Goal: Task Accomplishment & Management: Manage account settings

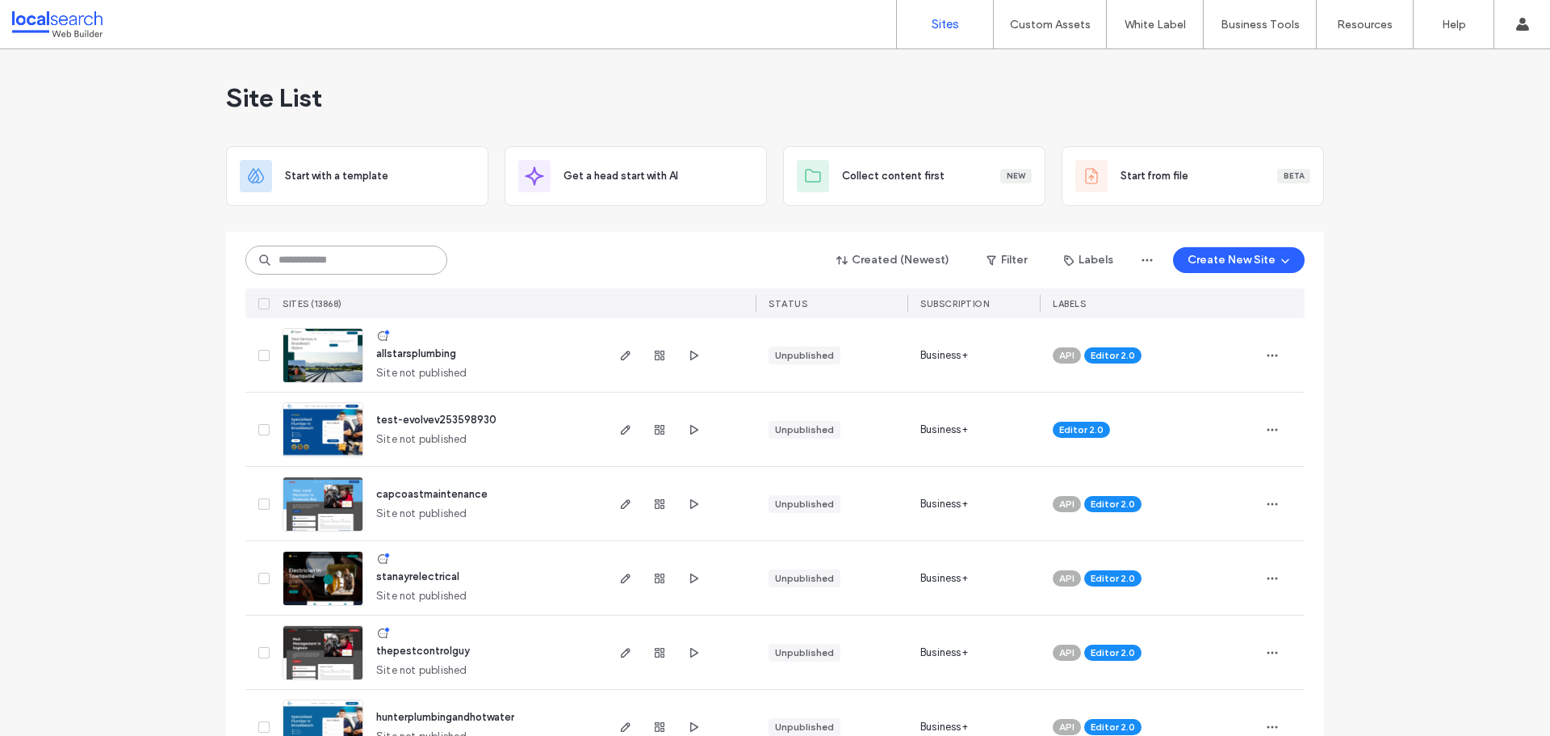
click at [311, 261] on input at bounding box center [346, 259] width 202 height 29
paste input "********"
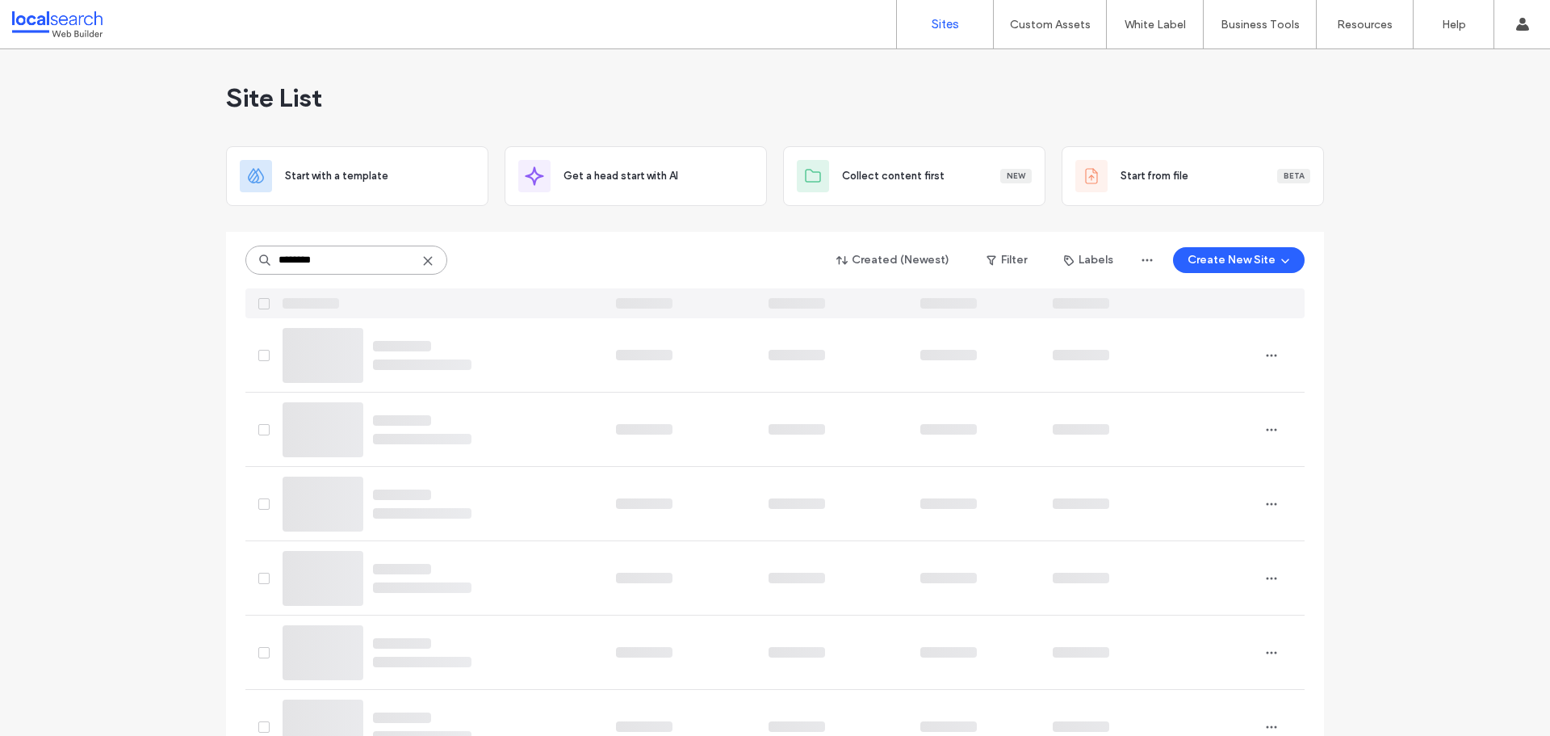
click at [327, 262] on input "********" at bounding box center [346, 259] width 202 height 29
type input "********"
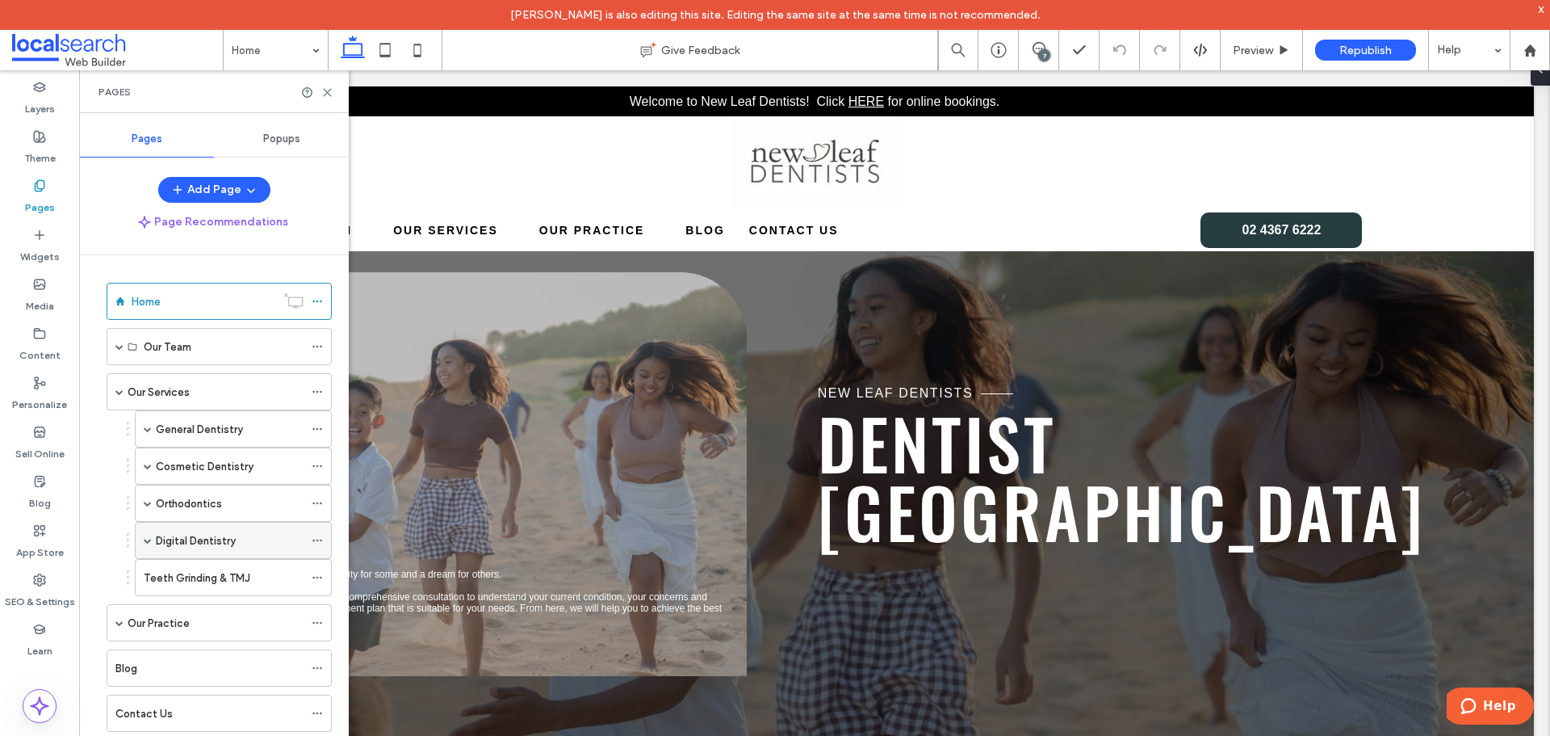
click at [147, 541] on span at bounding box center [148, 540] width 8 height 8
click at [149, 501] on span at bounding box center [148, 503] width 8 height 8
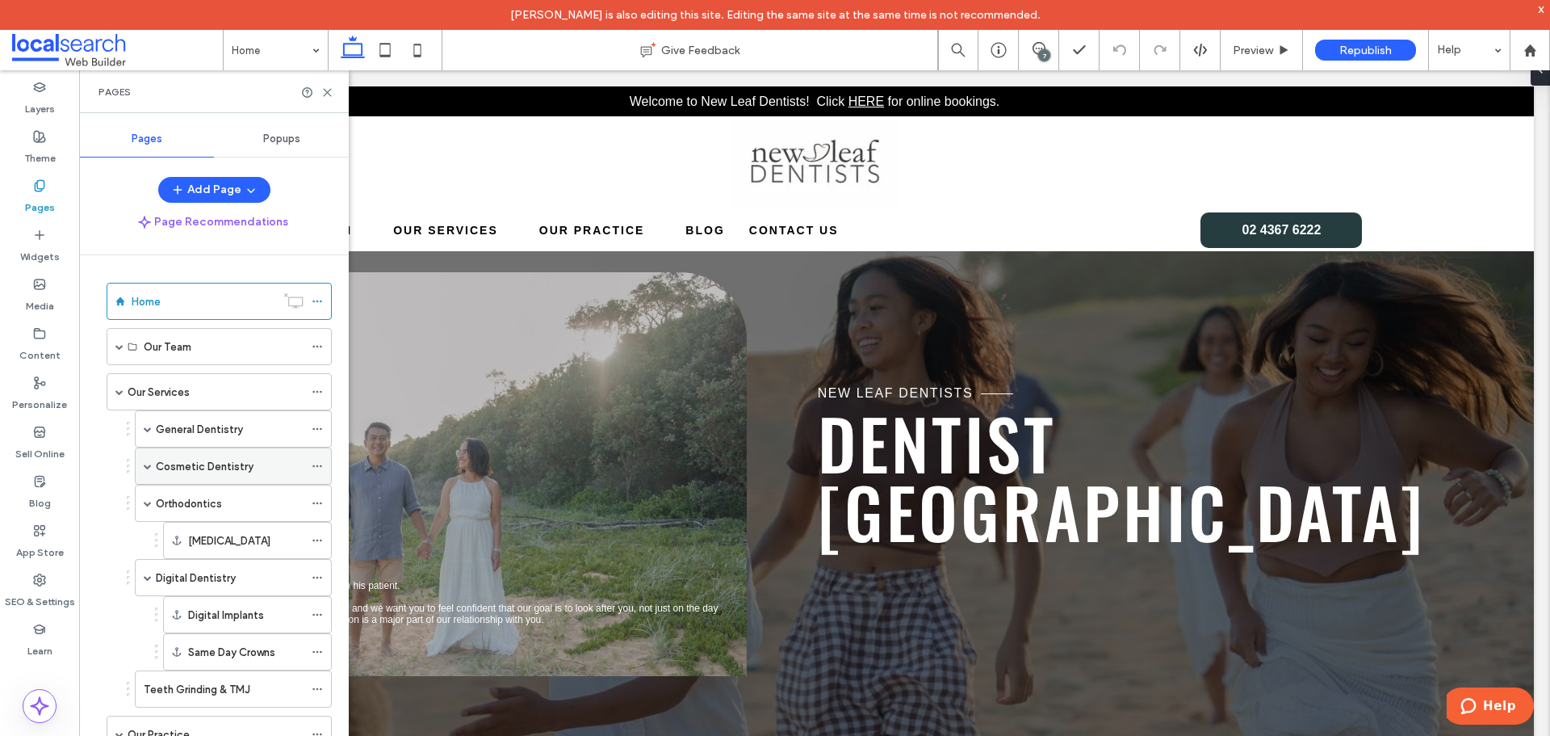
click at [148, 470] on span at bounding box center [148, 466] width 8 height 36
click at [222, 690] on label "Dental Implants" at bounding box center [229, 689] width 77 height 28
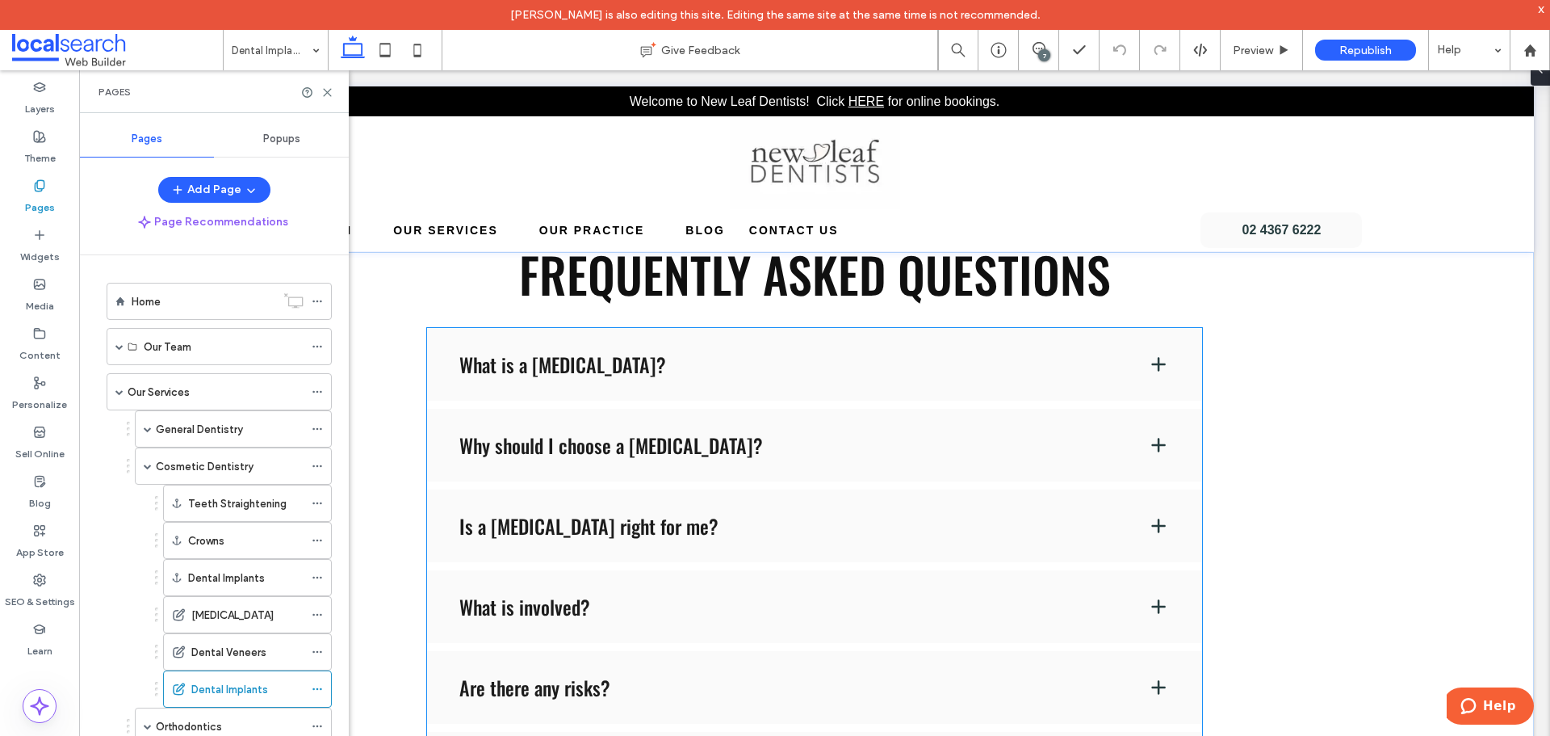
scroll to position [2261, 0]
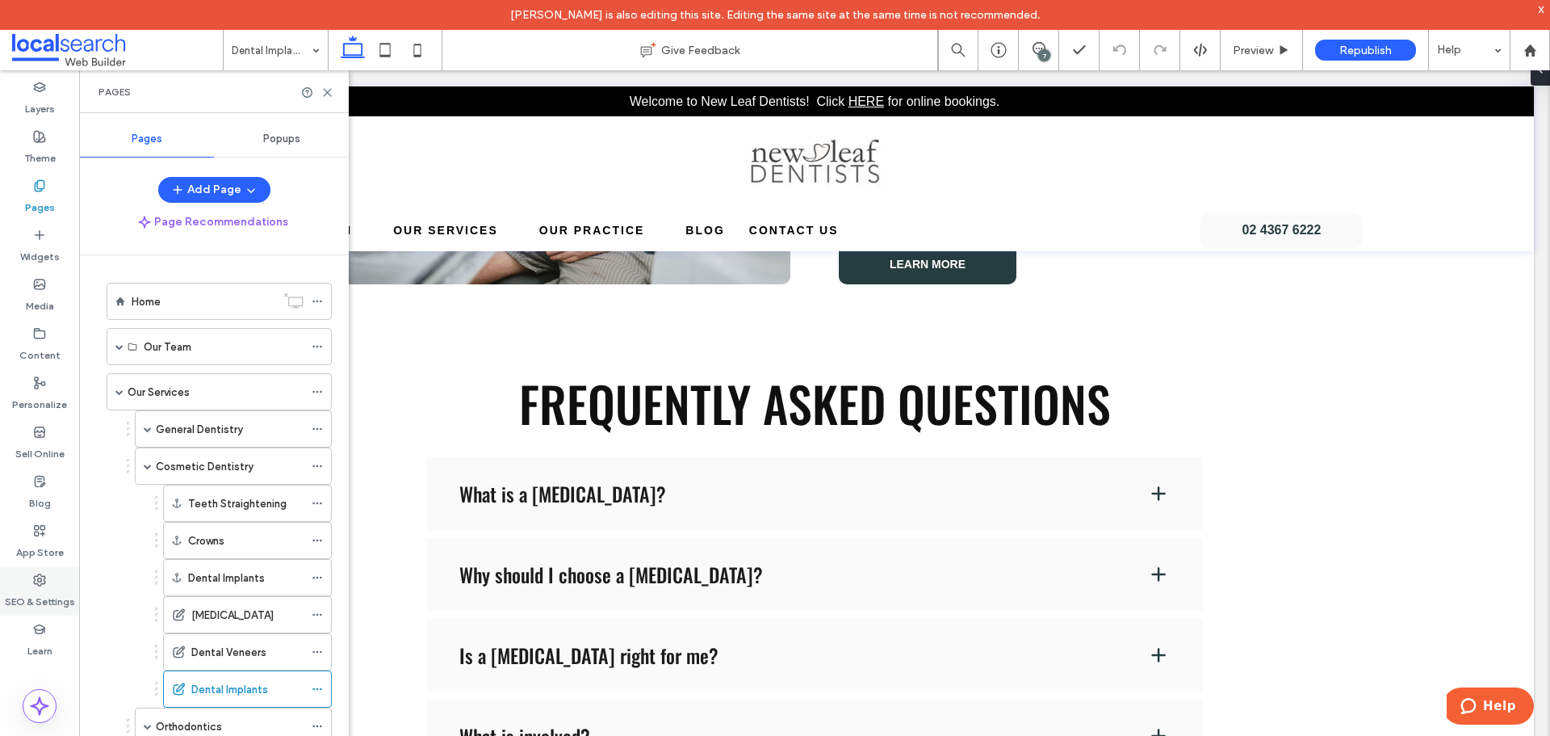
click at [48, 577] on div "SEO & Settings" at bounding box center [39, 590] width 79 height 49
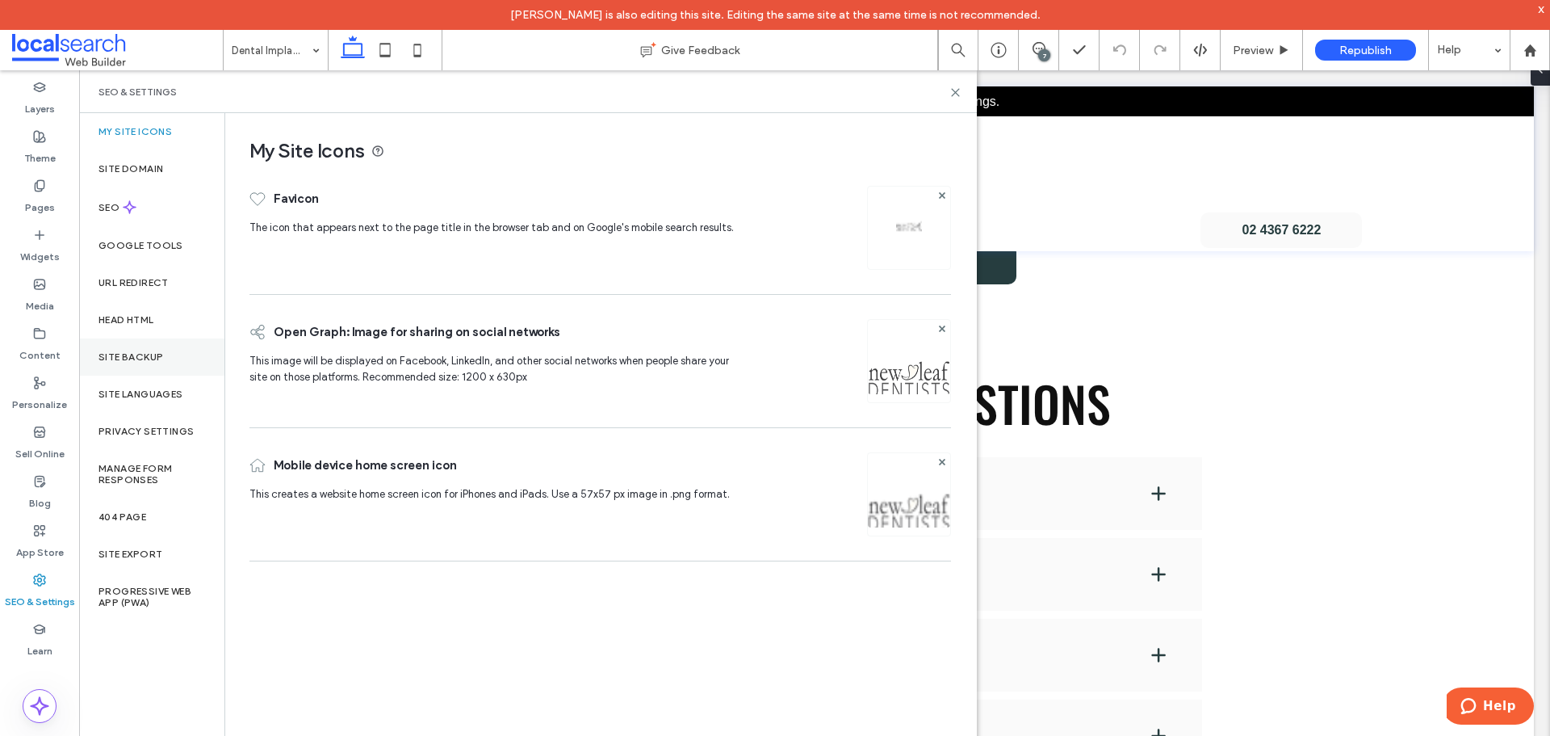
click at [152, 347] on div "Site Backup" at bounding box center [151, 356] width 145 height 37
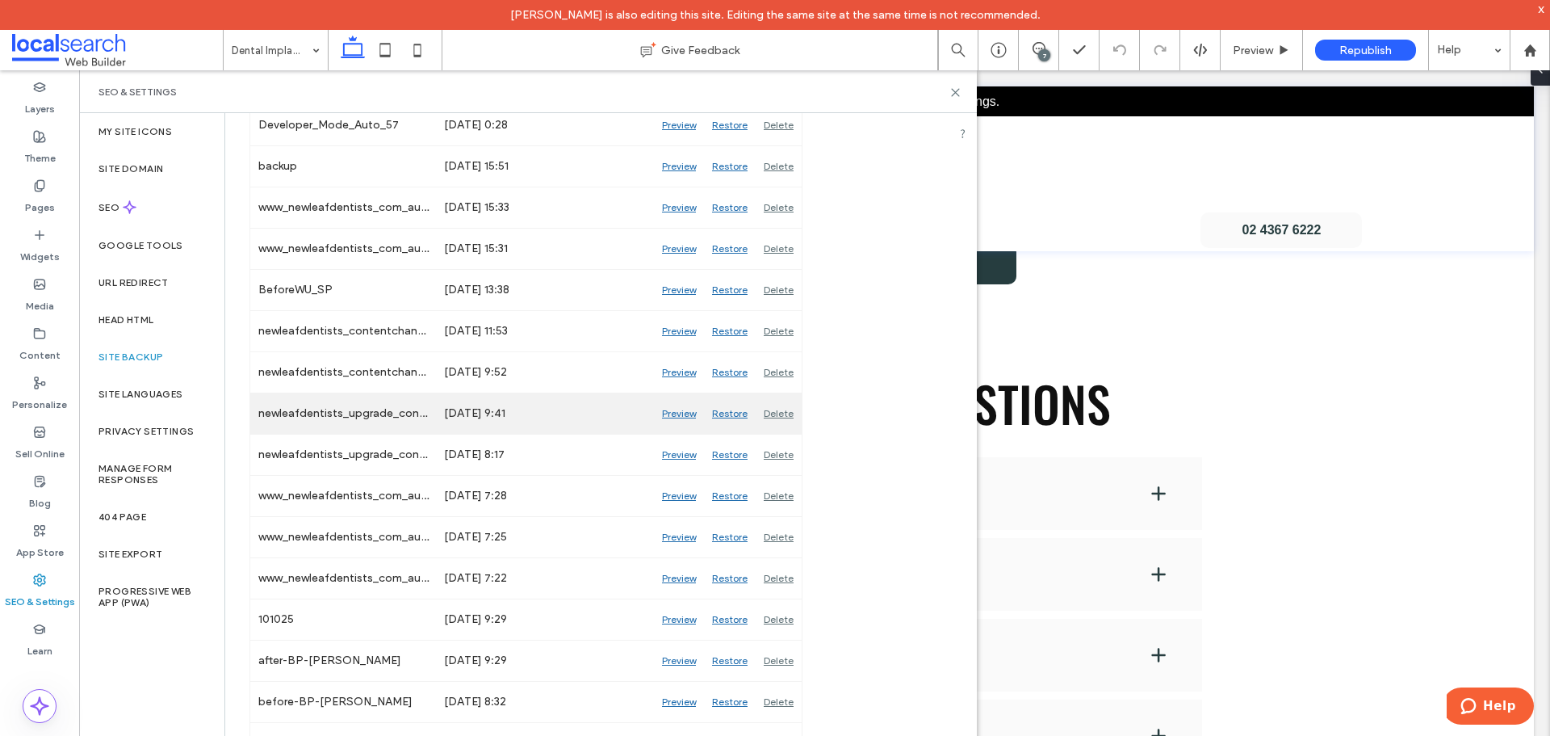
scroll to position [242, 0]
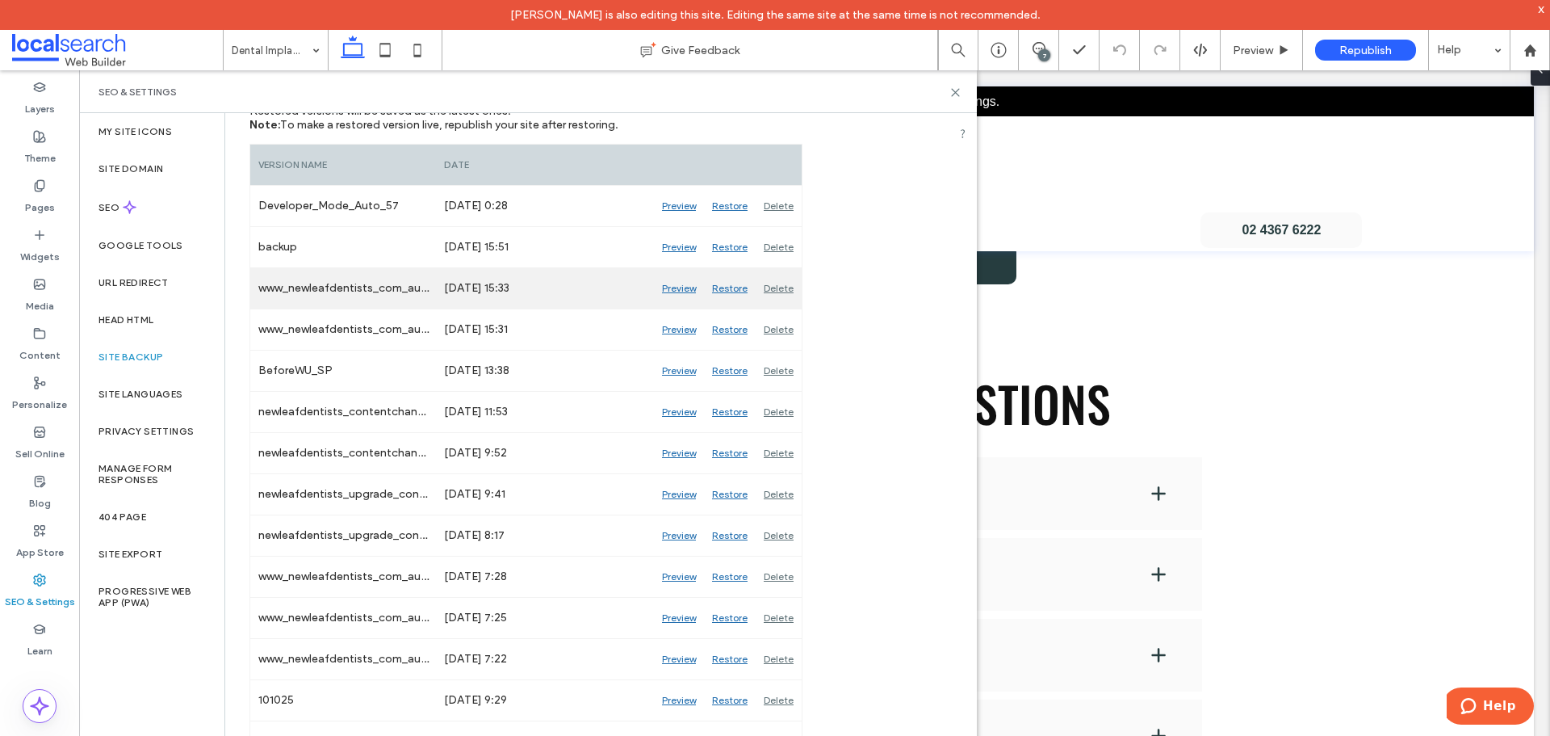
click at [678, 285] on div "Preview" at bounding box center [679, 288] width 50 height 40
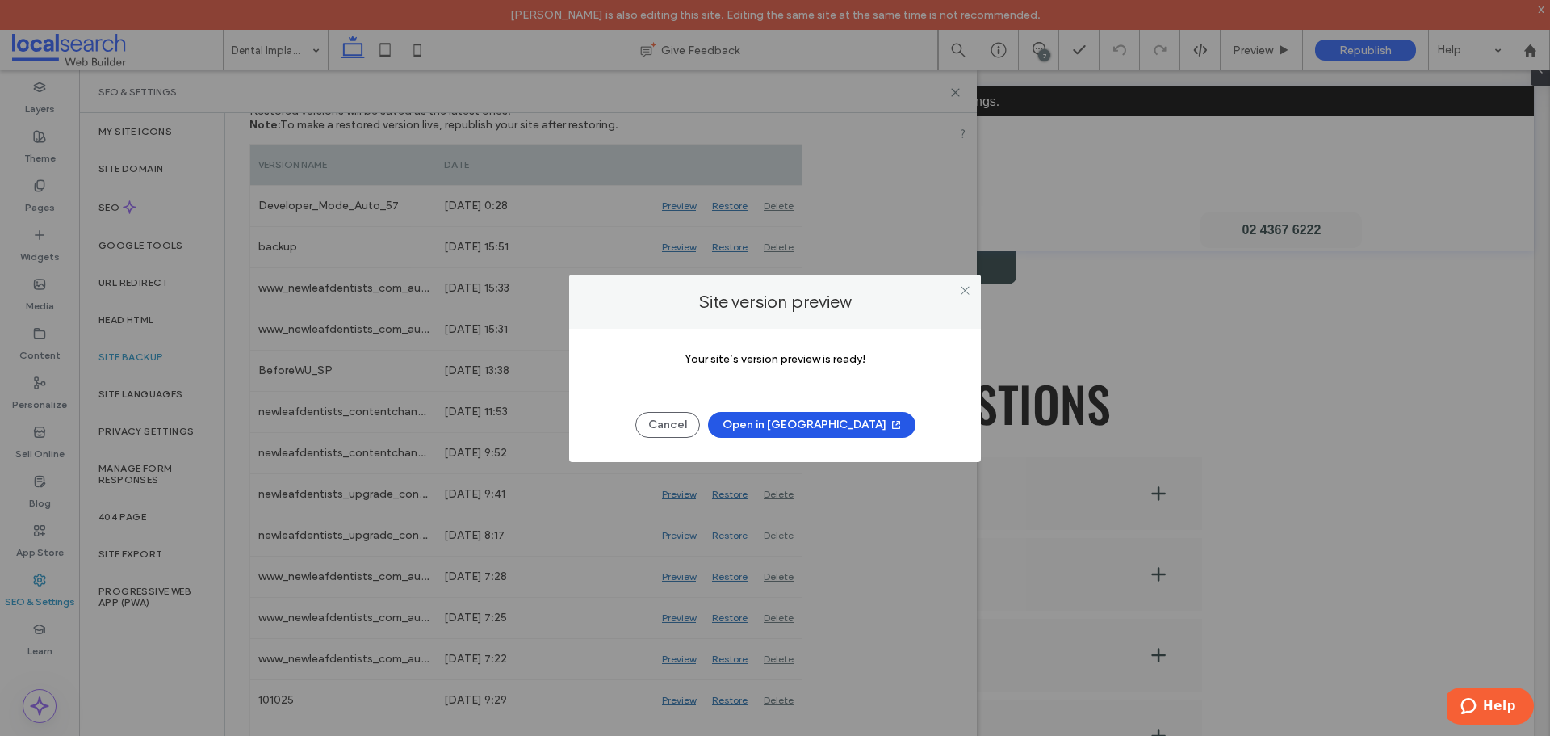
click at [887, 414] on span "button" at bounding box center [895, 425] width 16 height 24
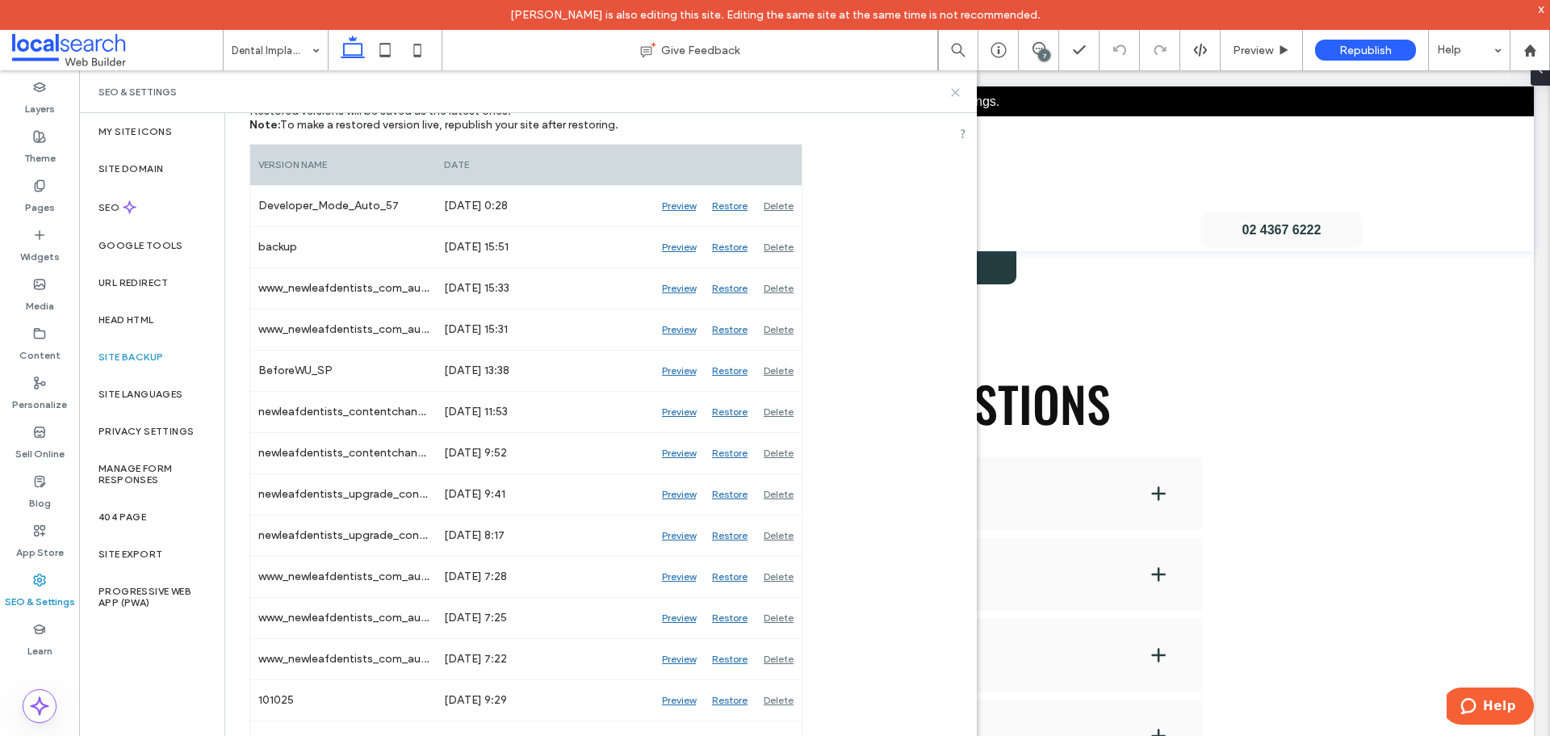
click at [954, 90] on use at bounding box center [955, 92] width 7 height 7
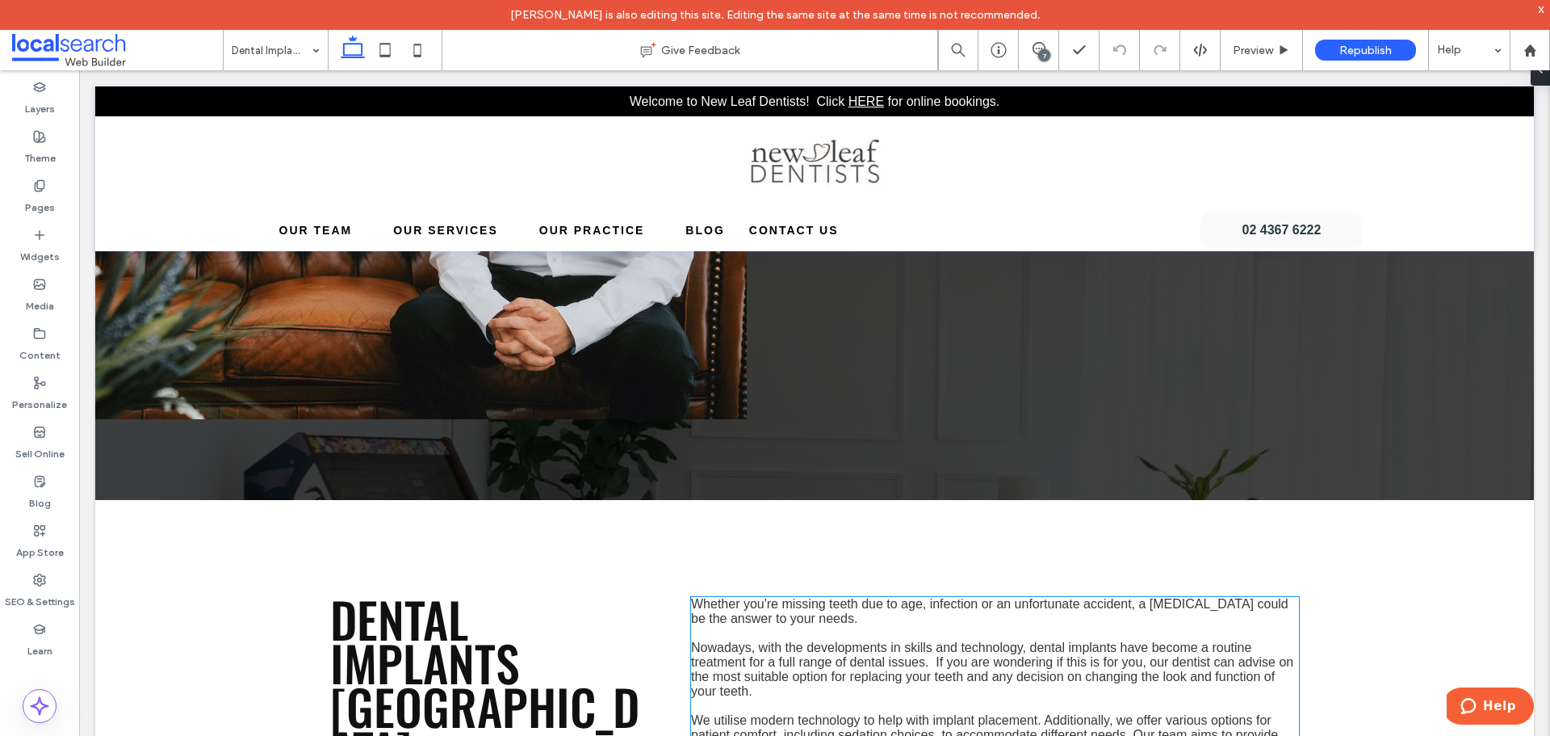
scroll to position [727, 0]
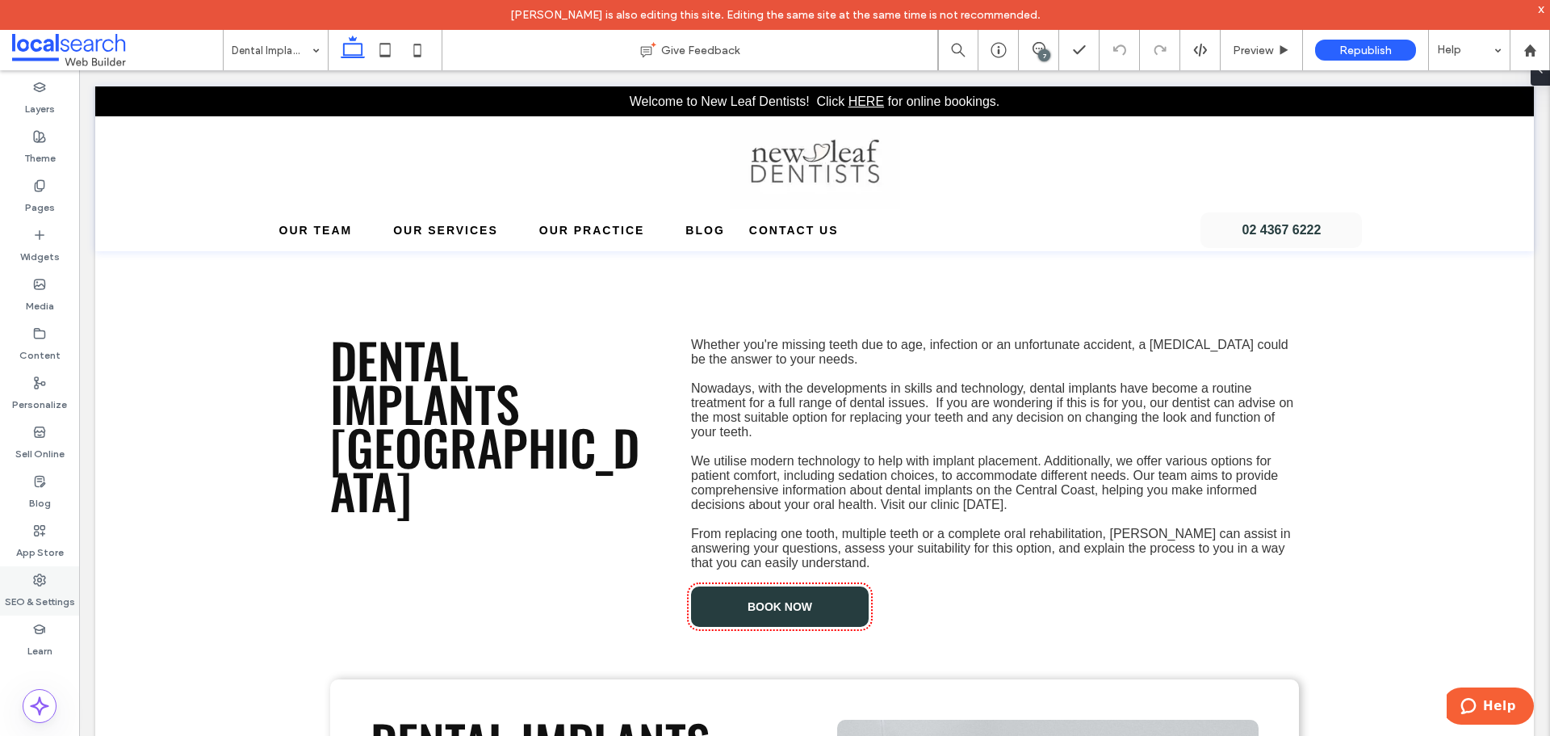
click at [23, 601] on label "SEO & Settings" at bounding box center [40, 597] width 70 height 23
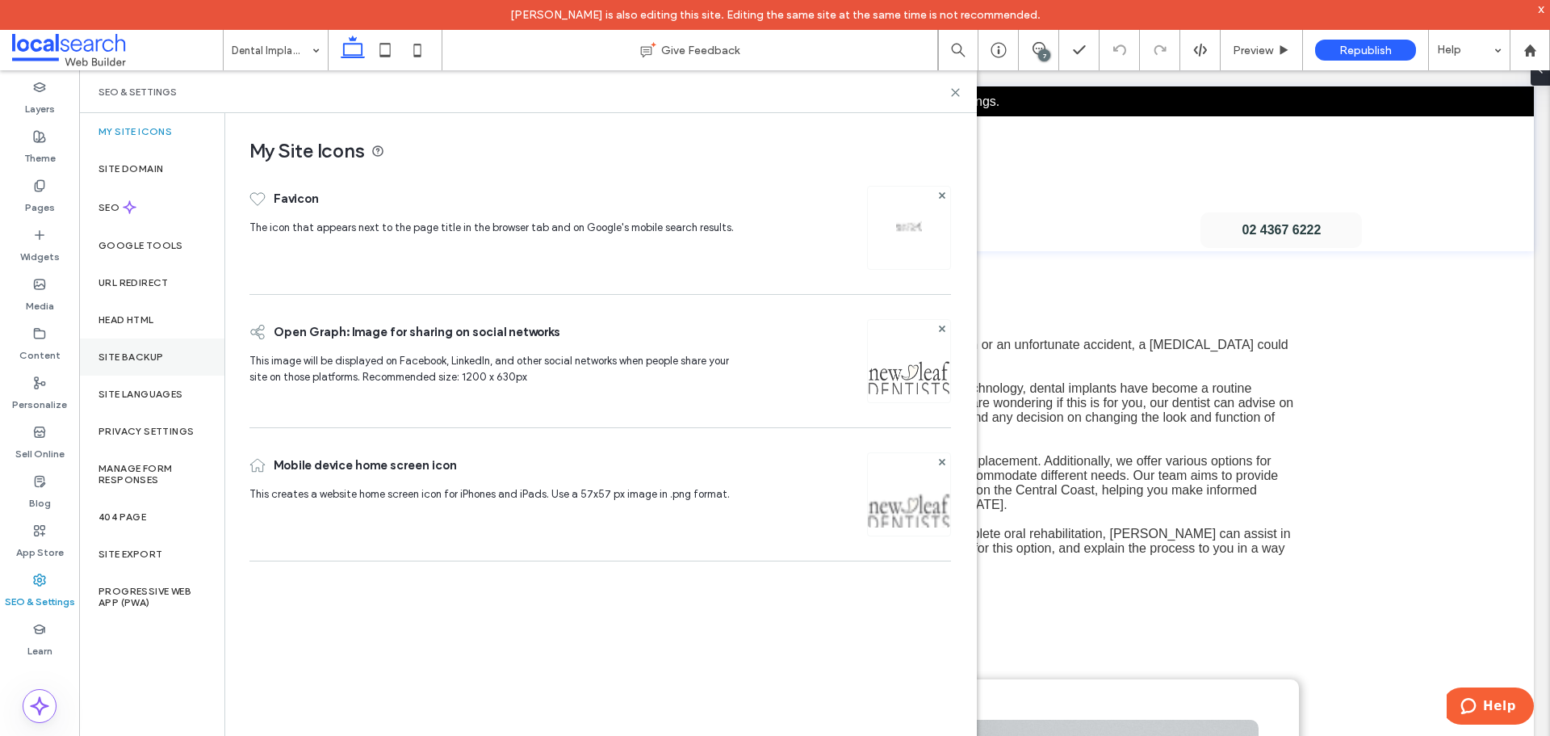
click at [149, 355] on label "Site Backup" at bounding box center [131, 356] width 65 height 11
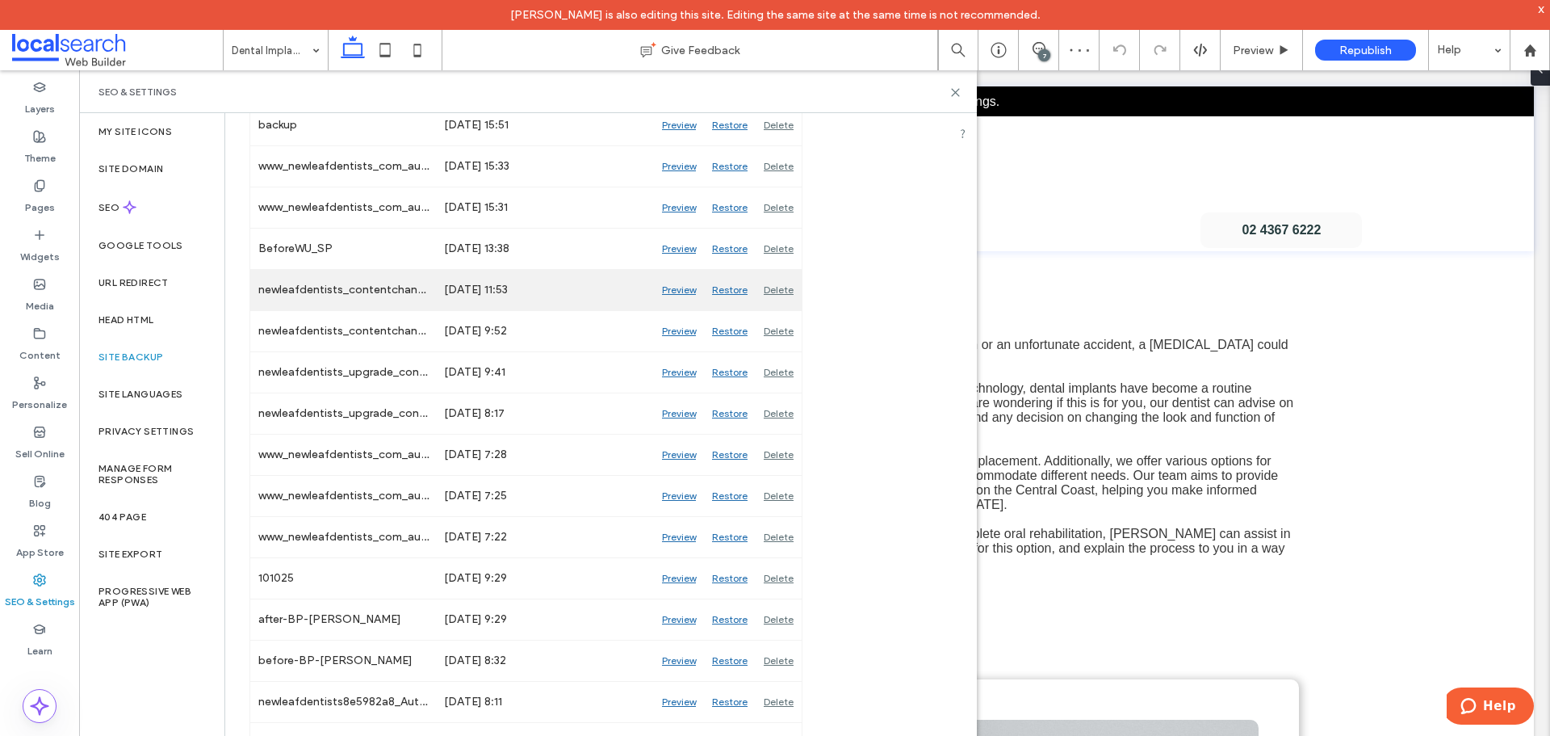
scroll to position [404, 0]
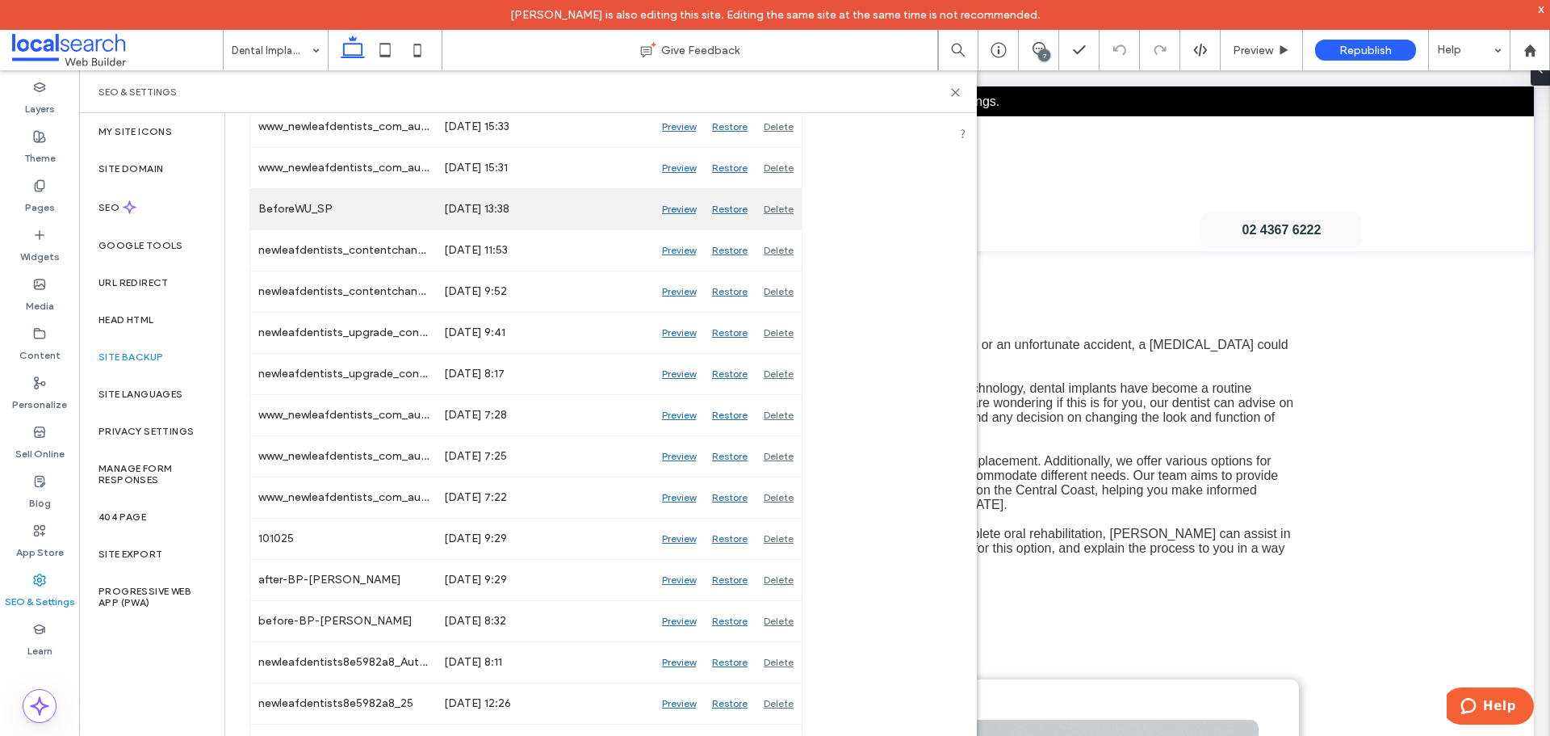
click at [679, 207] on div "Preview" at bounding box center [679, 209] width 50 height 40
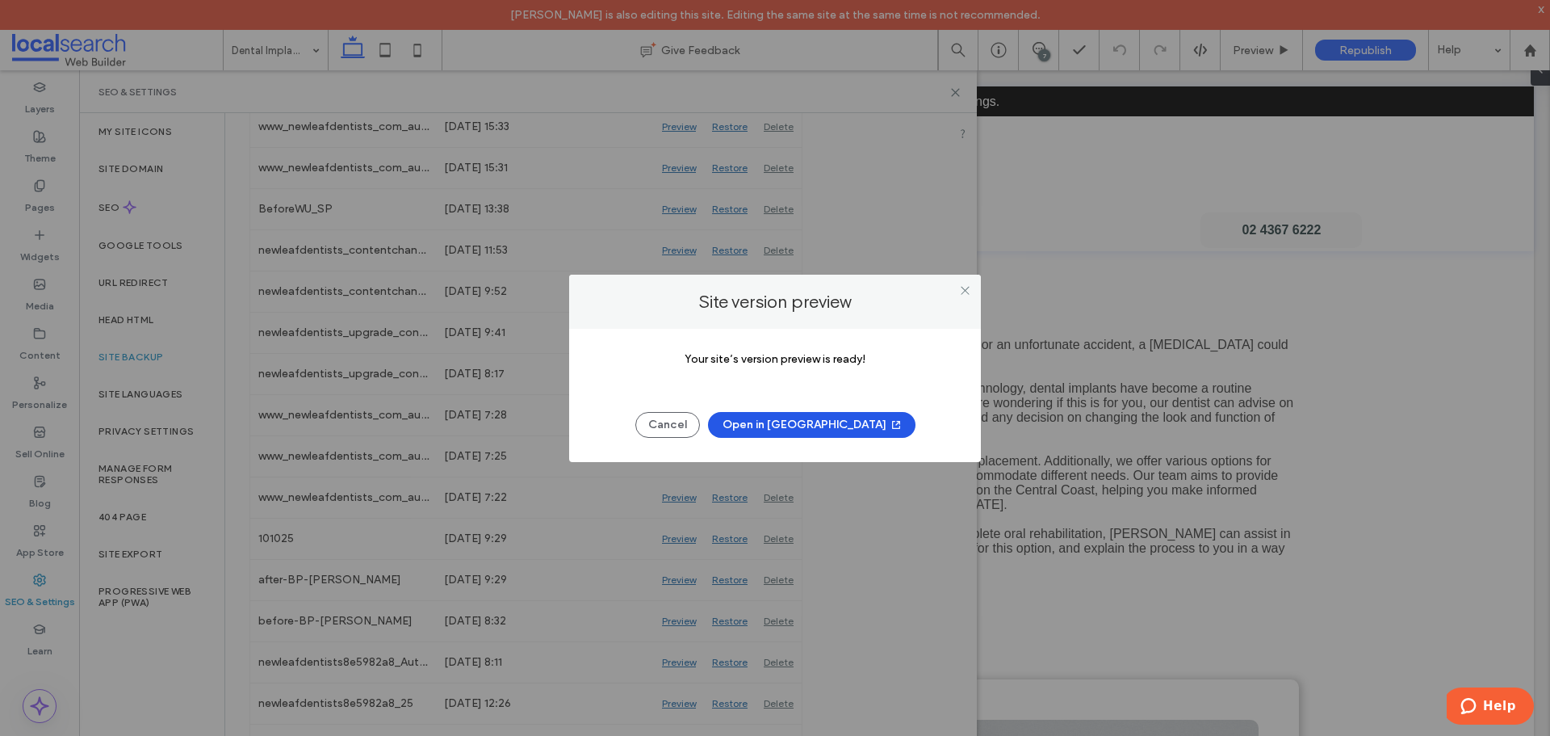
click at [887, 427] on span "button" at bounding box center [895, 425] width 16 height 24
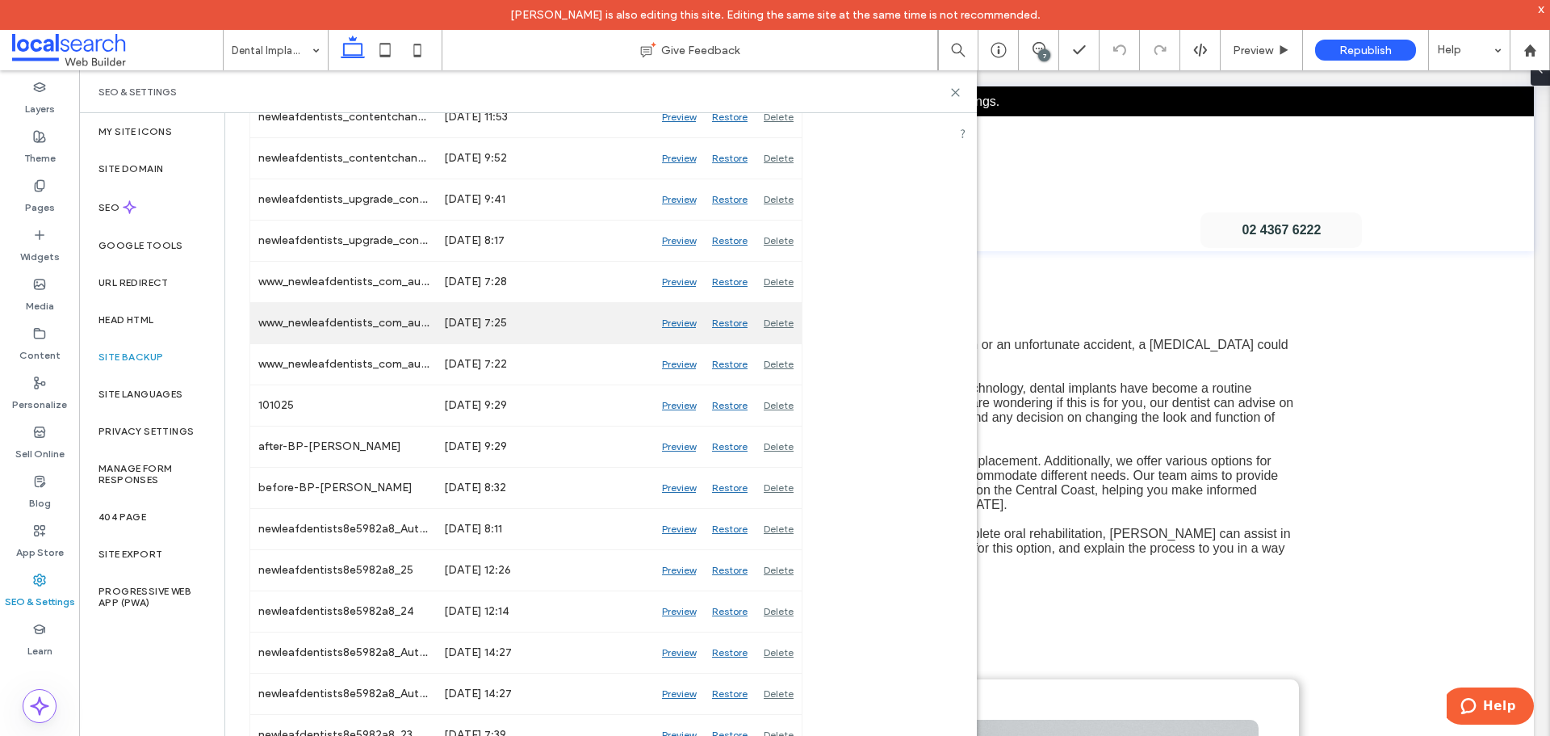
scroll to position [565, 0]
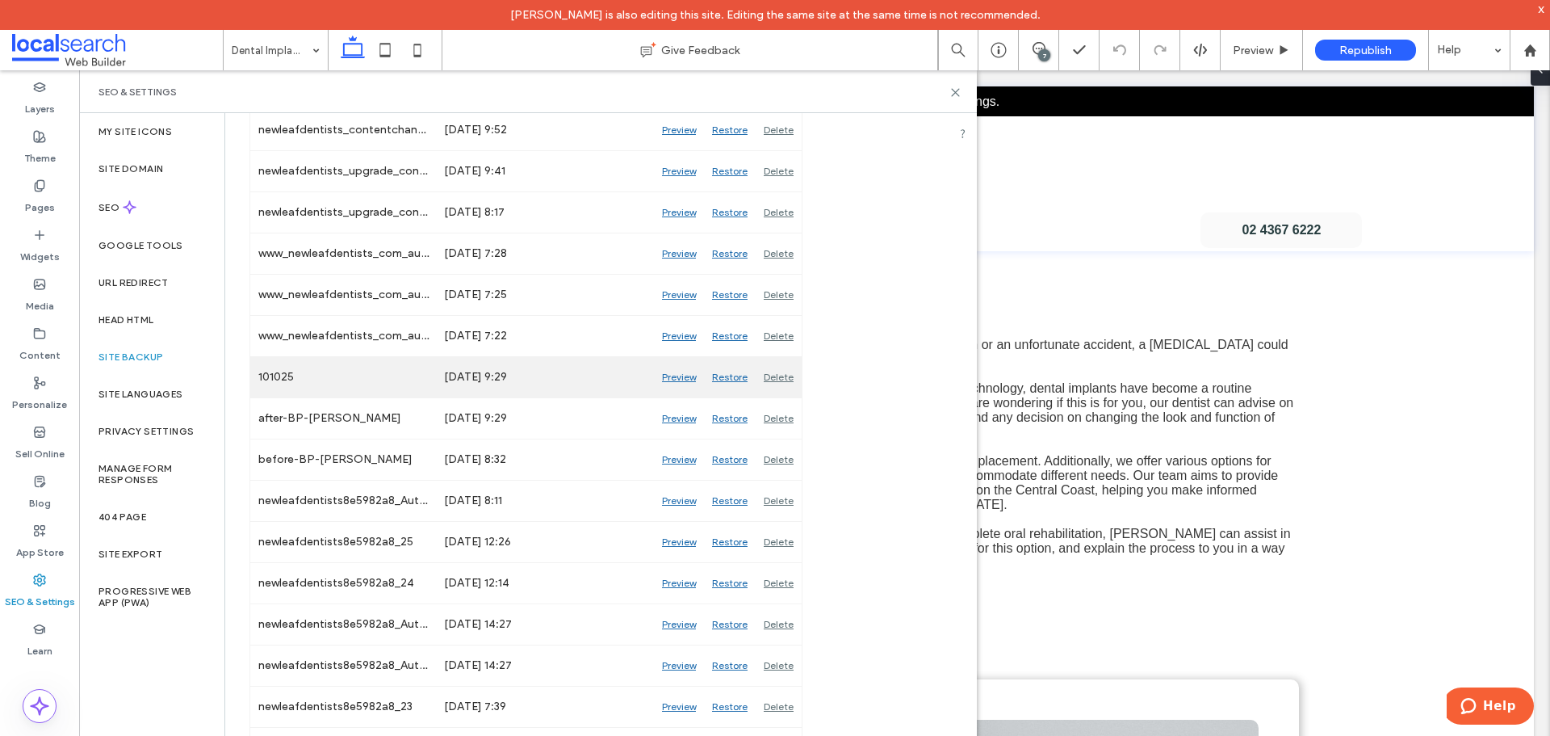
click at [677, 371] on div "Preview" at bounding box center [679, 377] width 50 height 40
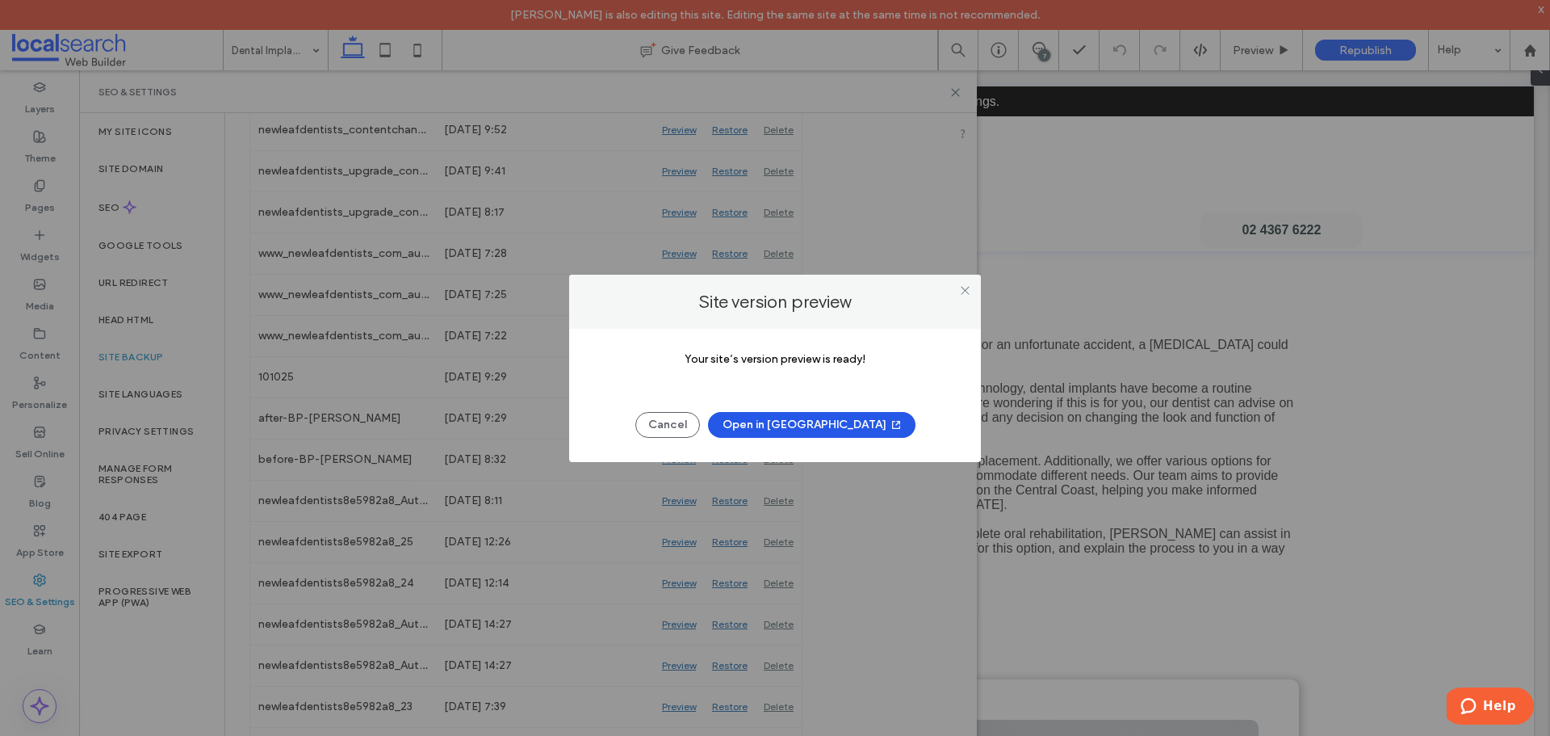
click at [890, 427] on icon "button" at bounding box center [896, 424] width 13 height 13
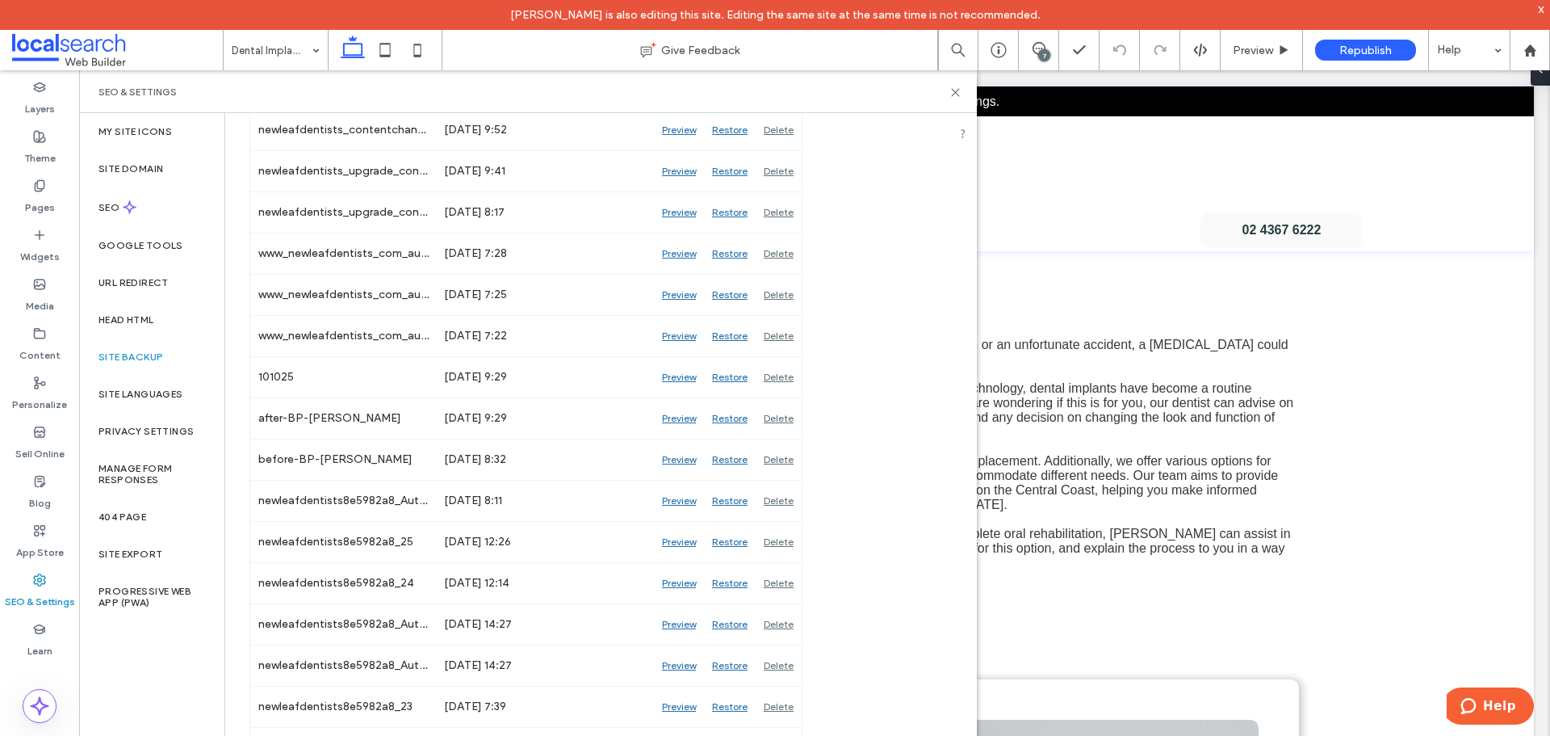
click at [99, 47] on span at bounding box center [117, 50] width 211 height 32
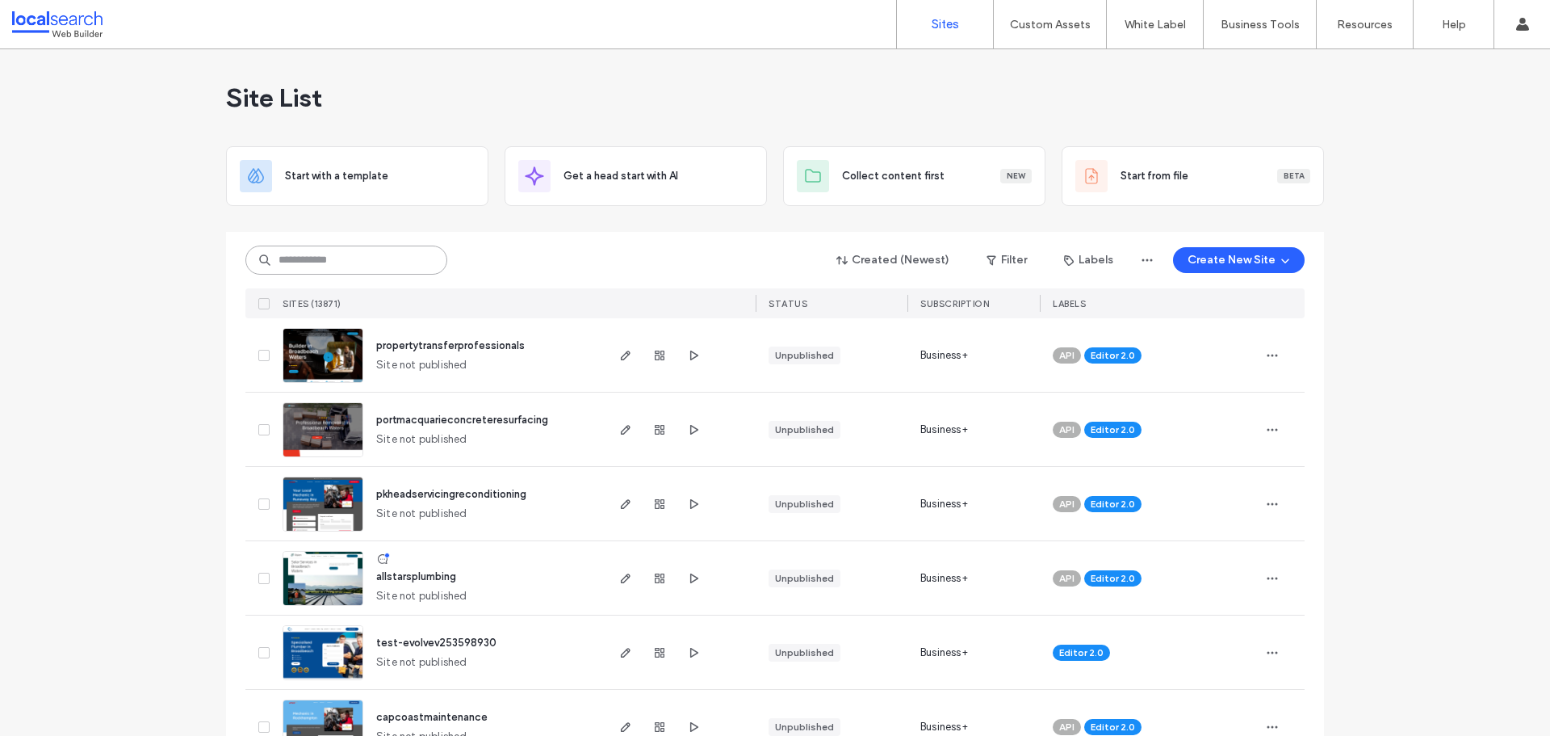
click at [359, 259] on input at bounding box center [346, 259] width 202 height 29
paste input "********"
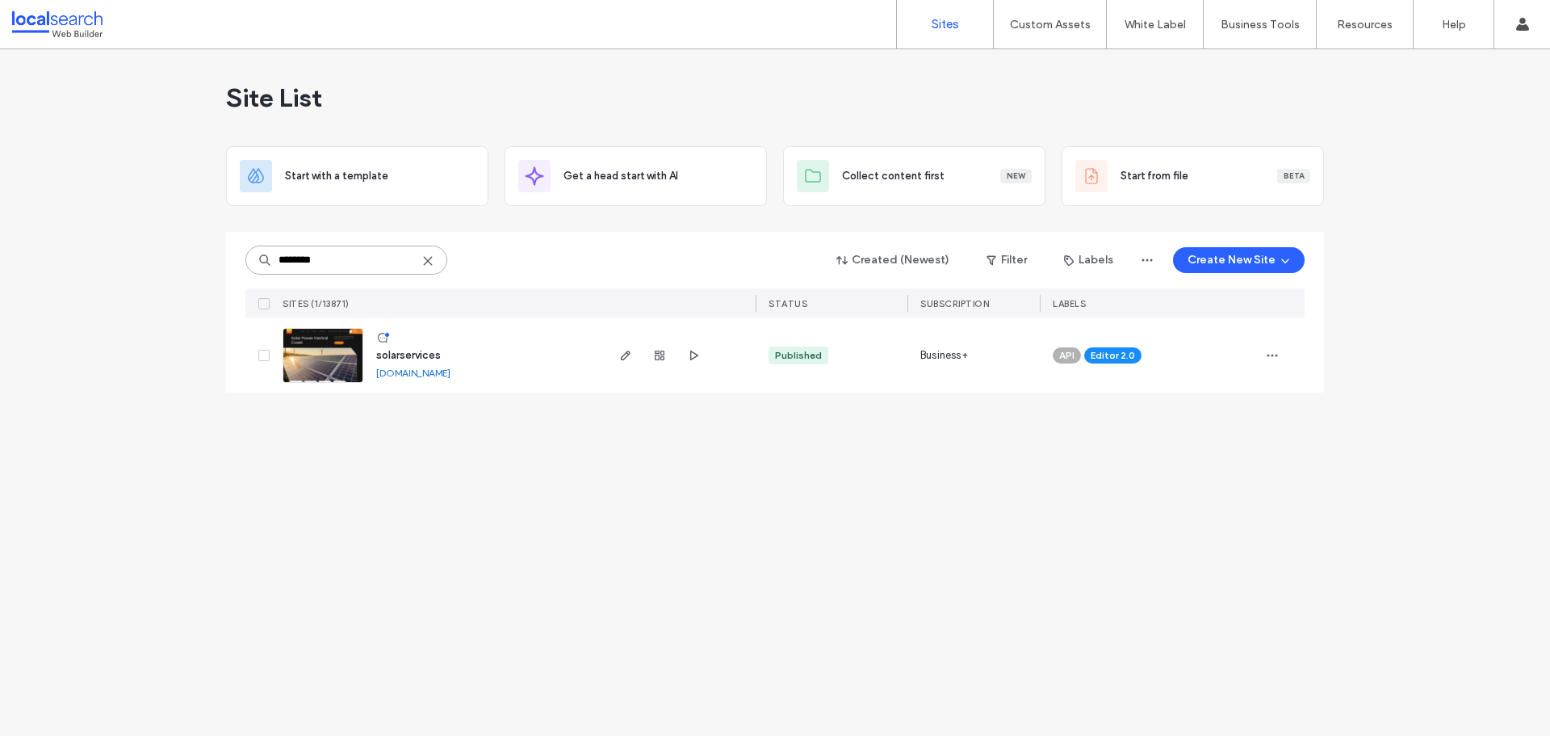
type input "********"
click at [619, 350] on icon "button" at bounding box center [625, 355] width 13 height 13
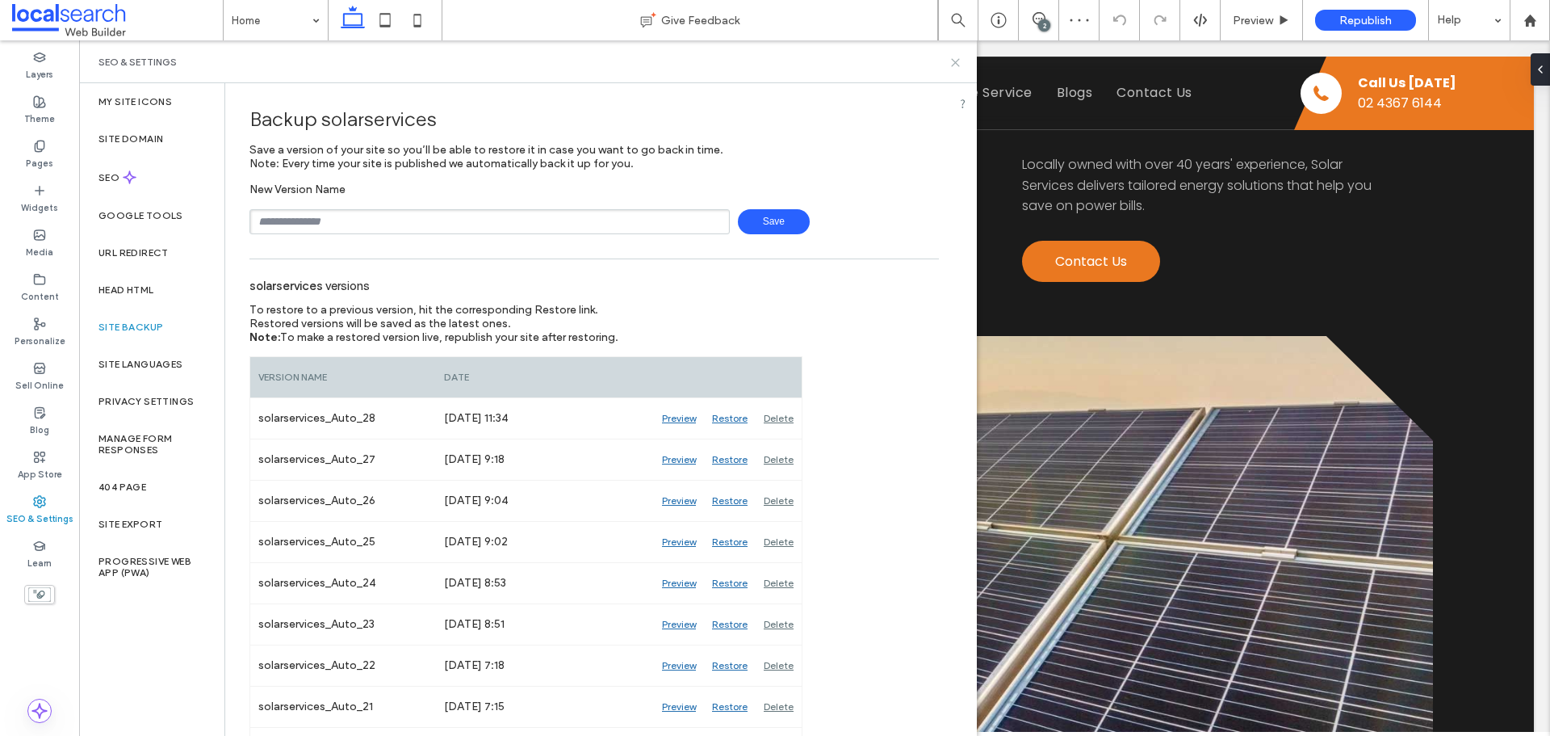
click at [954, 62] on icon at bounding box center [956, 63] width 12 height 12
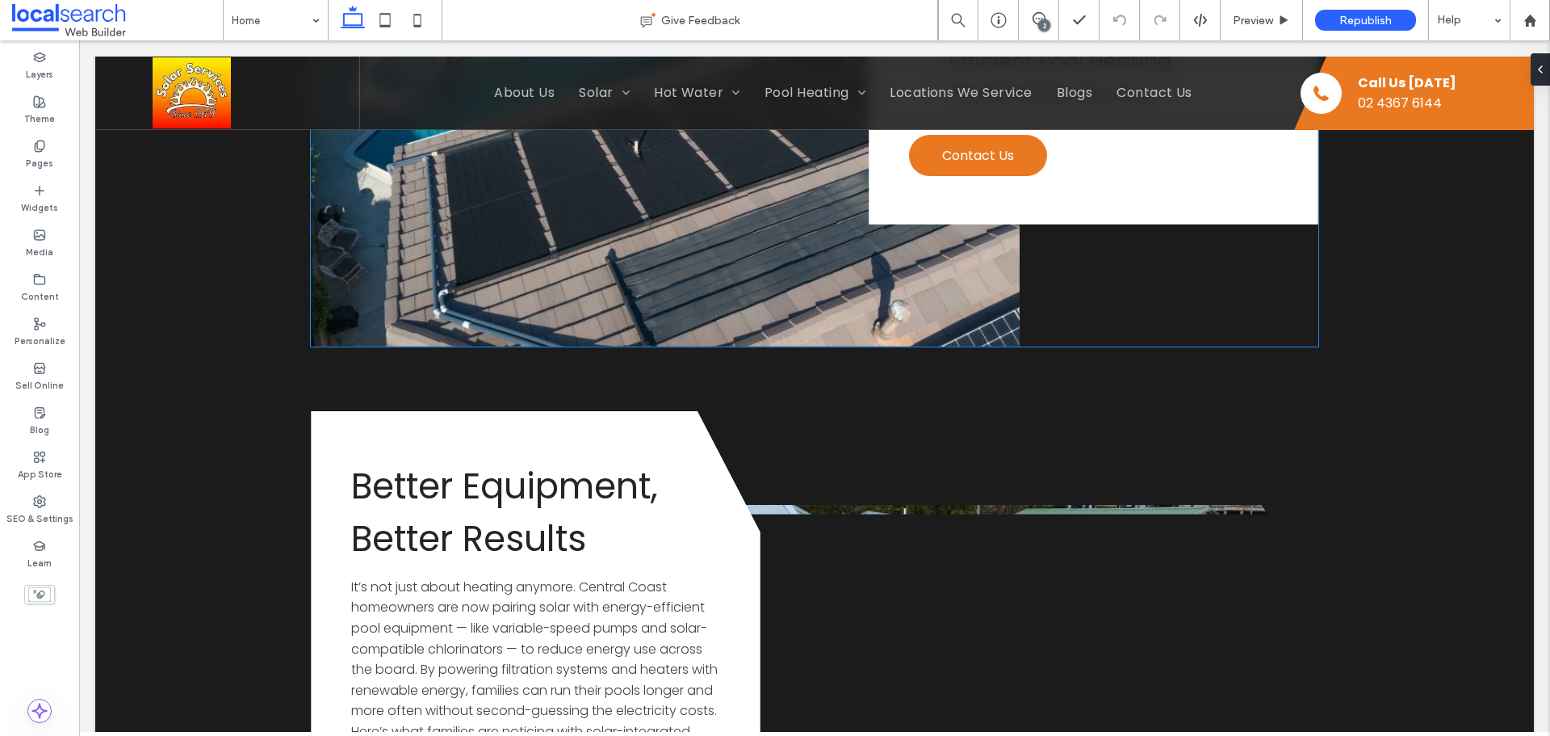
scroll to position [9206, 0]
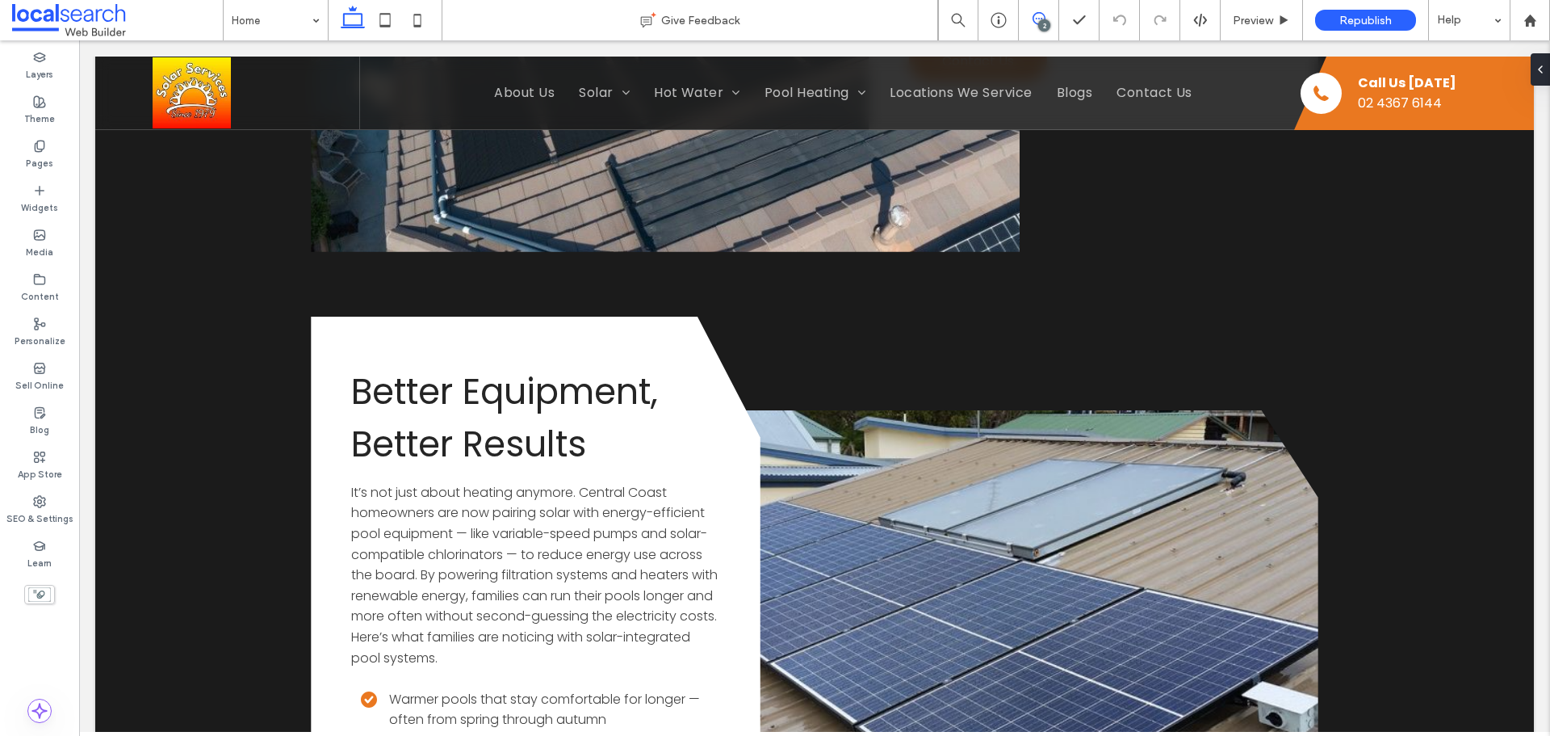
click at [1036, 16] on icon at bounding box center [1039, 18] width 13 height 13
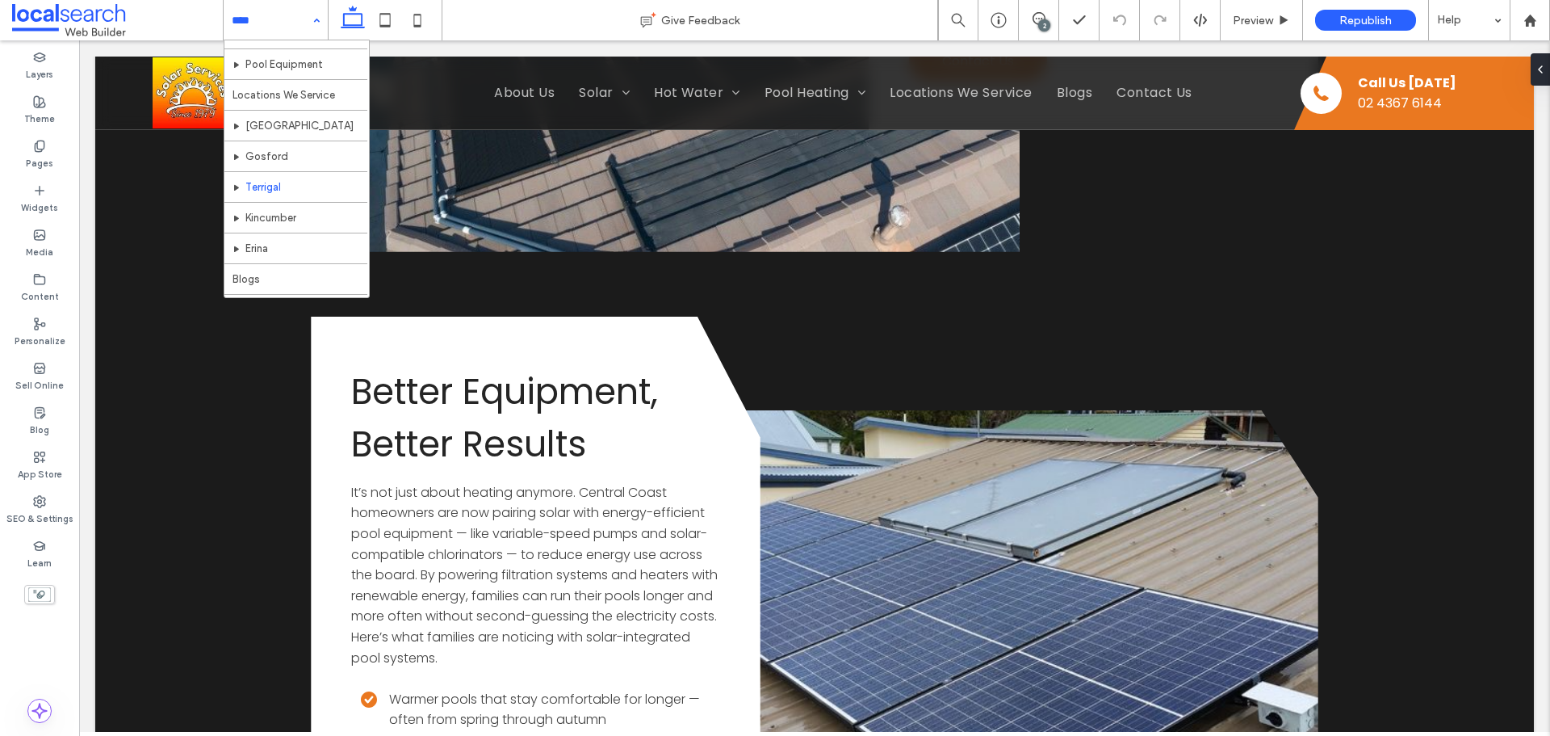
scroll to position [385, 0]
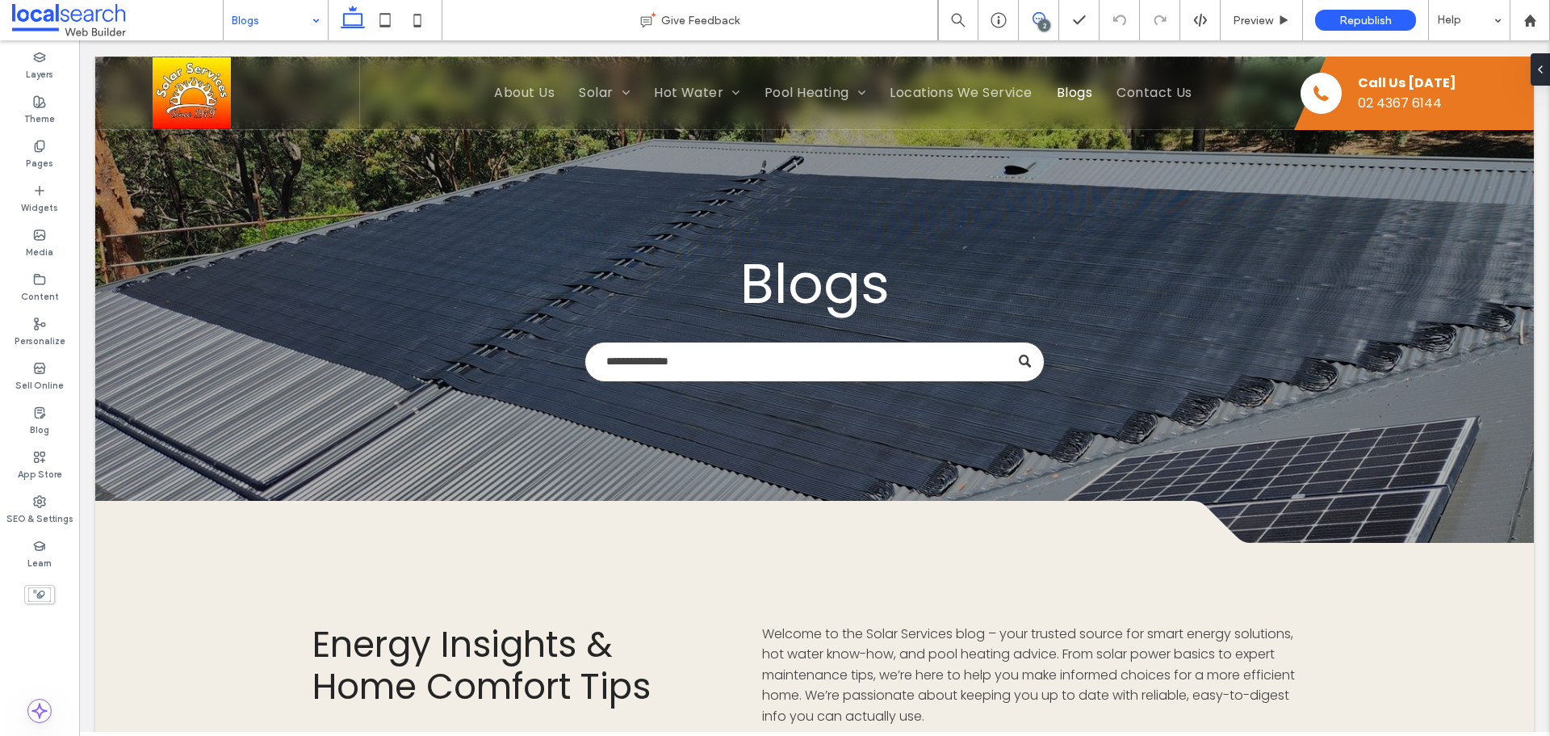
click at [1036, 22] on icon at bounding box center [1039, 18] width 13 height 13
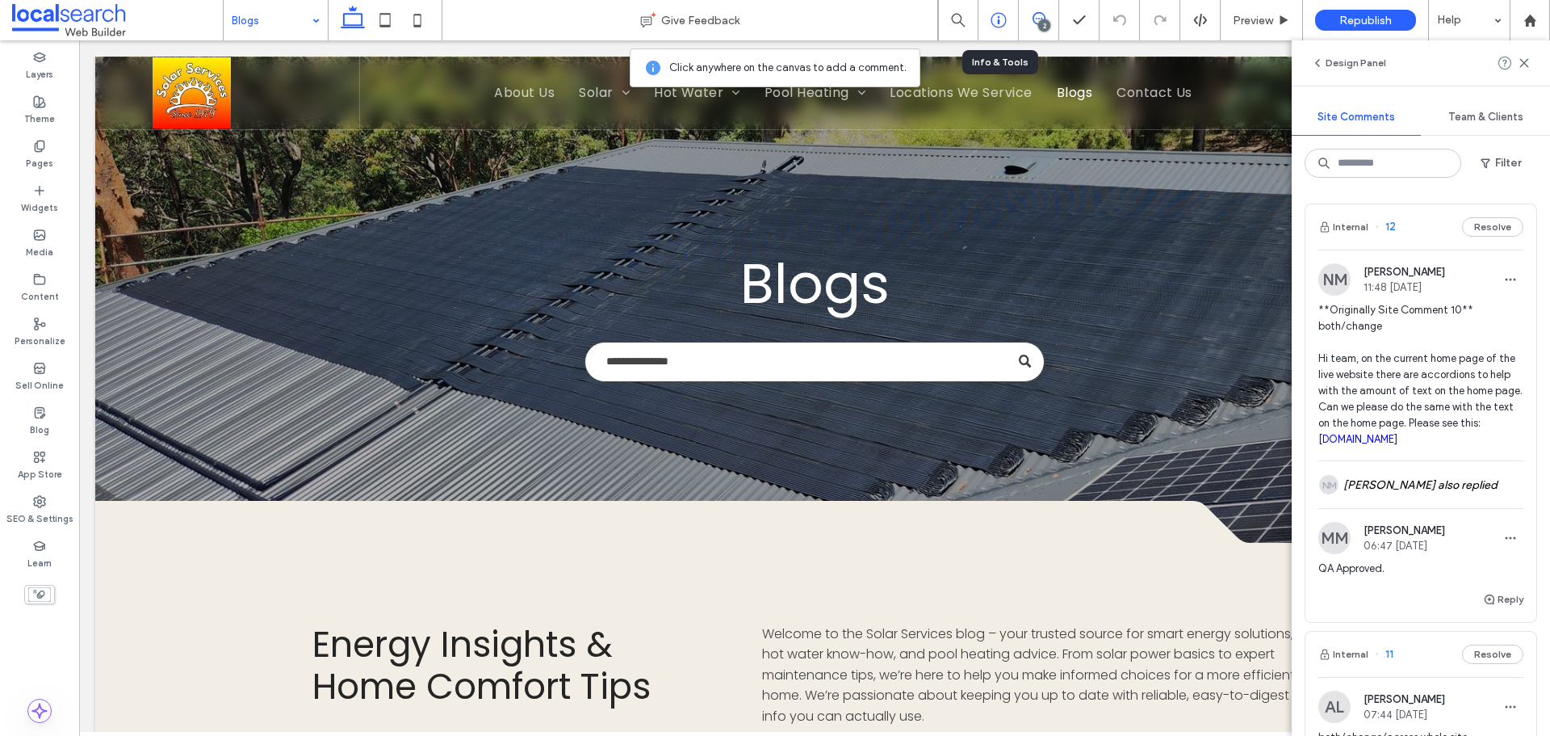
click at [996, 19] on icon at bounding box center [999, 20] width 16 height 16
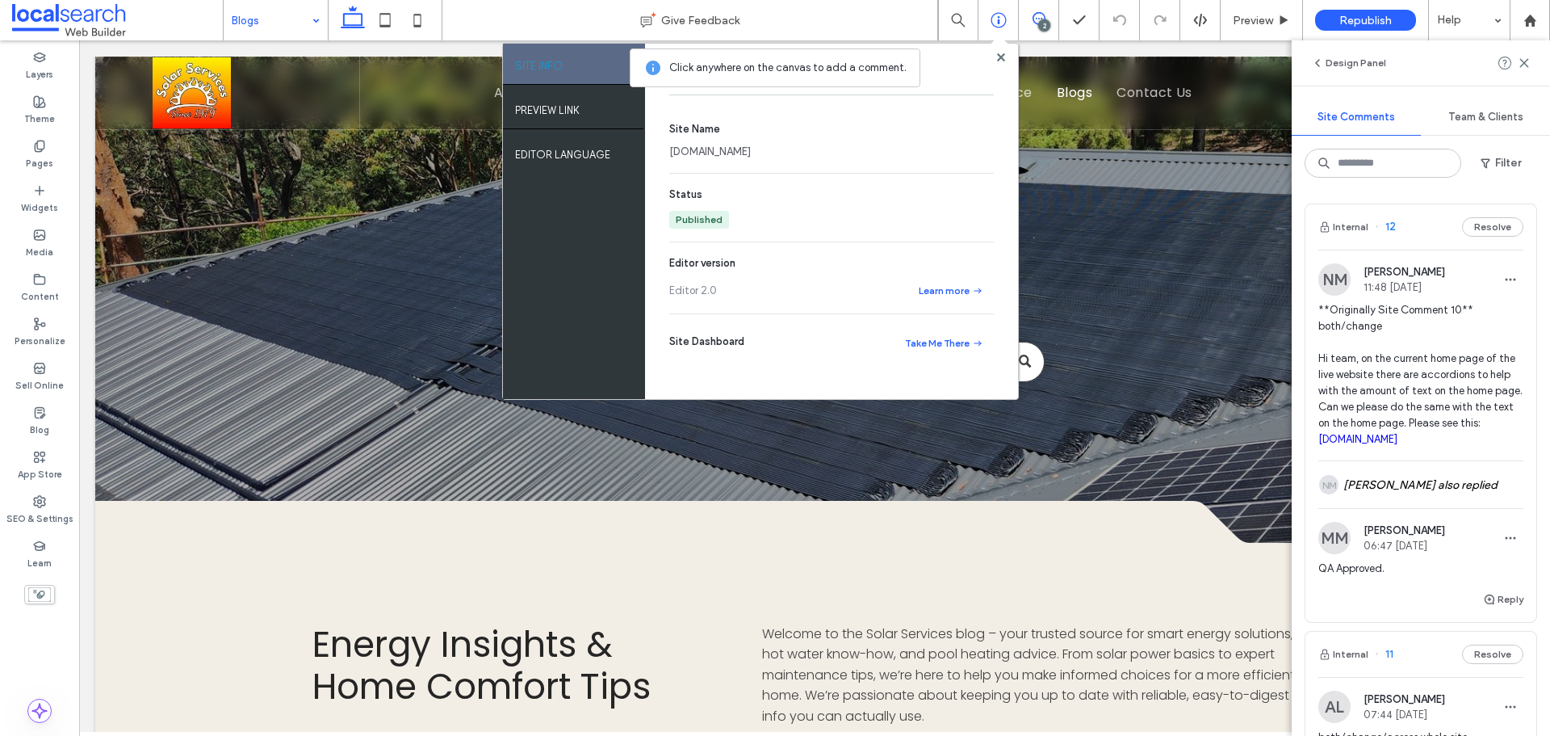
click at [1393, 443] on link "solarservices.com.au" at bounding box center [1358, 439] width 79 height 12
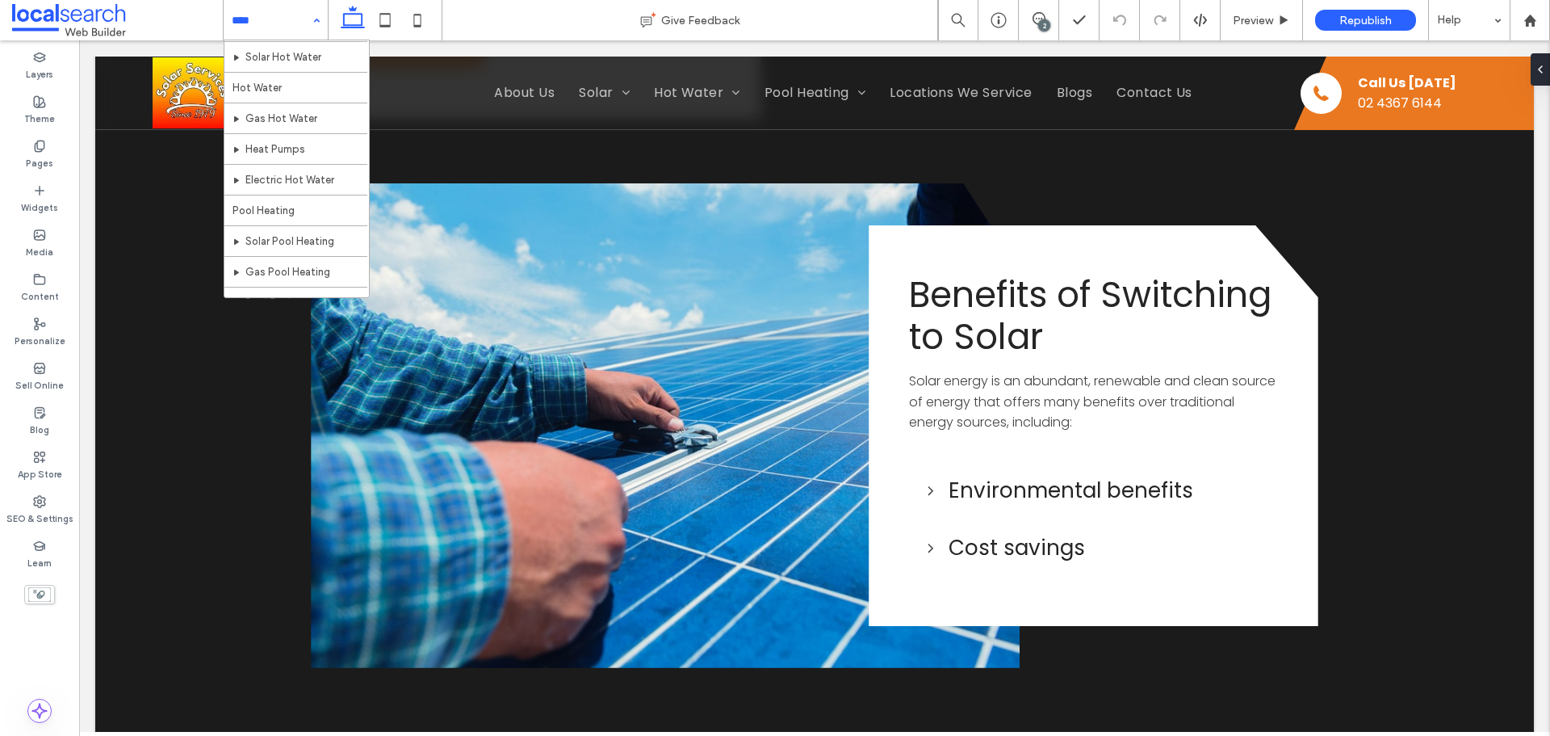
scroll to position [385, 0]
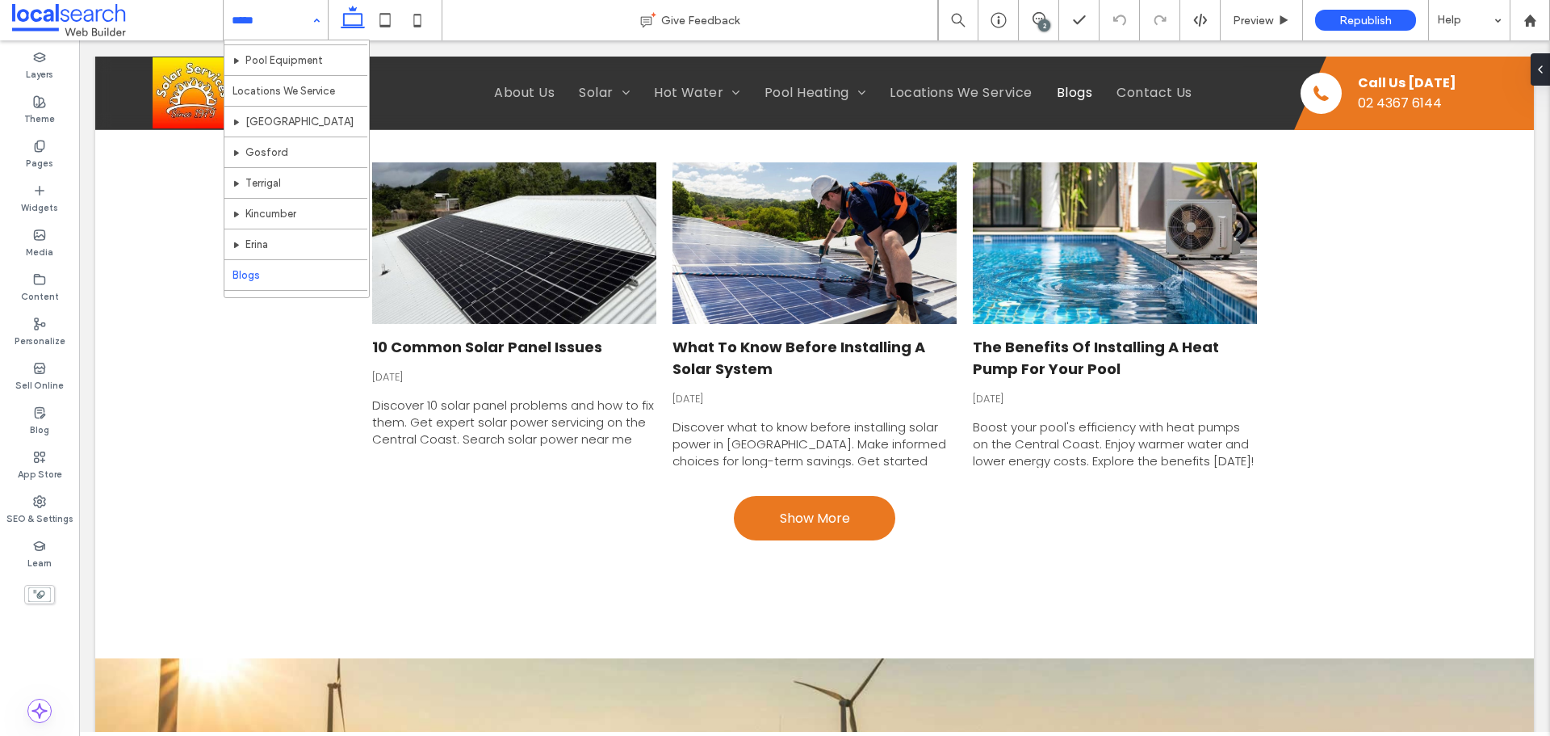
scroll to position [385, 0]
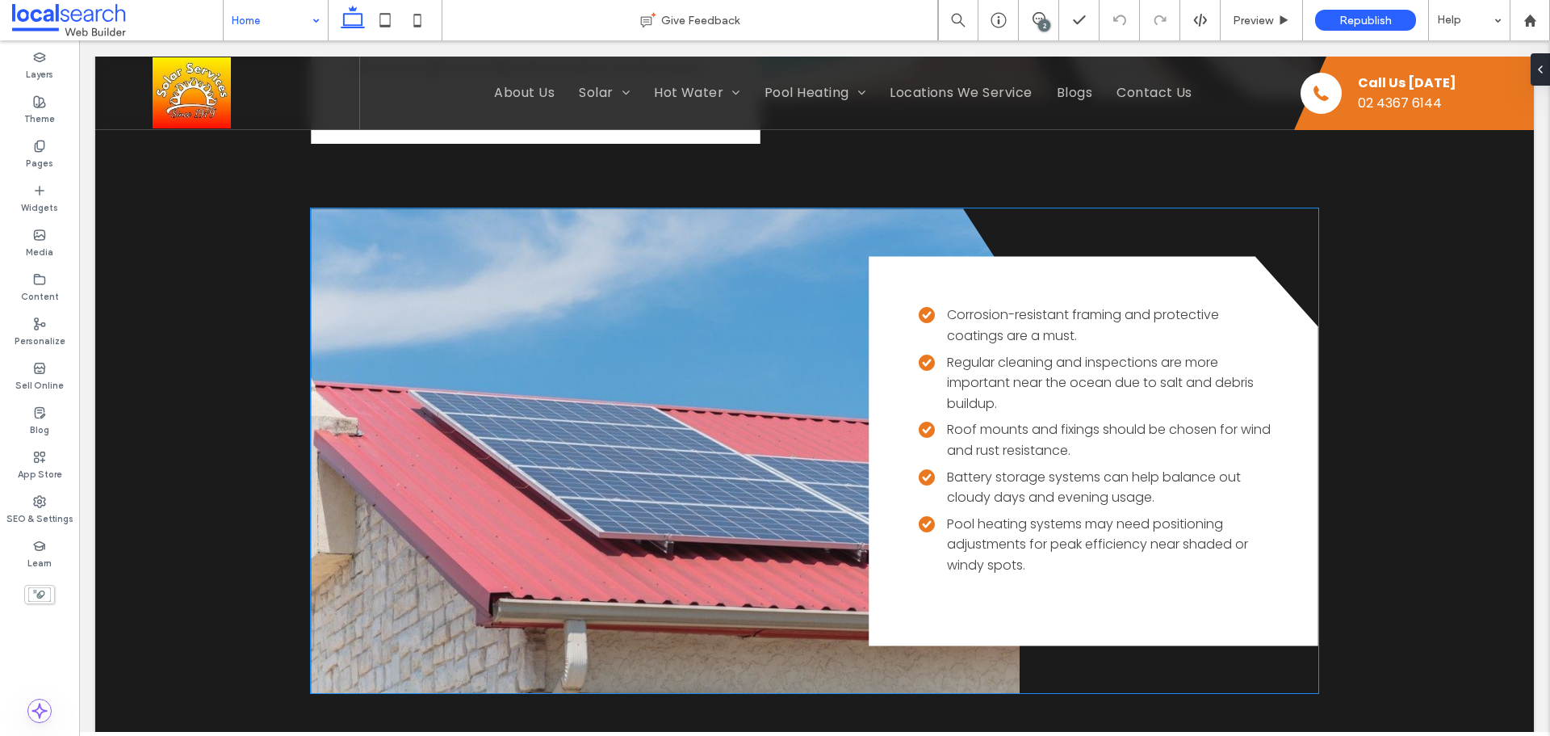
scroll to position [12921, 0]
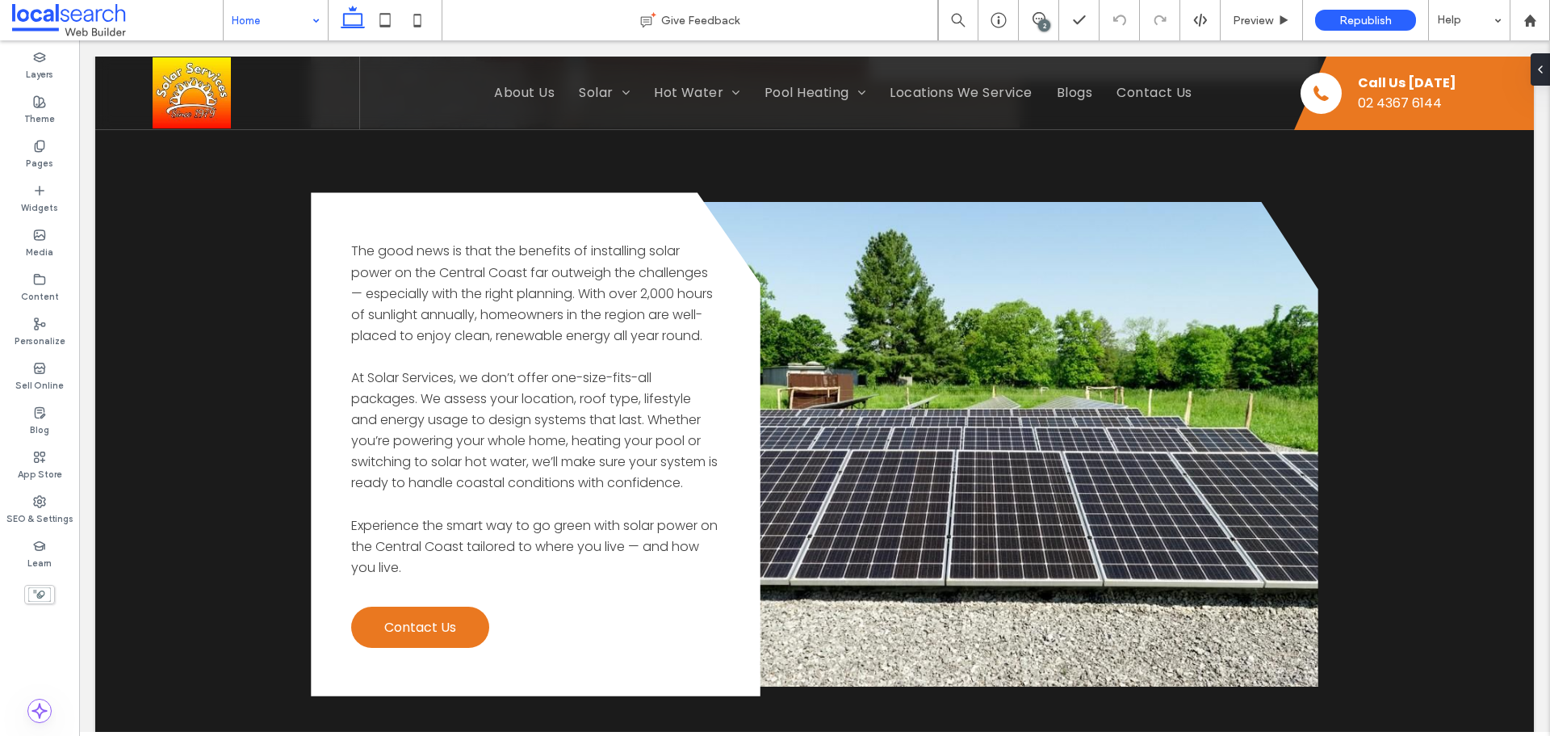
click at [286, 7] on input at bounding box center [272, 20] width 80 height 40
click at [53, 144] on div "Pages" at bounding box center [39, 154] width 79 height 44
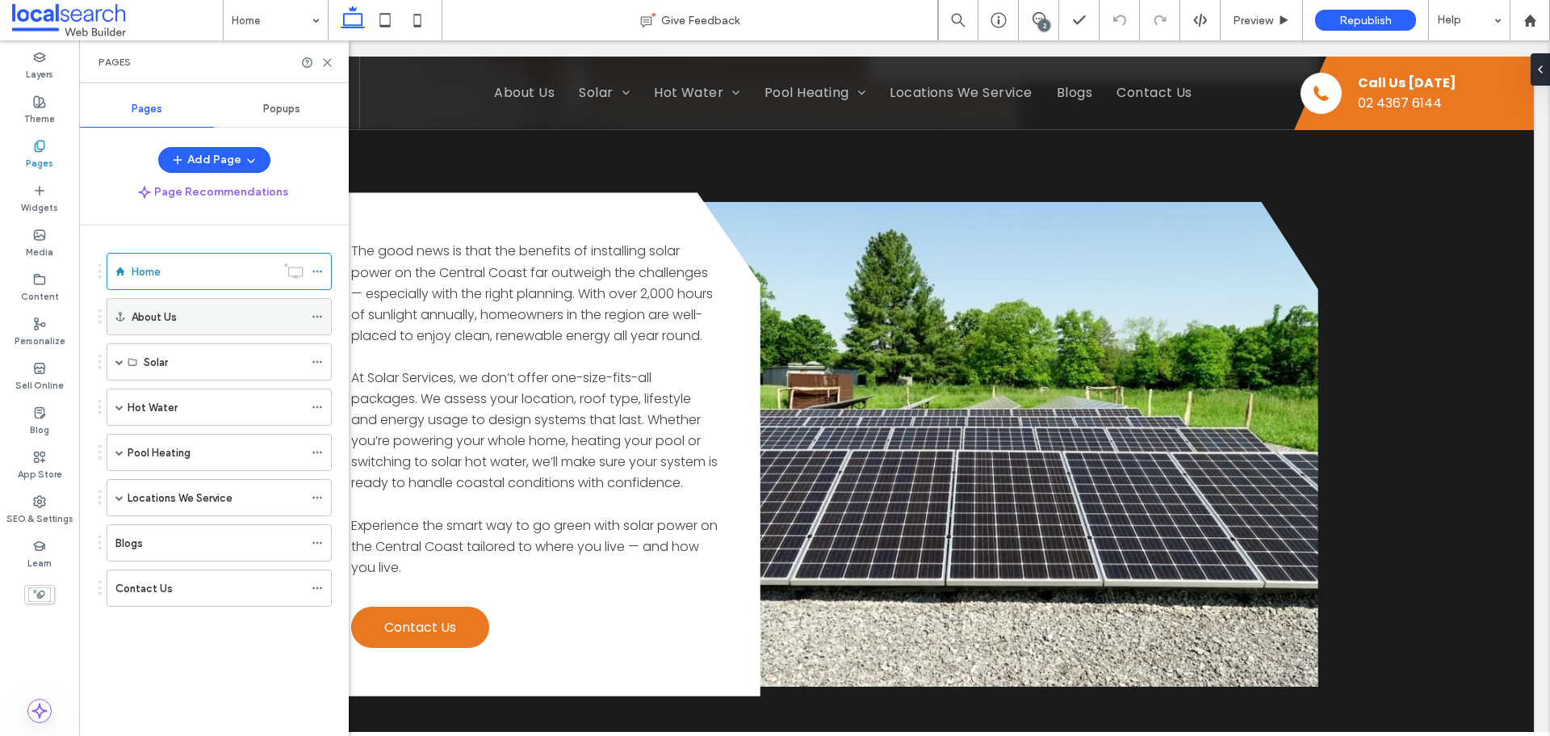
click at [203, 317] on div "About Us" at bounding box center [218, 316] width 172 height 17
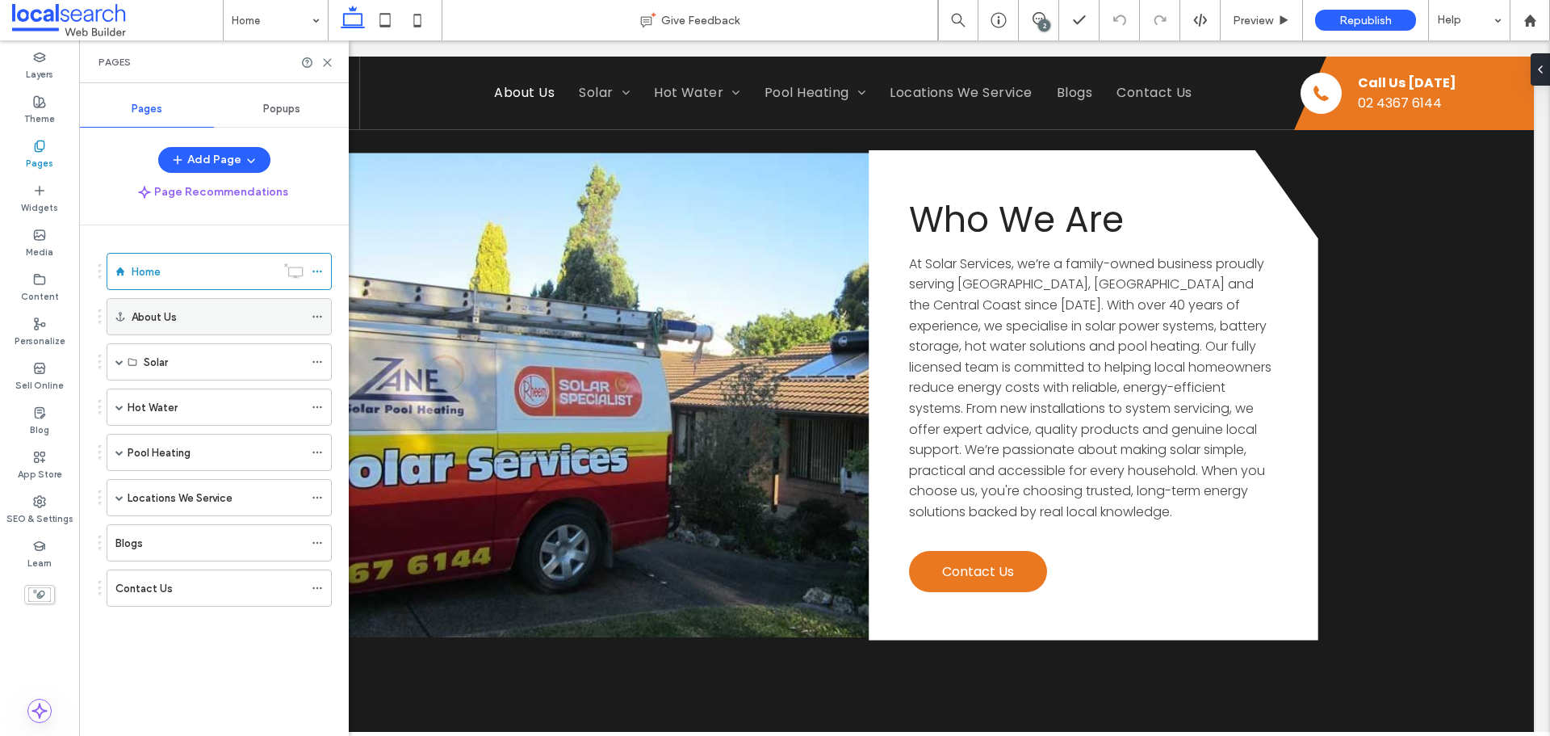
scroll to position [14653, 0]
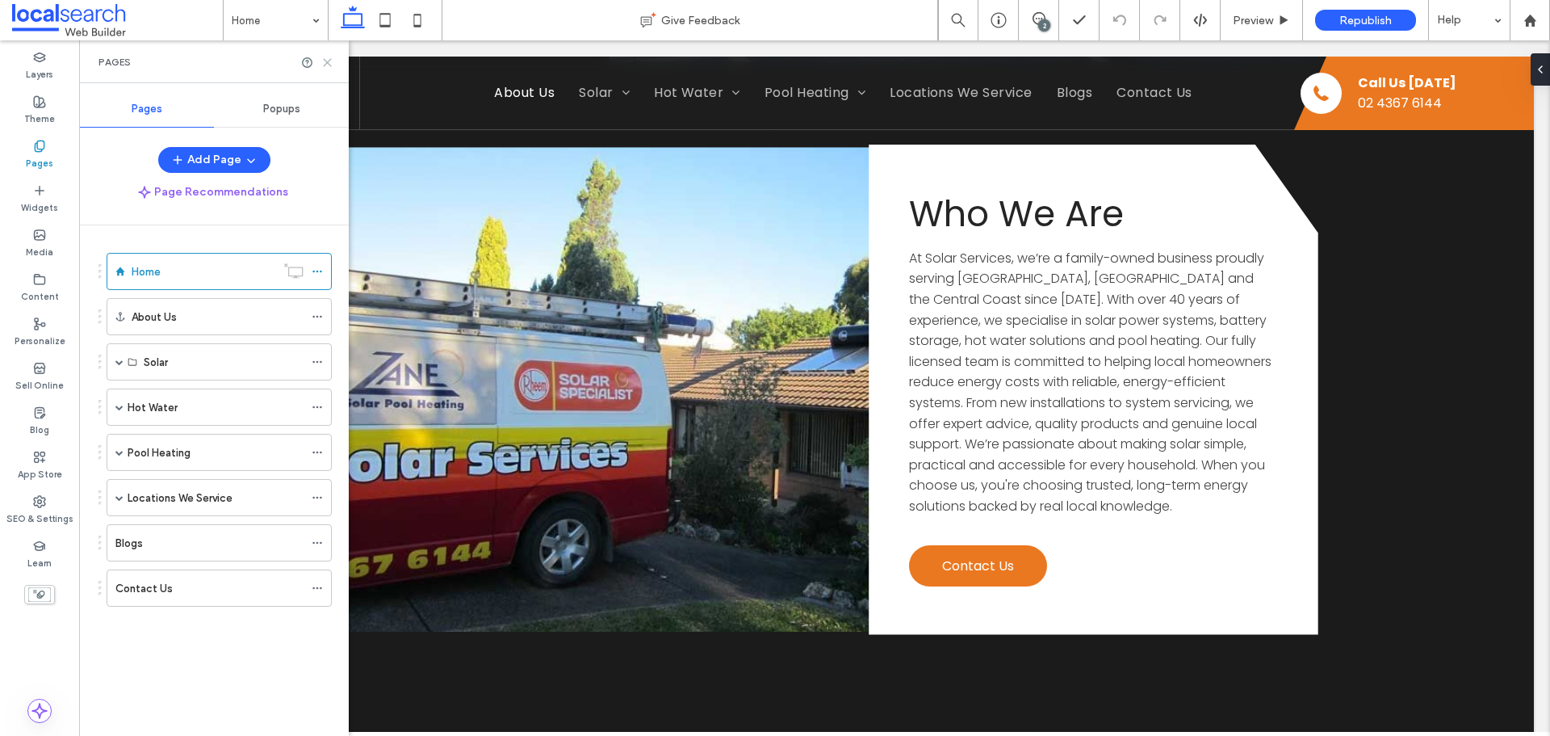
click at [325, 59] on icon at bounding box center [327, 63] width 12 height 12
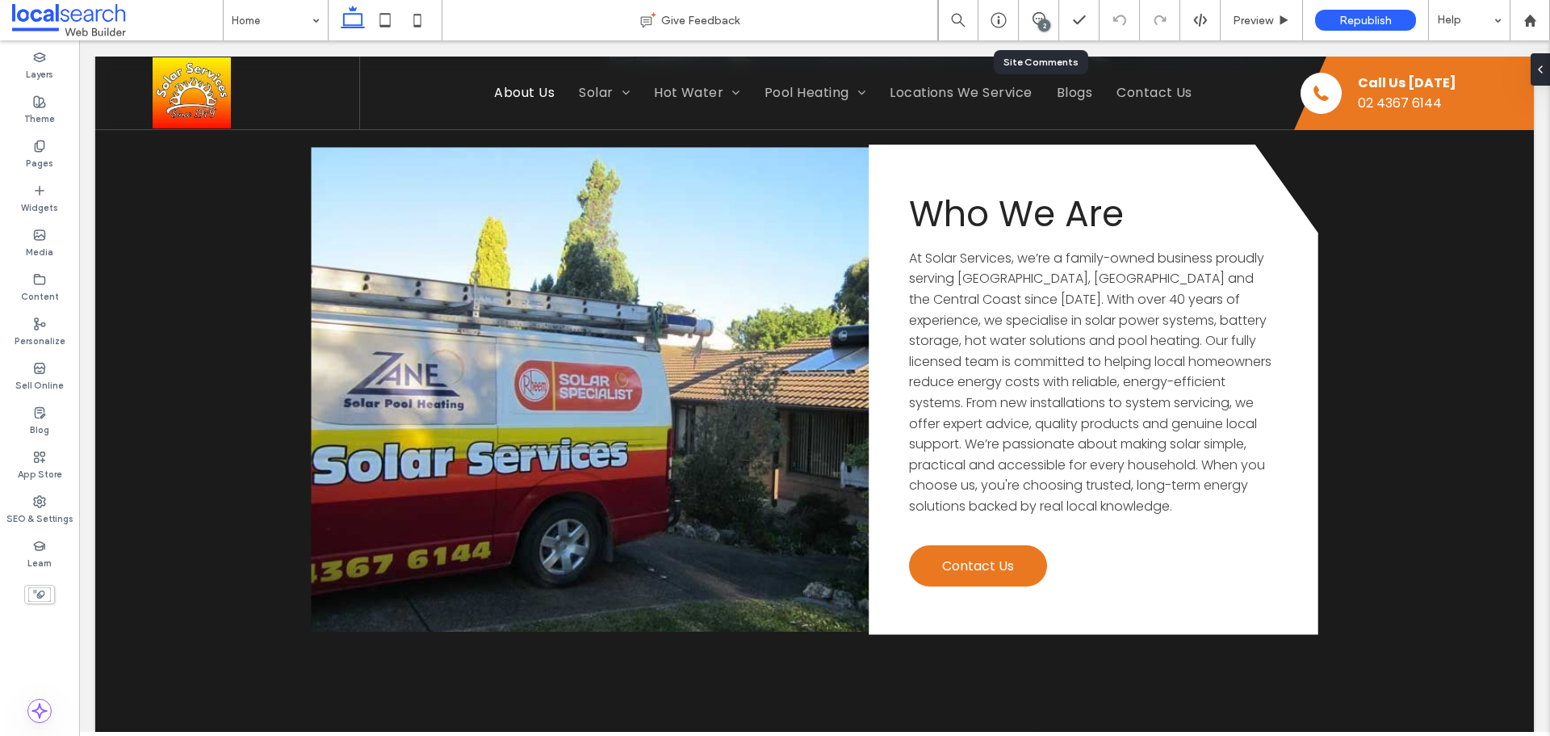
click at [1050, 30] on div "2" at bounding box center [1039, 20] width 40 height 40
click at [1046, 21] on div "2" at bounding box center [1044, 25] width 12 height 12
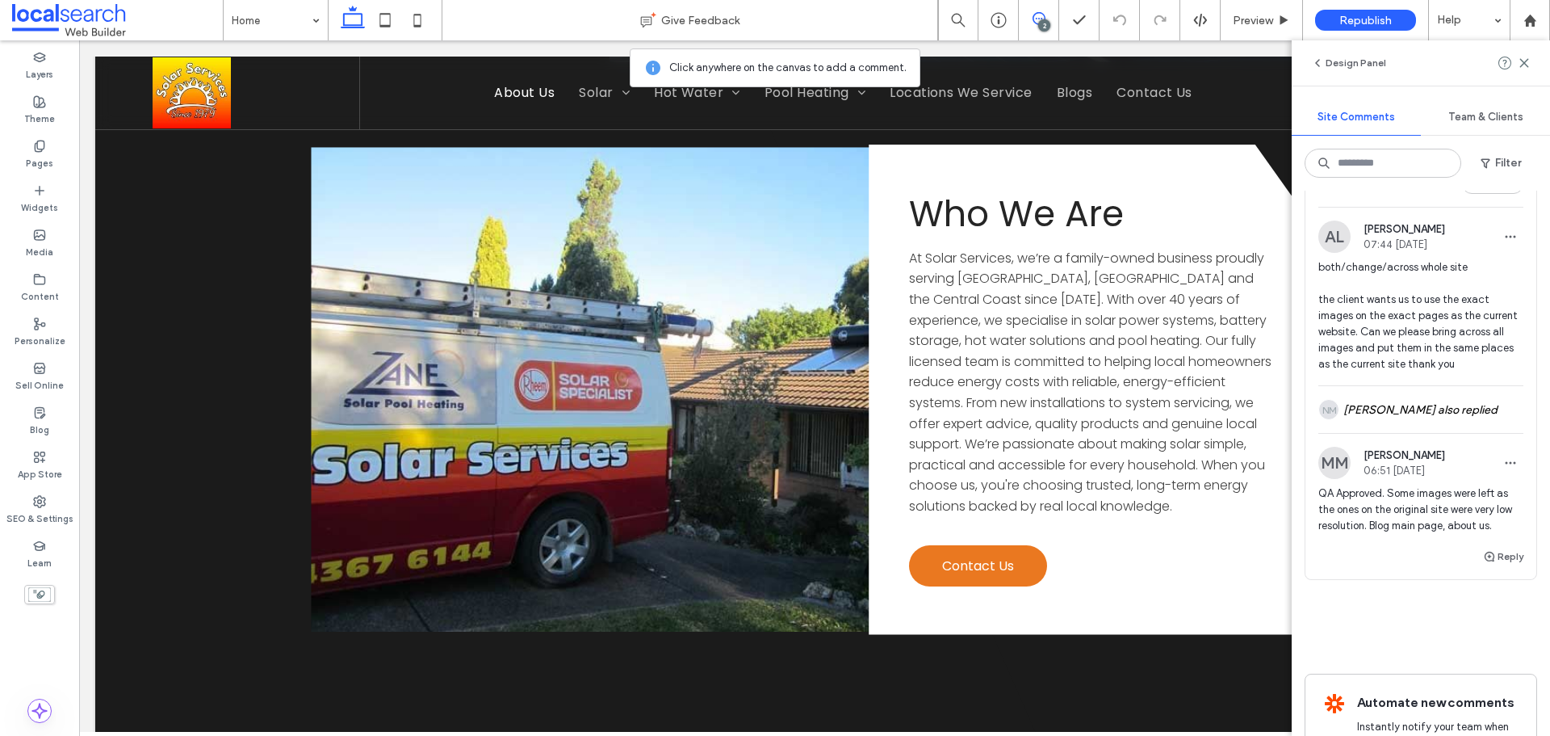
scroll to position [485, 0]
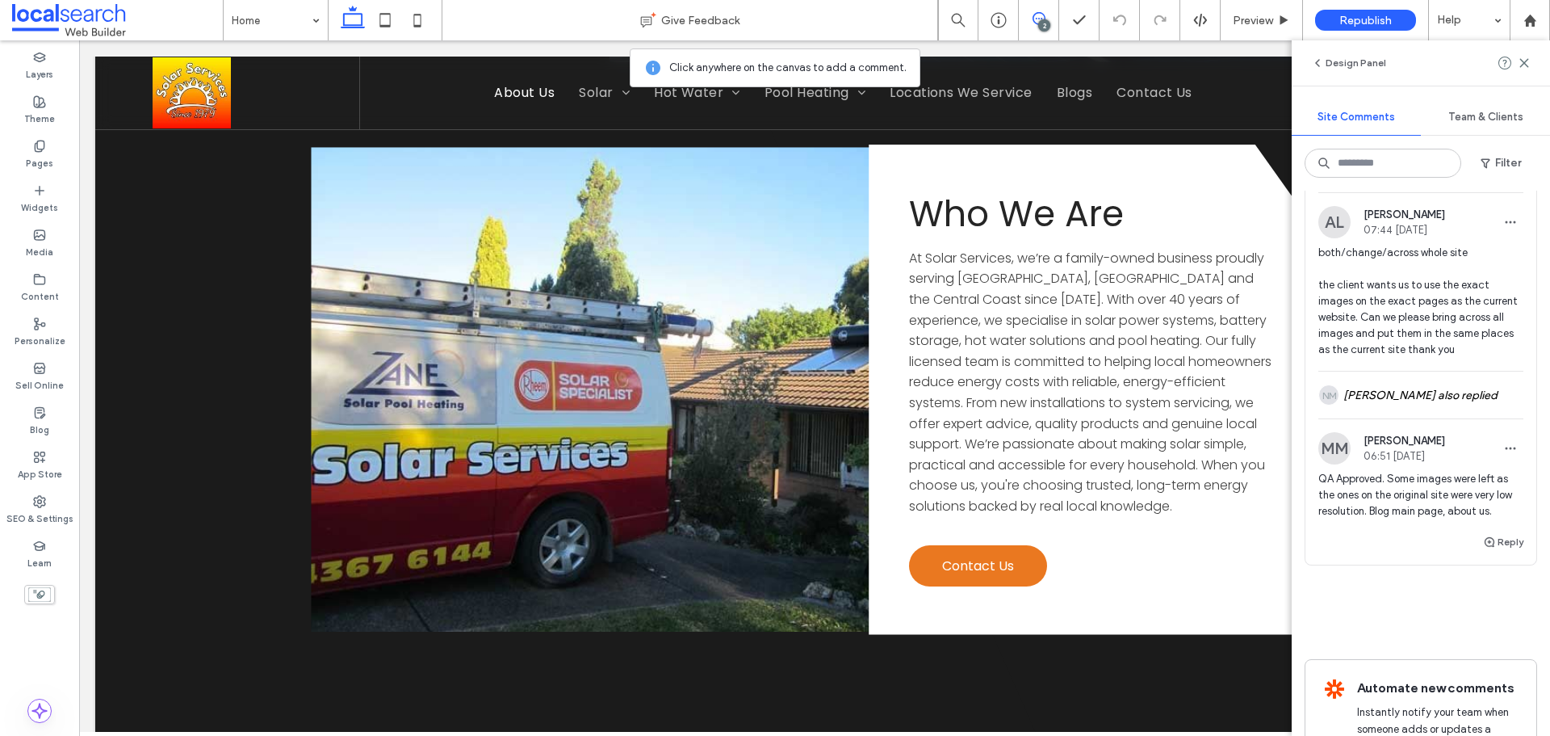
click at [1434, 517] on span "QA Approved. Some images were left as the ones on the original site were very l…" at bounding box center [1421, 495] width 205 height 48
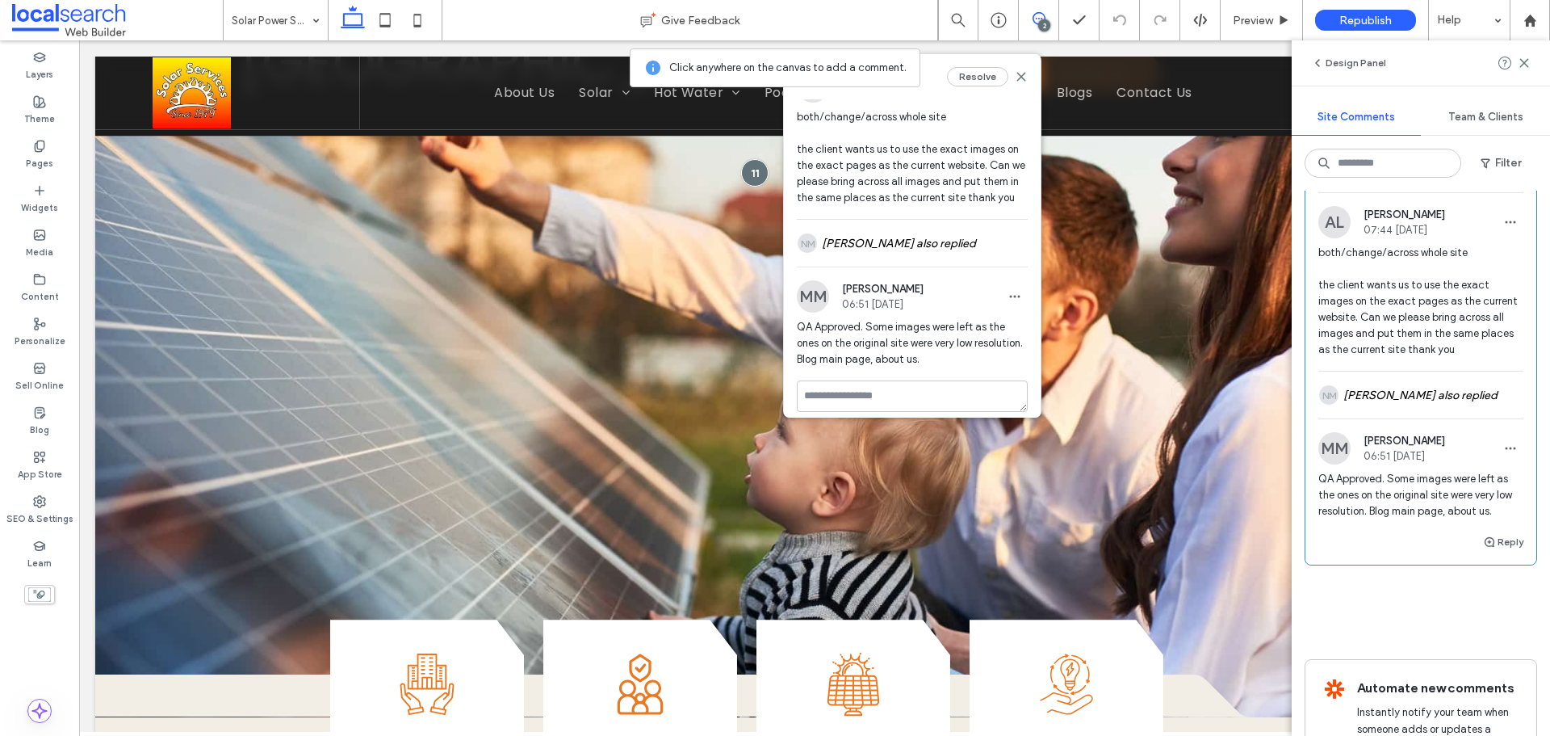
scroll to position [57, 0]
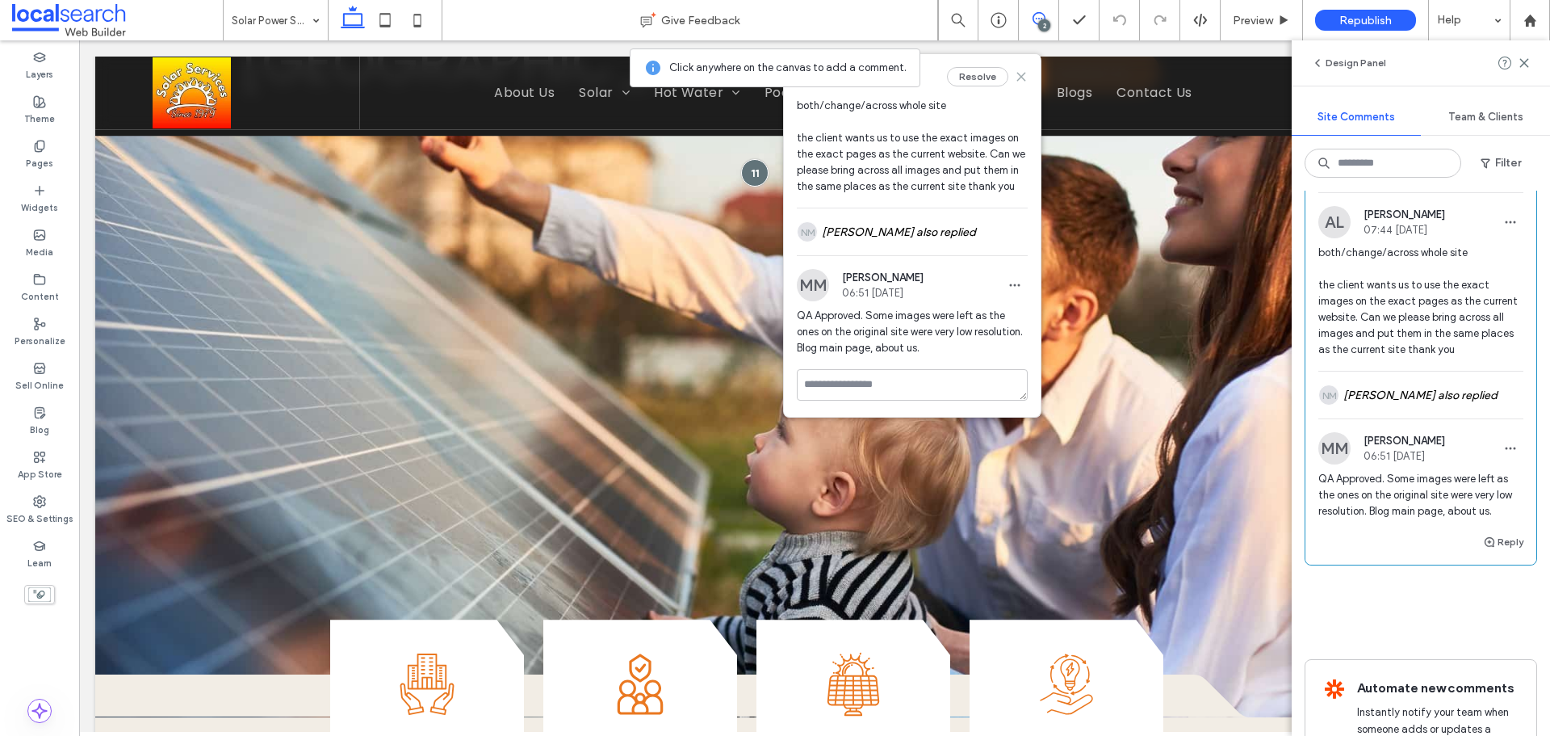
drag, startPoint x: 1013, startPoint y: 74, endPoint x: 508, endPoint y: 19, distance: 508.6
click at [1015, 74] on icon at bounding box center [1021, 76] width 13 height 13
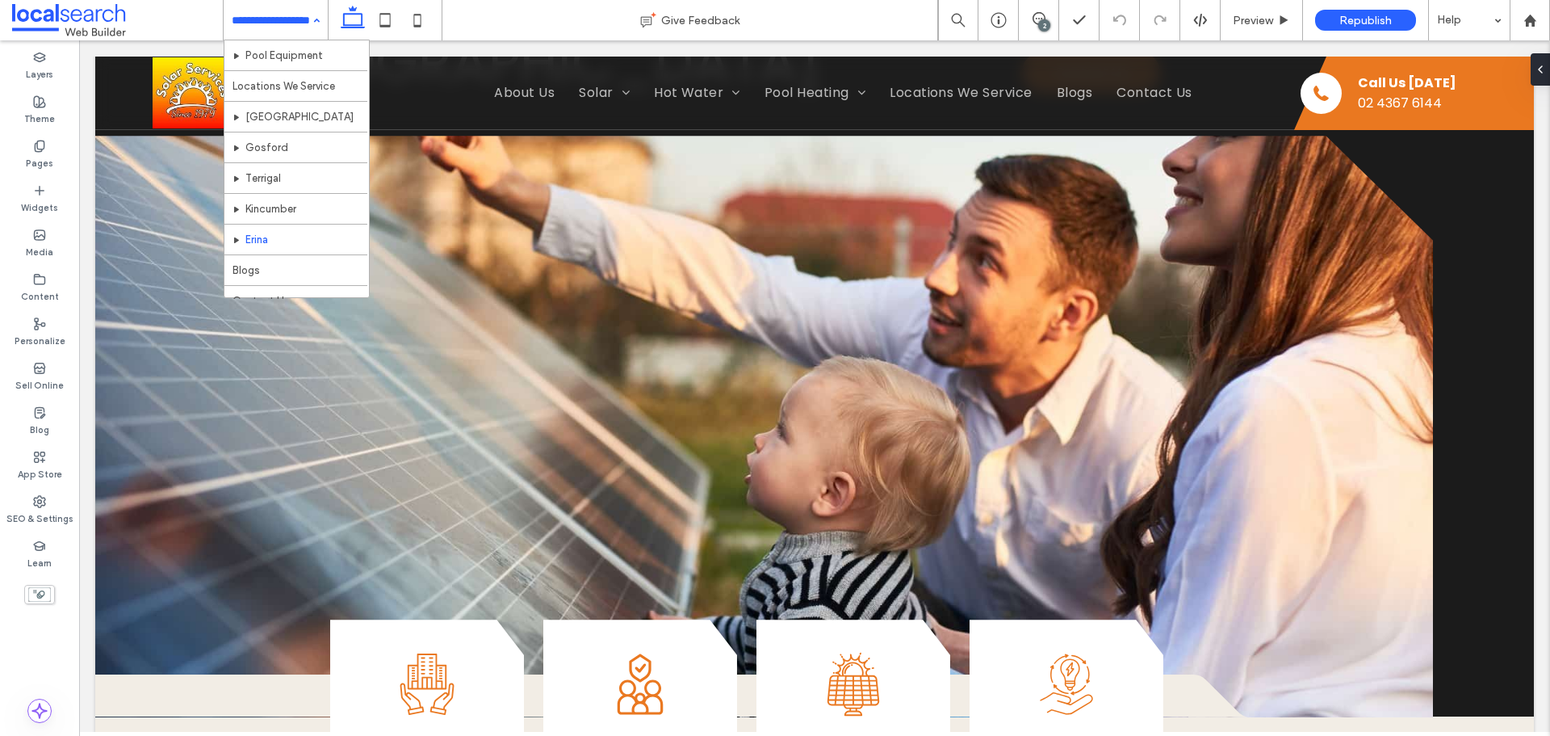
scroll to position [385, 0]
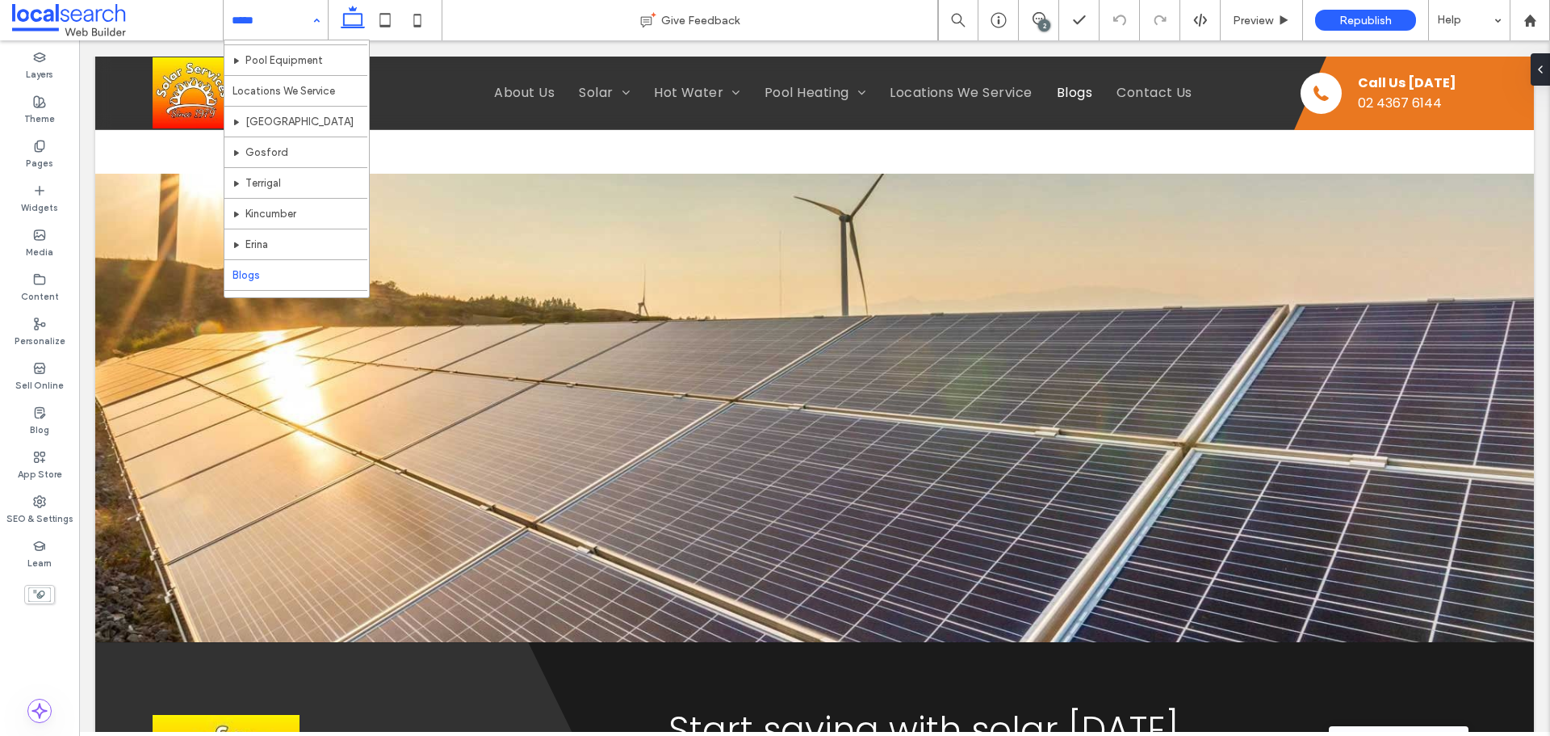
scroll to position [385, 0]
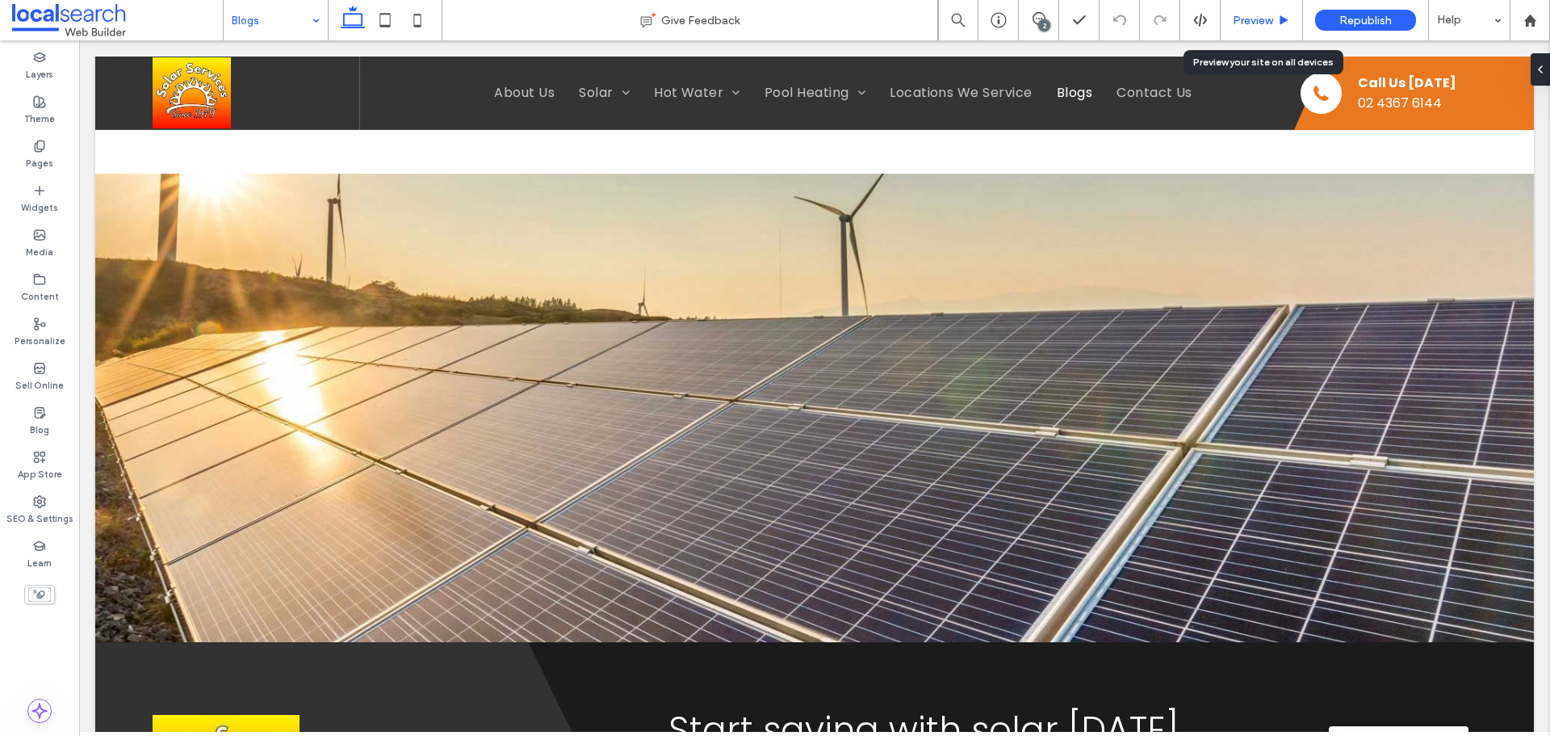
click at [1257, 11] on div "Preview" at bounding box center [1262, 20] width 82 height 40
click at [1229, 19] on div "Preview" at bounding box center [1262, 21] width 82 height 14
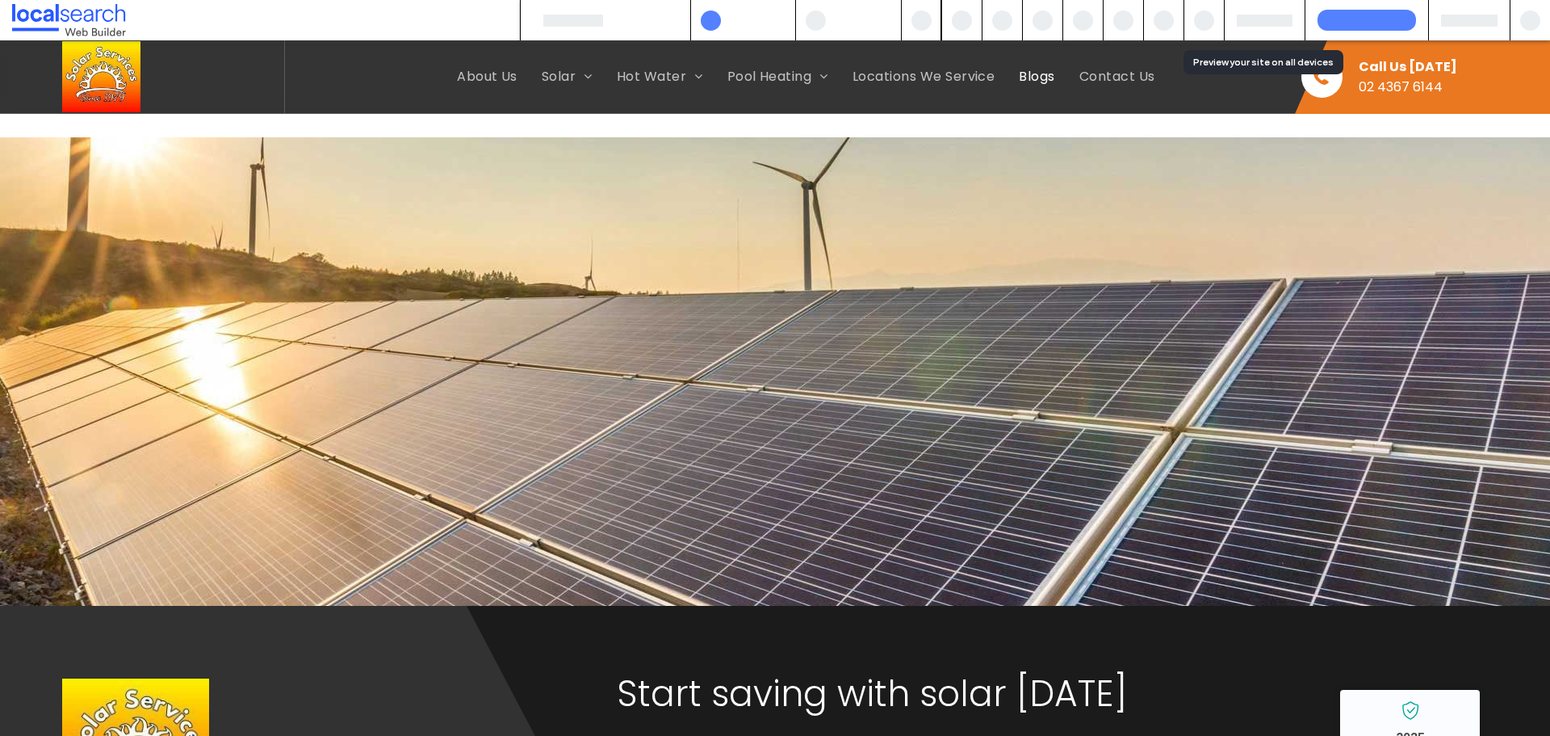
scroll to position [1357, 0]
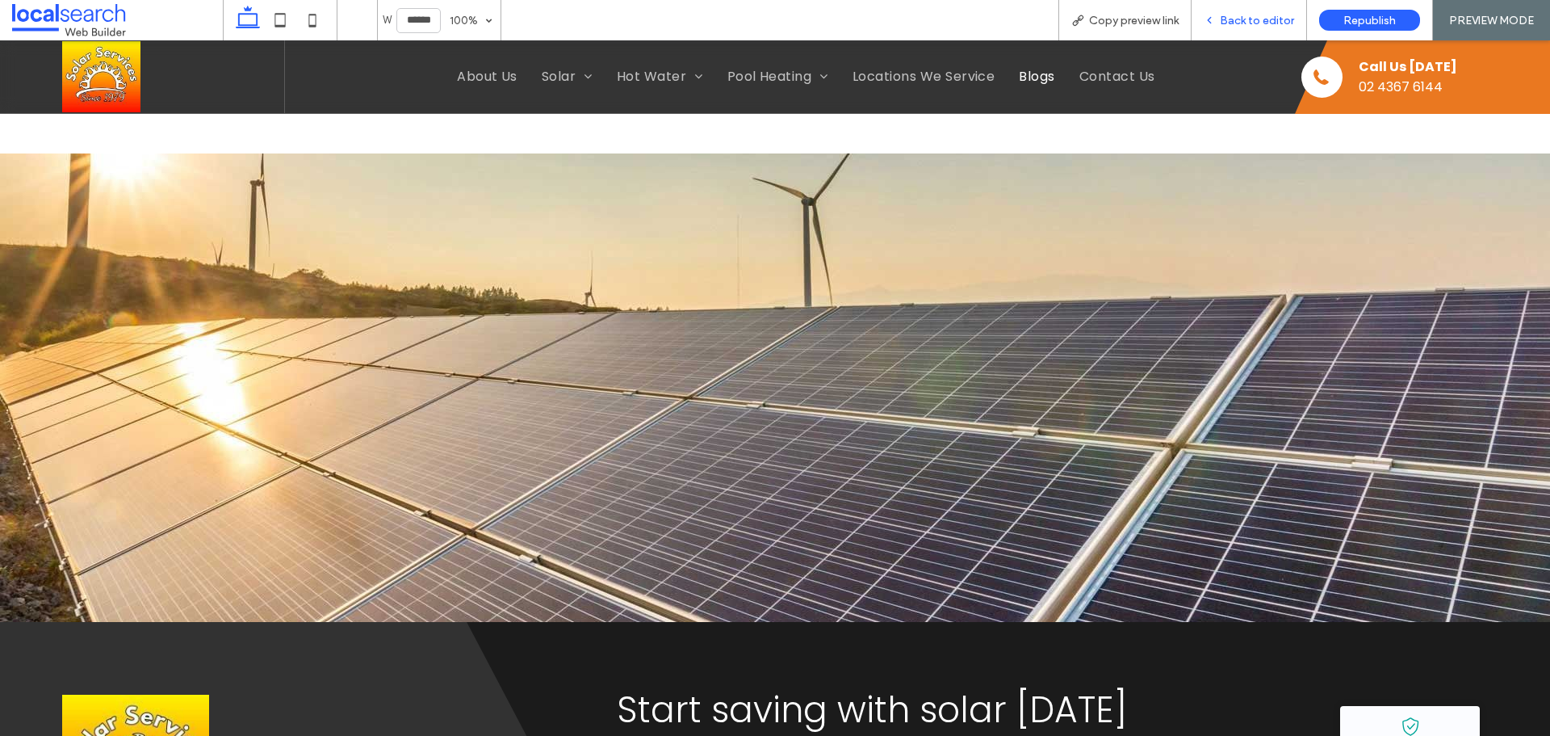
click at [1237, 11] on div "Back to editor" at bounding box center [1249, 20] width 115 height 40
click at [1225, 25] on span "Back to editor" at bounding box center [1257, 21] width 74 height 14
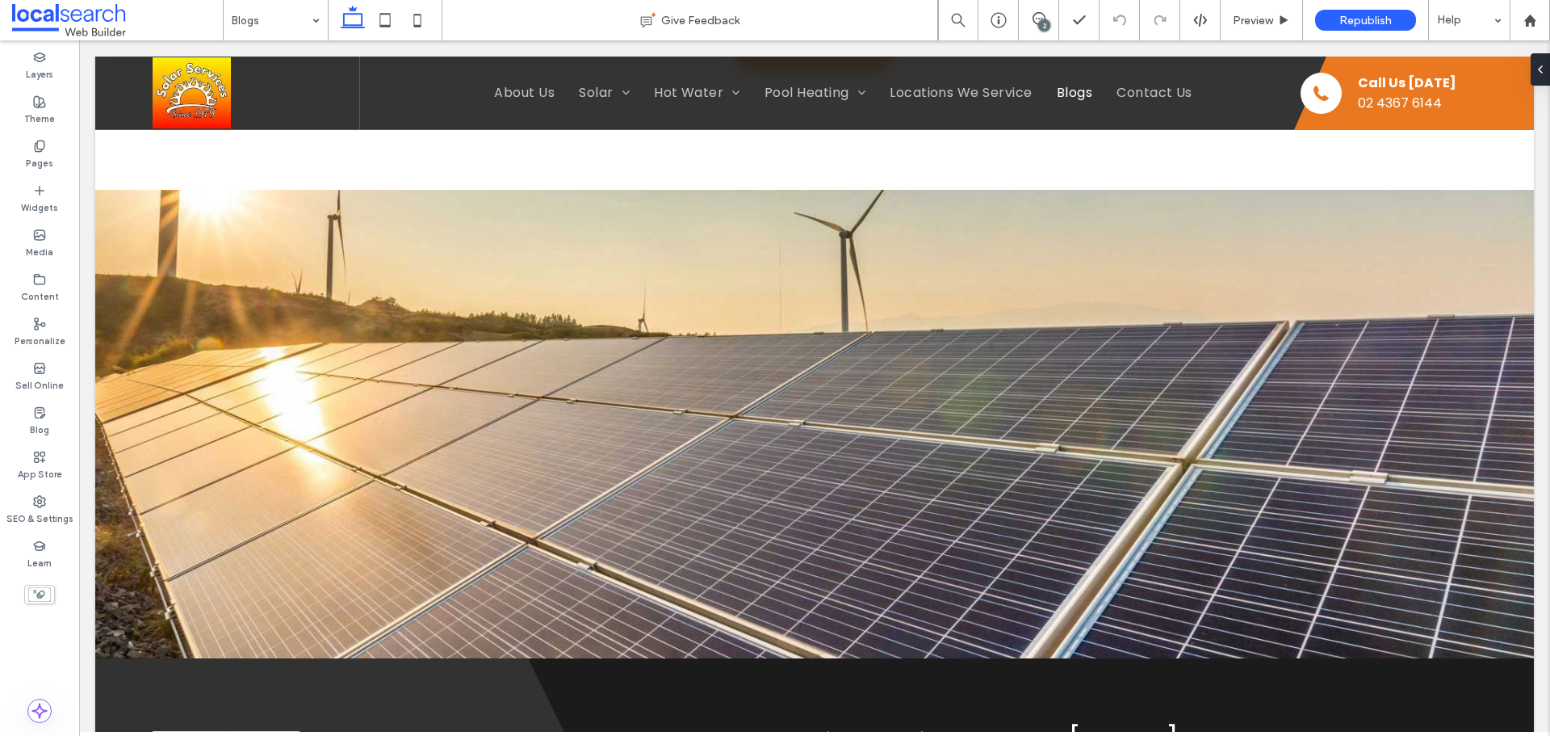
scroll to position [1373, 0]
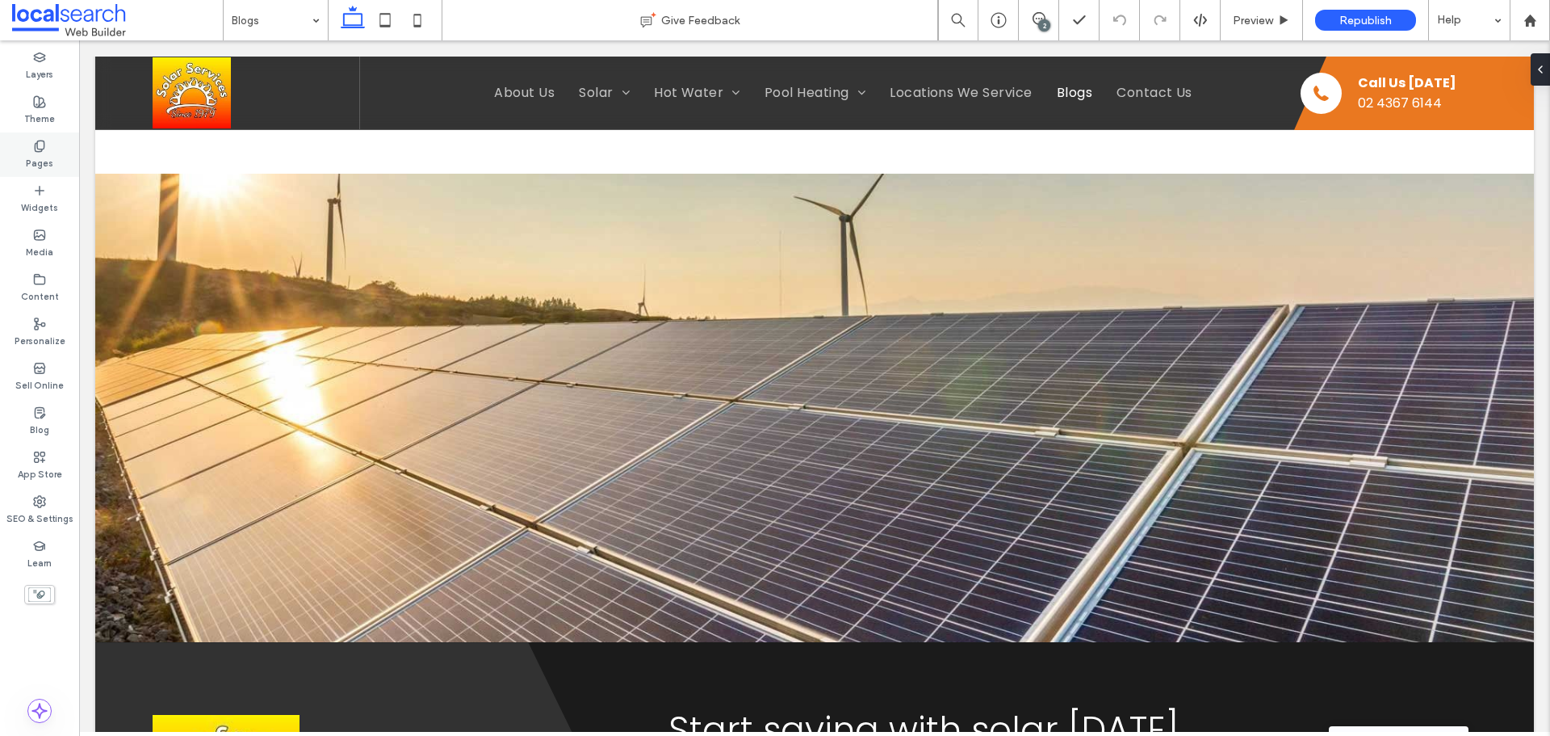
click at [45, 166] on label "Pages" at bounding box center [39, 162] width 27 height 18
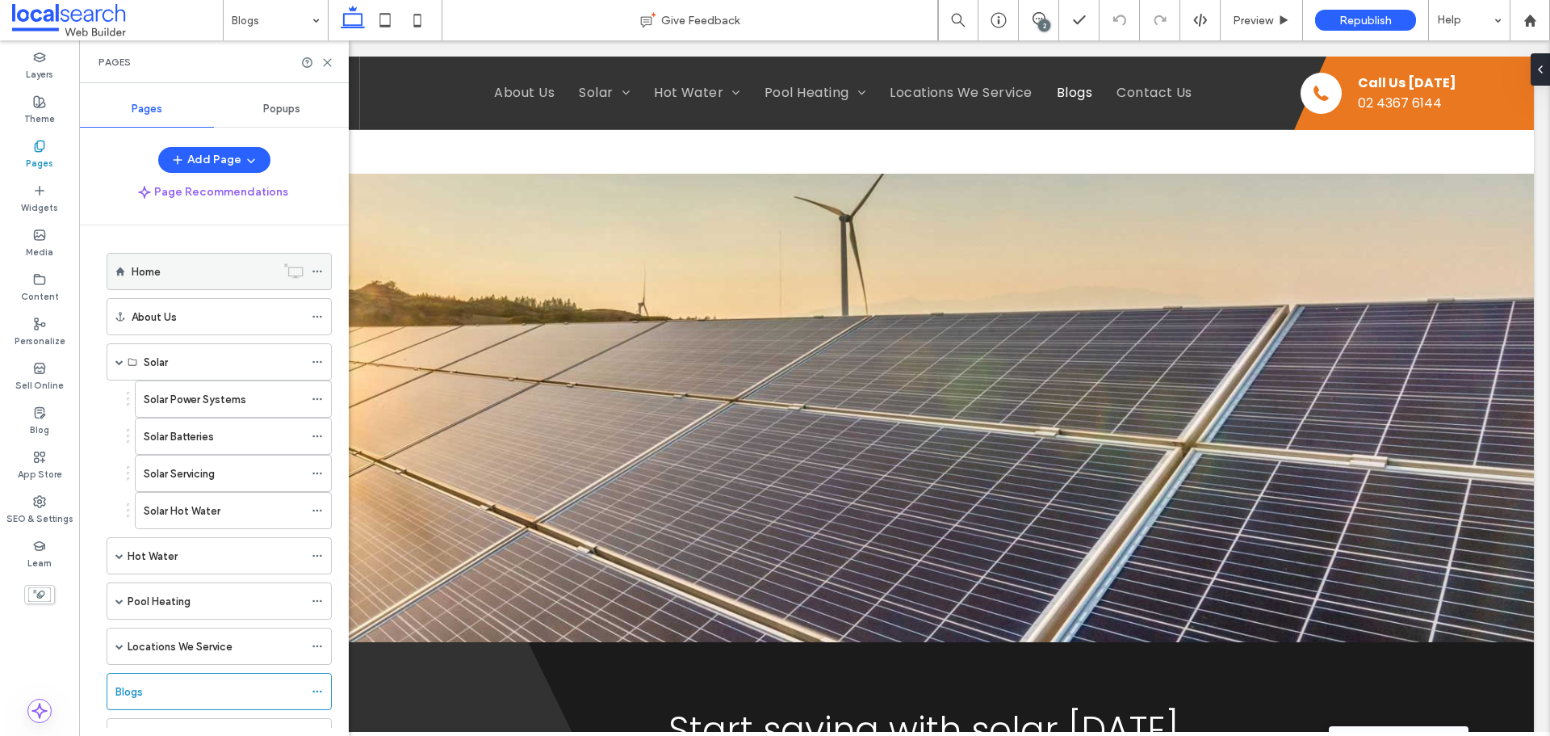
click at [150, 266] on label "Home" at bounding box center [146, 272] width 29 height 28
click at [329, 59] on icon at bounding box center [327, 63] width 12 height 12
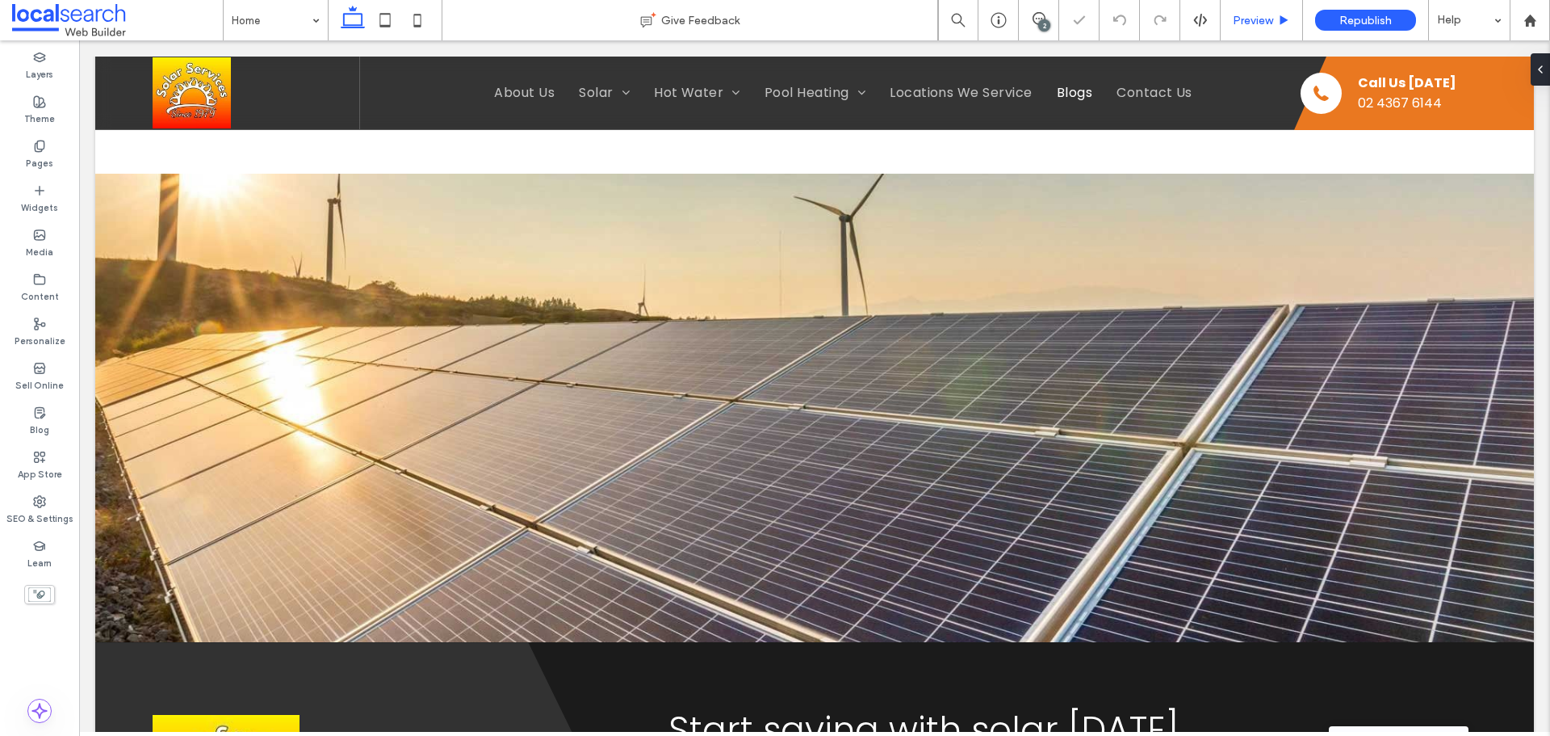
click at [1246, 23] on span "Preview" at bounding box center [1253, 21] width 40 height 14
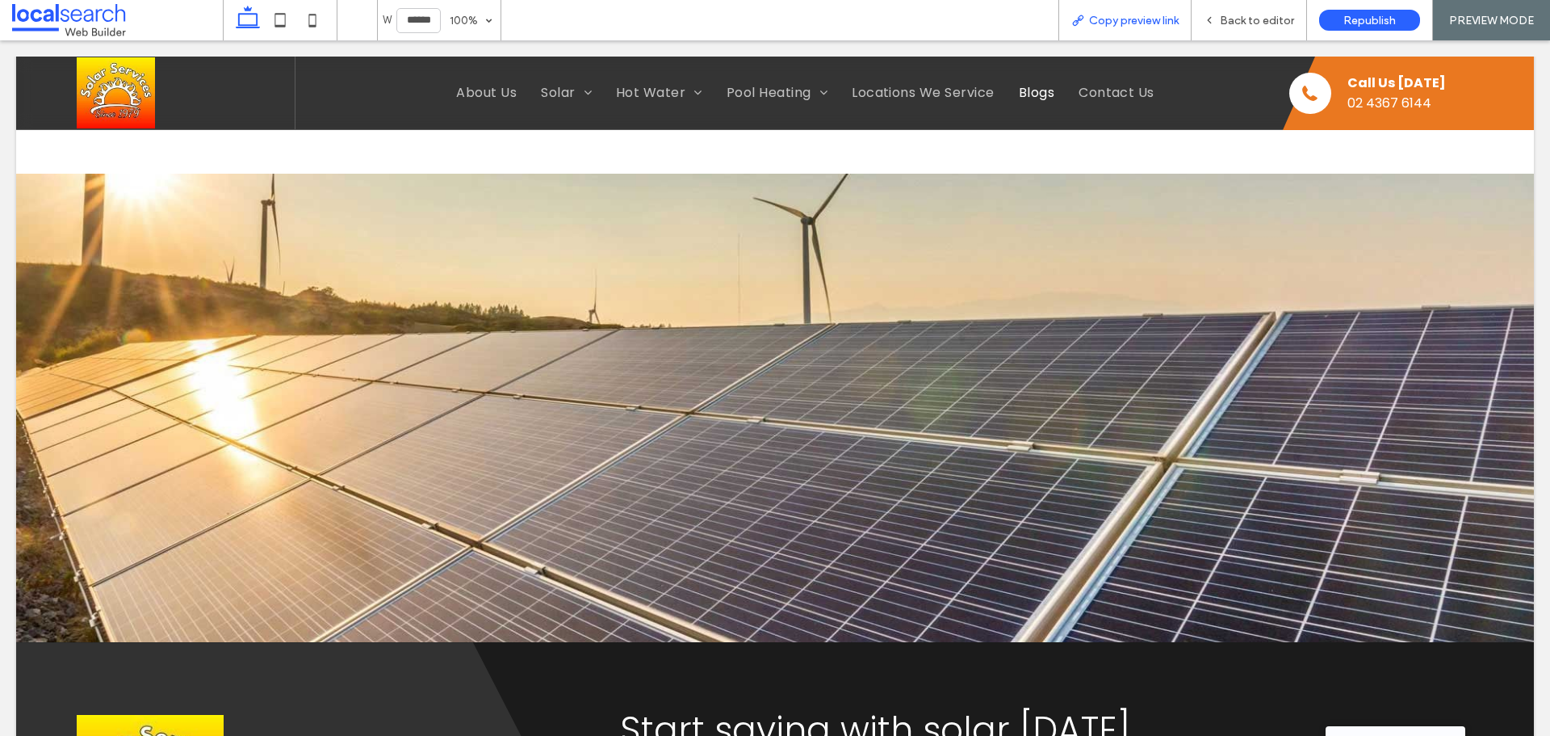
click at [1145, 20] on span "Copy preview link" at bounding box center [1134, 21] width 90 height 14
click at [1240, 36] on div "Back to editor" at bounding box center [1249, 20] width 115 height 40
click at [1238, 23] on span "Back to editor" at bounding box center [1257, 21] width 74 height 14
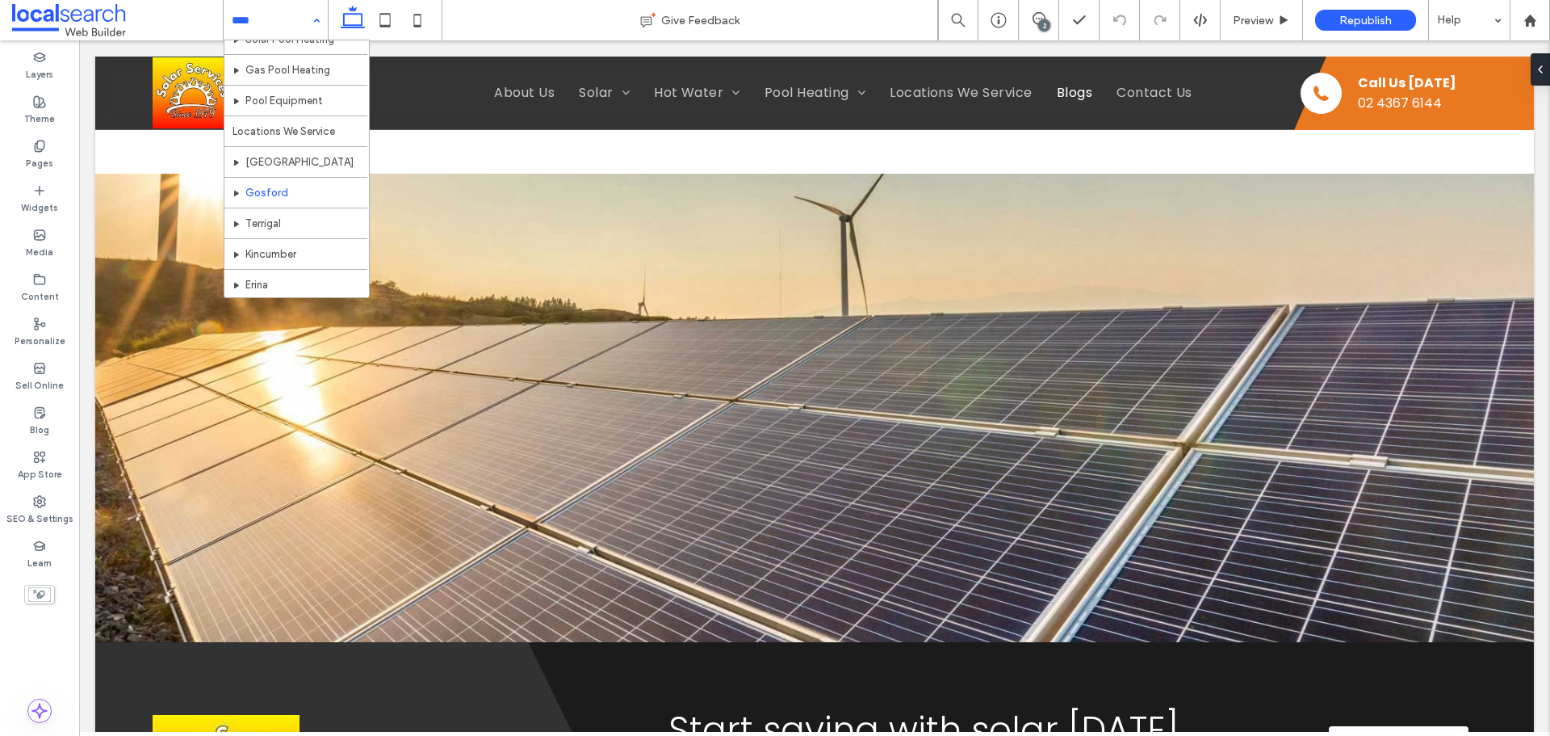
scroll to position [385, 0]
click at [35, 497] on icon at bounding box center [39, 501] width 13 height 13
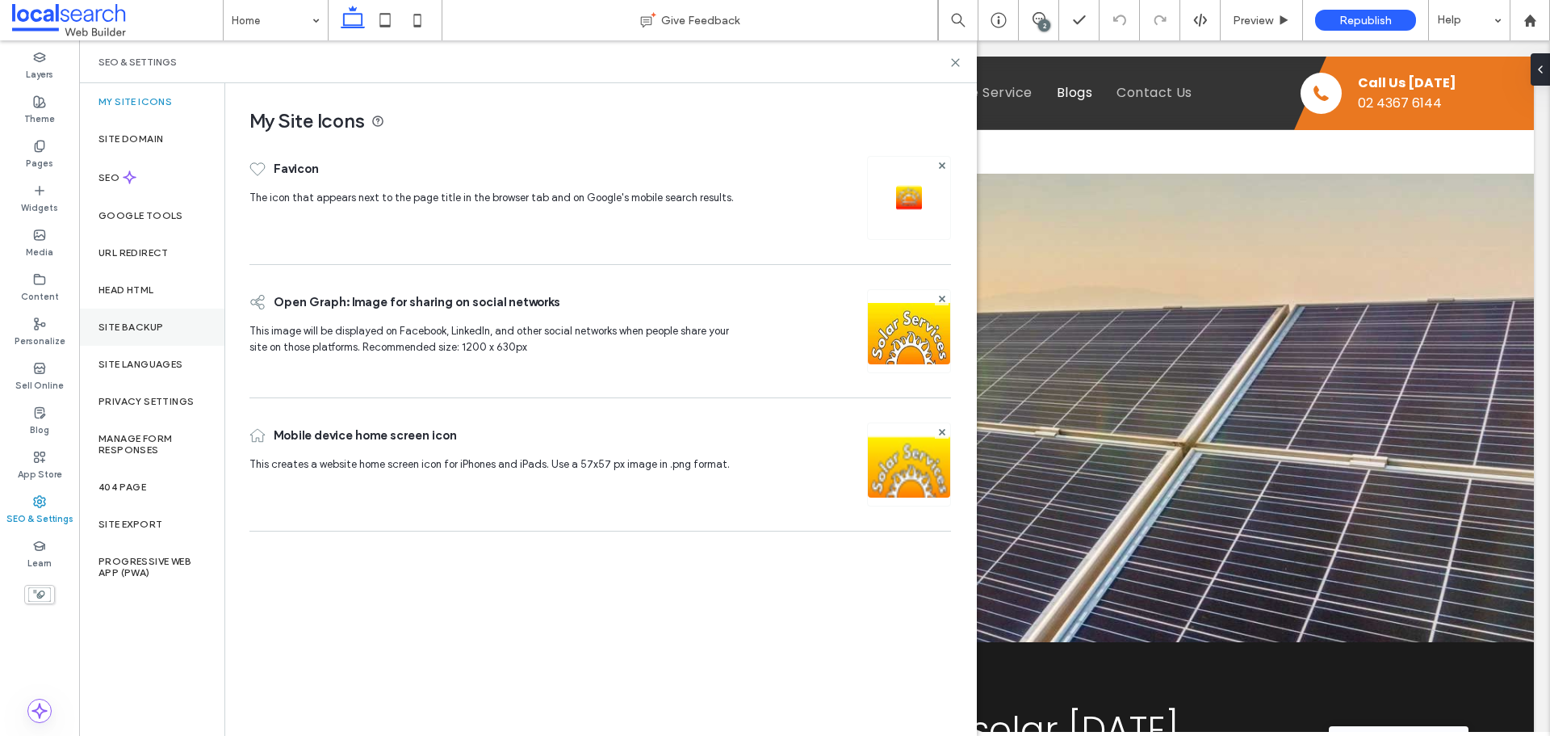
click at [151, 329] on label "Site Backup" at bounding box center [131, 326] width 65 height 11
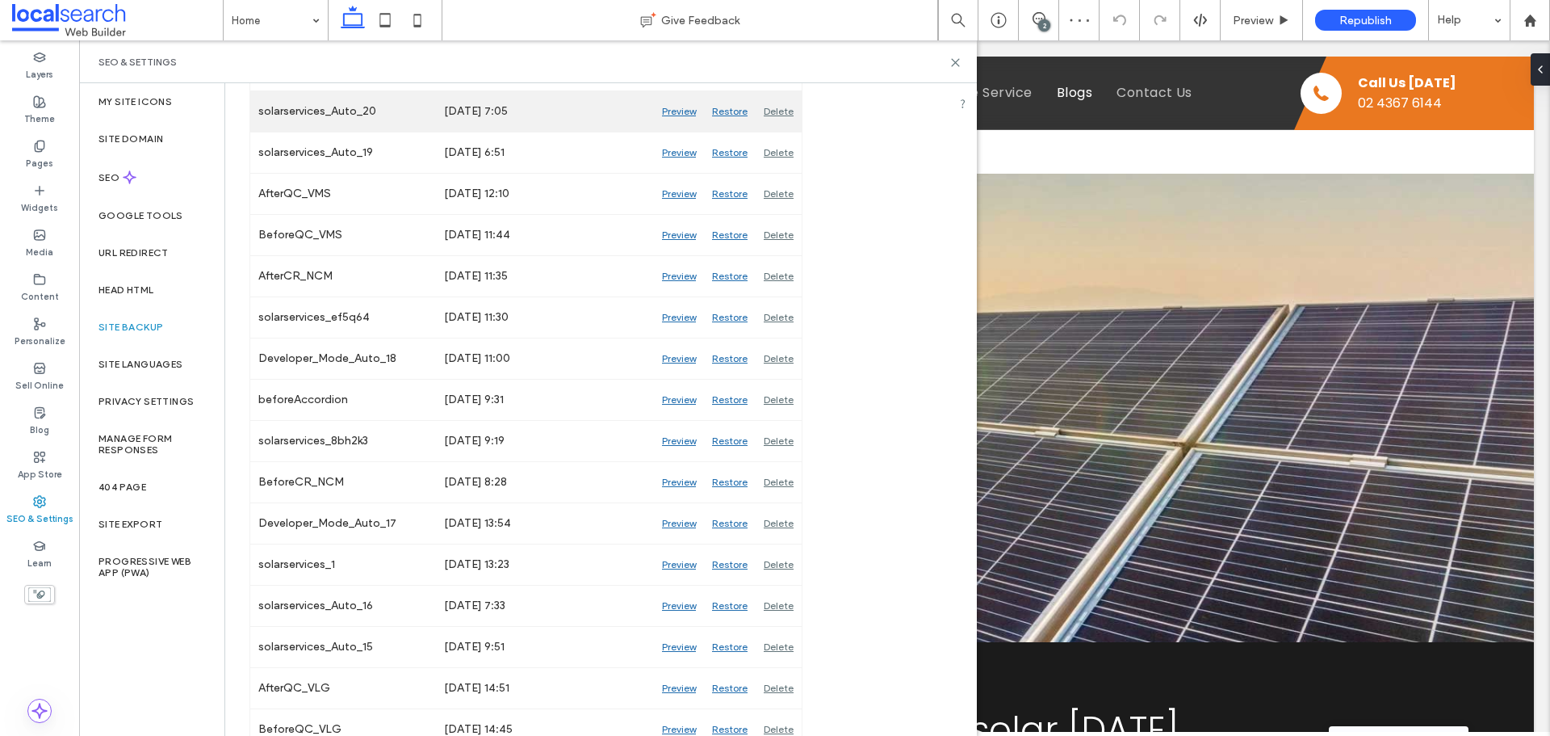
scroll to position [646, 0]
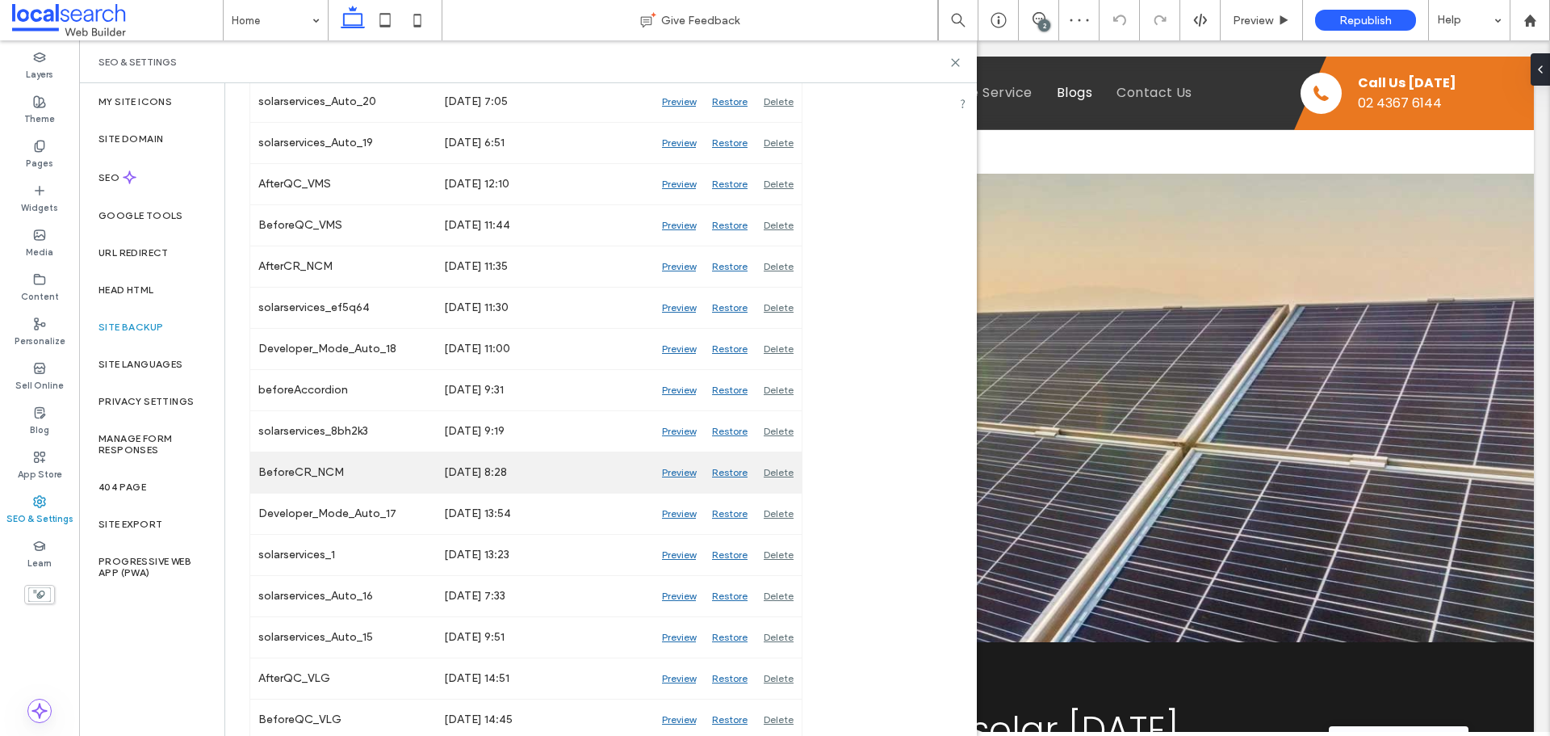
click at [672, 470] on div "Preview" at bounding box center [679, 472] width 50 height 40
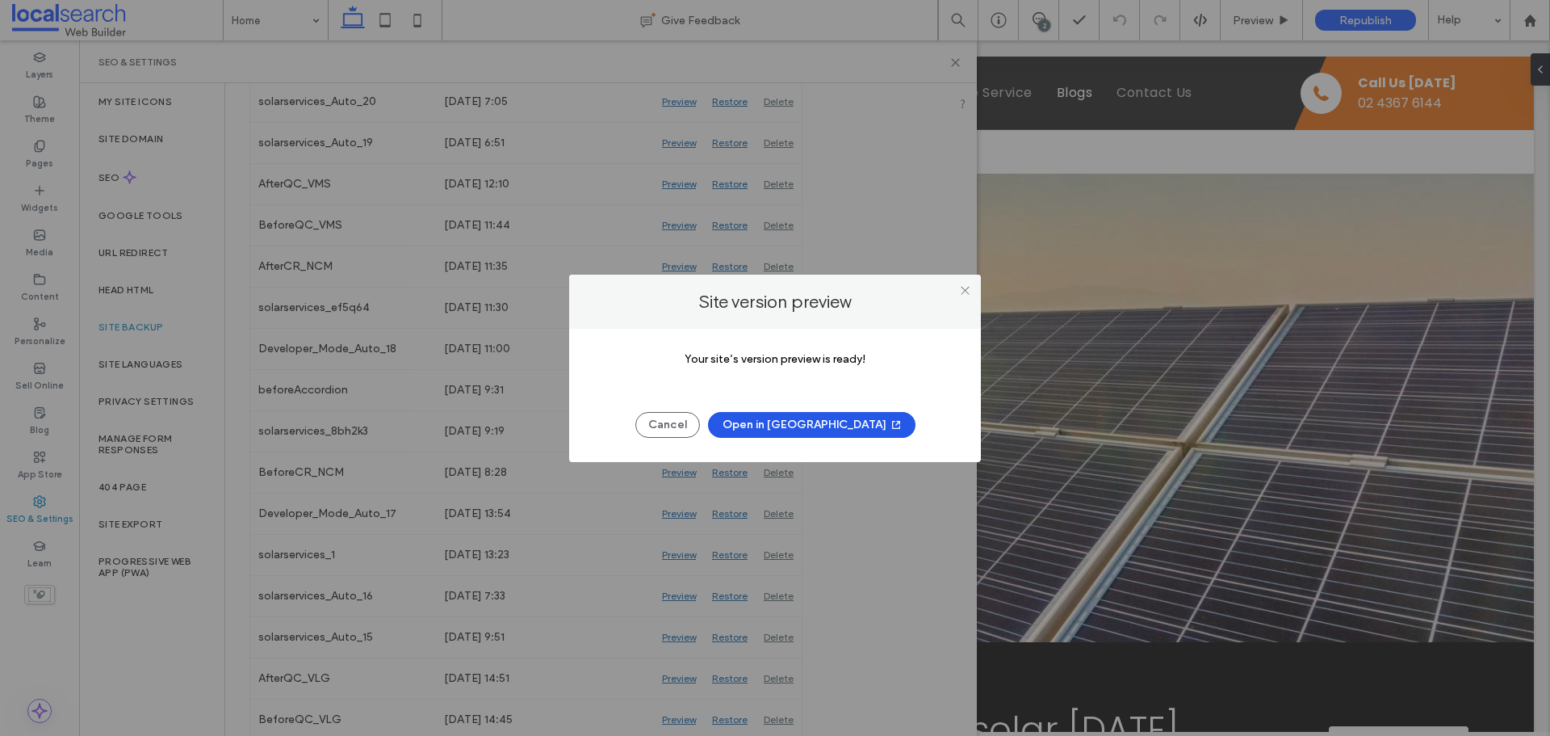
click at [838, 415] on button "Open in [GEOGRAPHIC_DATA]" at bounding box center [812, 425] width 208 height 26
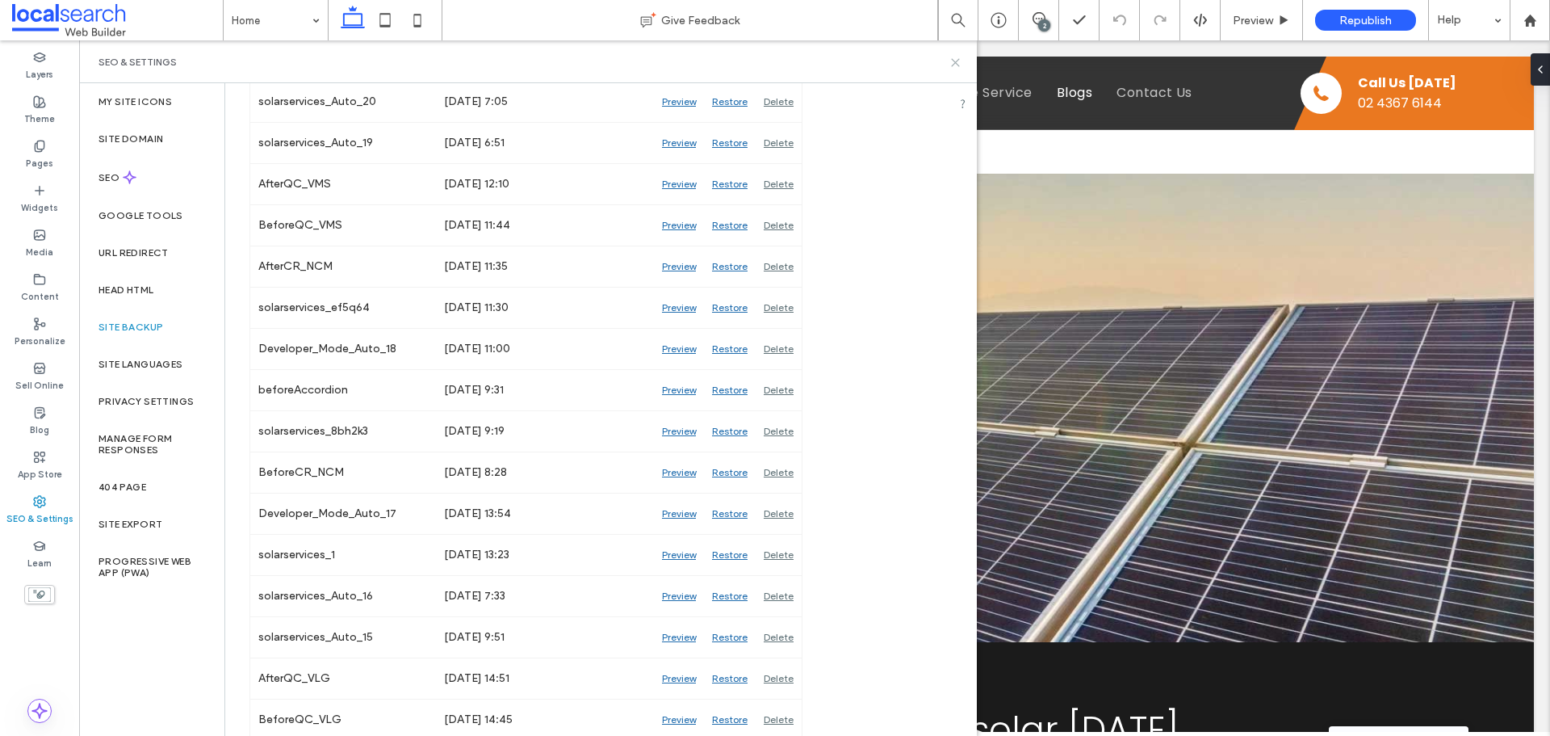
click at [955, 57] on icon at bounding box center [956, 63] width 12 height 12
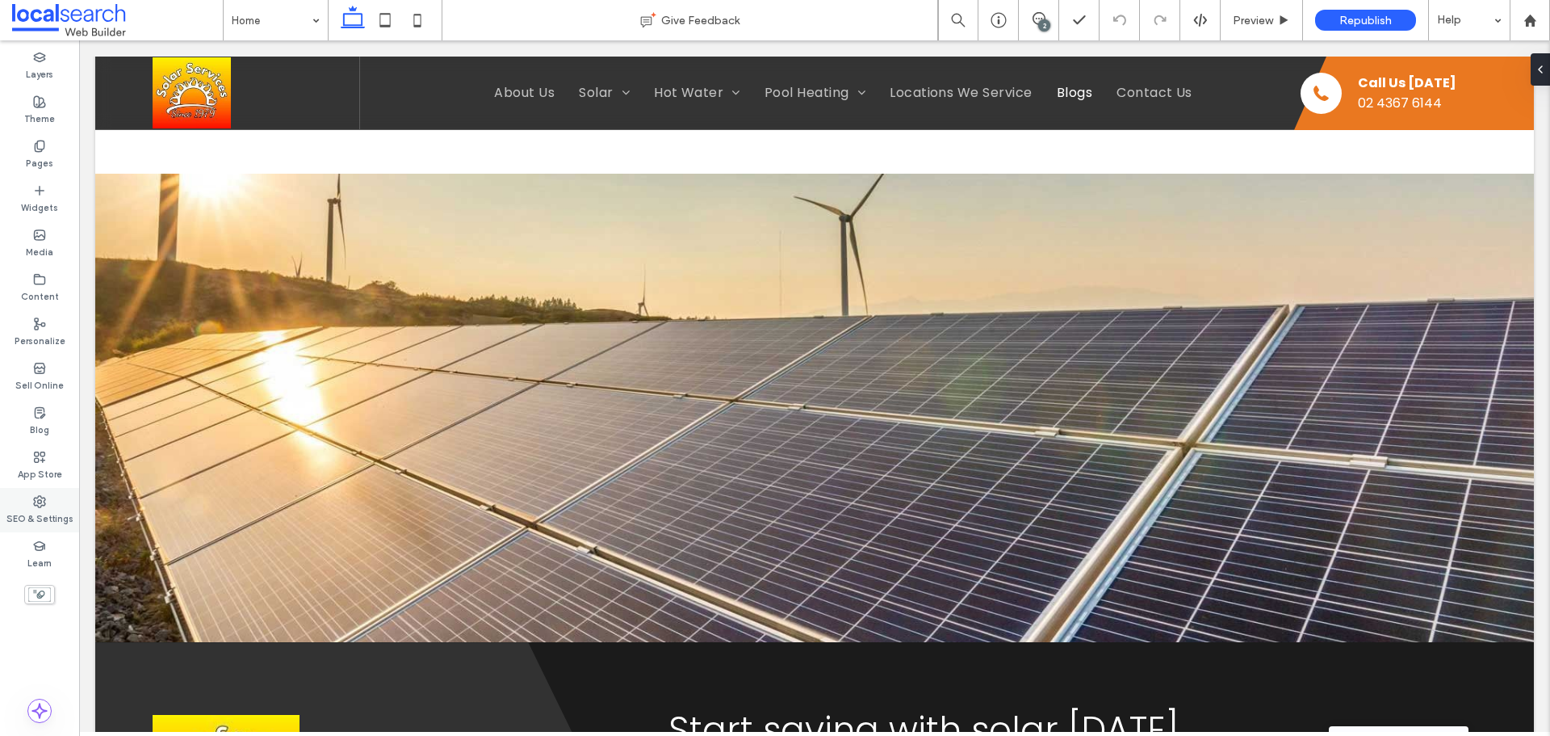
click at [27, 502] on div "SEO & Settings" at bounding box center [39, 510] width 79 height 44
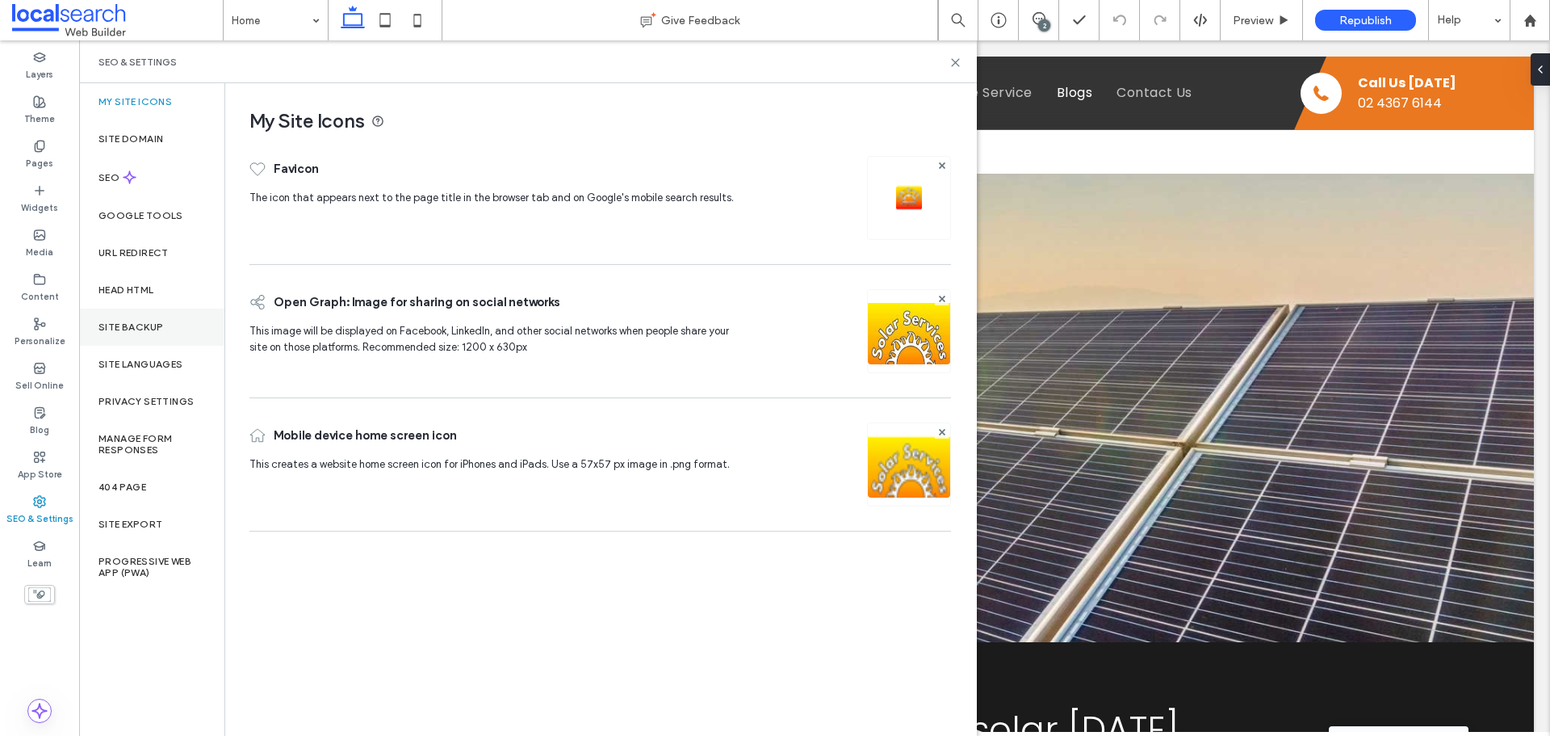
click at [132, 340] on div "Site Backup" at bounding box center [151, 326] width 145 height 37
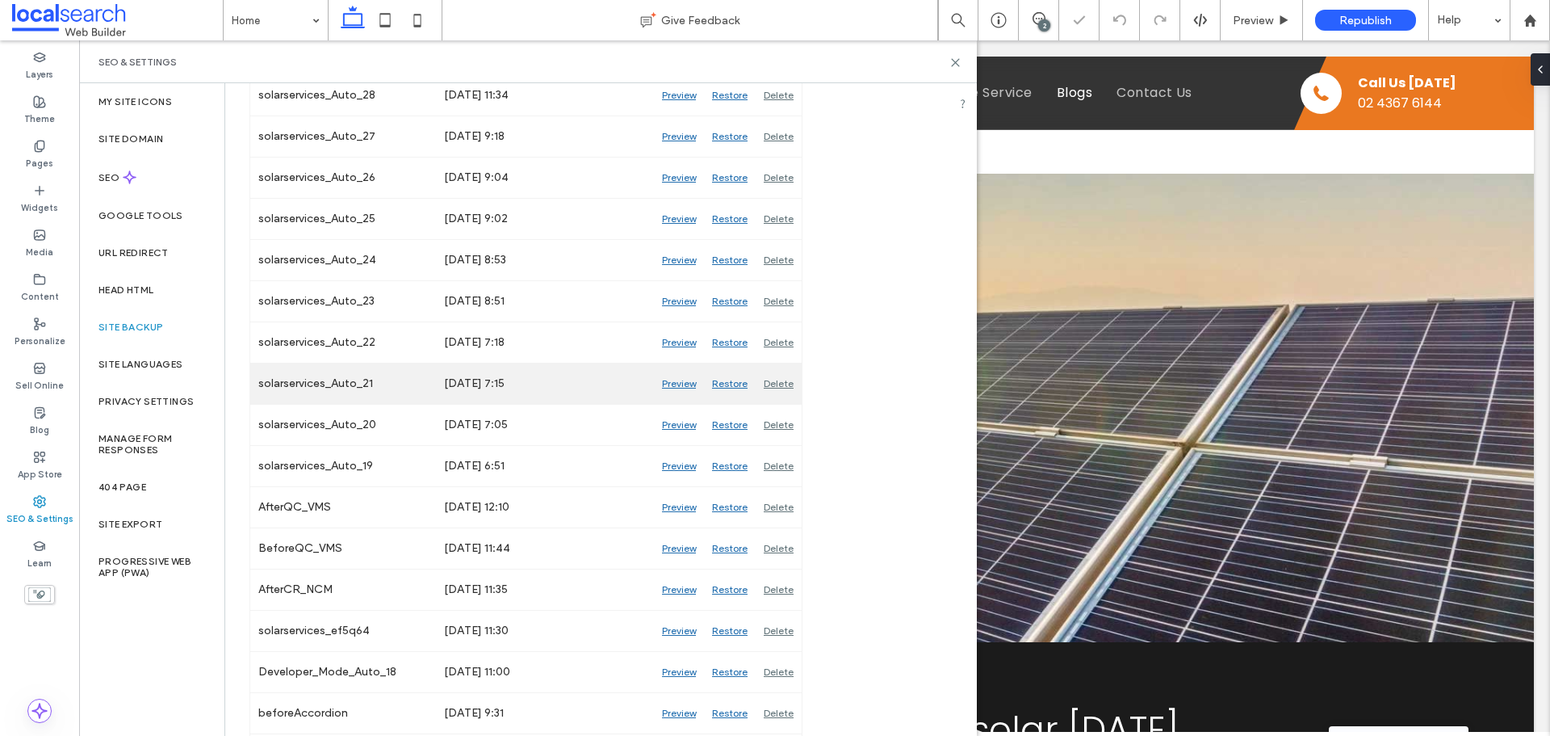
scroll to position [404, 0]
